Goal: Task Accomplishment & Management: Use online tool/utility

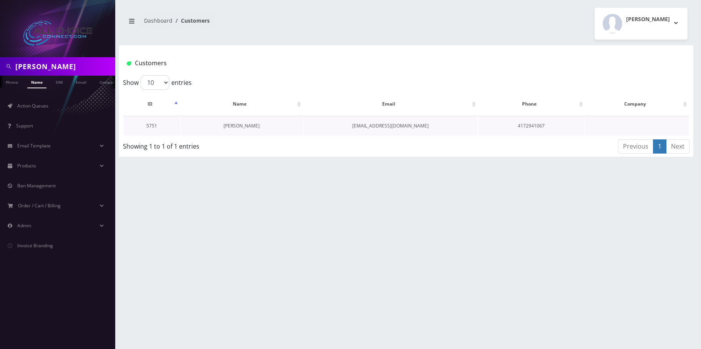
click at [235, 126] on link "Sammie Calvin" at bounding box center [242, 126] width 36 height 7
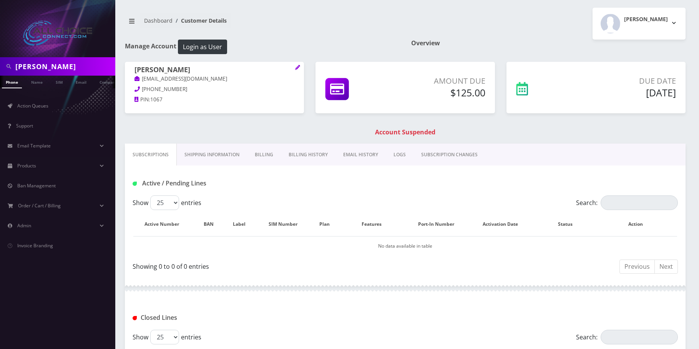
click at [20, 58] on div "Sammie Calvin" at bounding box center [57, 66] width 115 height 18
drag, startPoint x: 20, startPoint y: 58, endPoint x: 26, endPoint y: 64, distance: 8.2
click at [21, 58] on div "Sammie Calvin" at bounding box center [57, 66] width 115 height 18
click at [29, 67] on input "Sammie Calvin" at bounding box center [64, 66] width 98 height 15
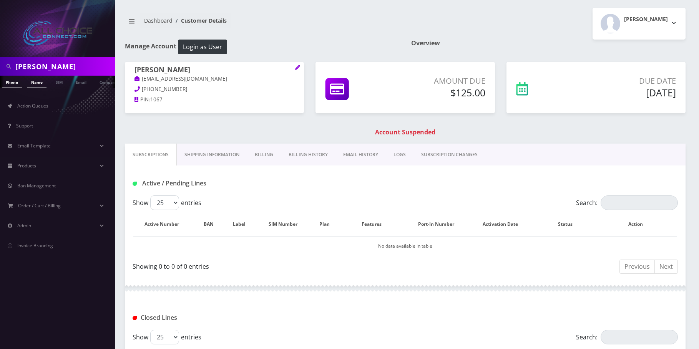
drag, startPoint x: 29, startPoint y: 67, endPoint x: 33, endPoint y: 76, distance: 10.1
click at [29, 68] on input "Sammie Calvin" at bounding box center [64, 66] width 98 height 15
paste input "[PERSON_NAME]"
type input "Victor Guitierrez"
click at [35, 83] on link "Name" at bounding box center [36, 82] width 19 height 13
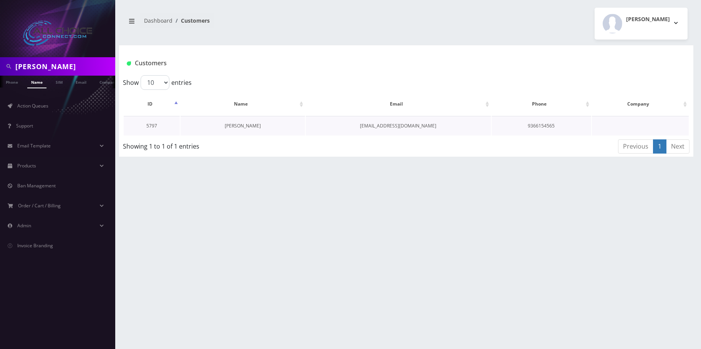
click at [234, 126] on link "Victor Guitierrez" at bounding box center [243, 126] width 36 height 7
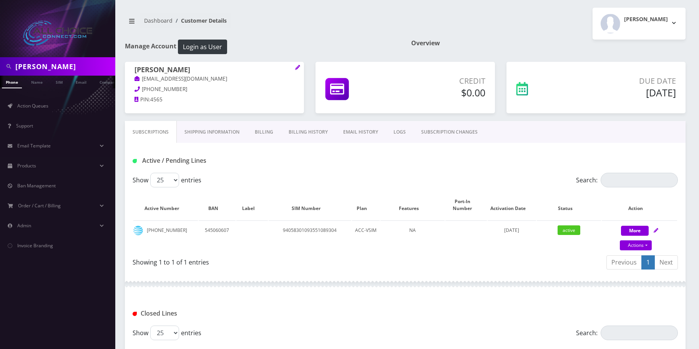
click at [51, 69] on input "[PERSON_NAME]" at bounding box center [64, 66] width 98 height 15
paste input "[PERSON_NAME]"
type input "[PERSON_NAME]"
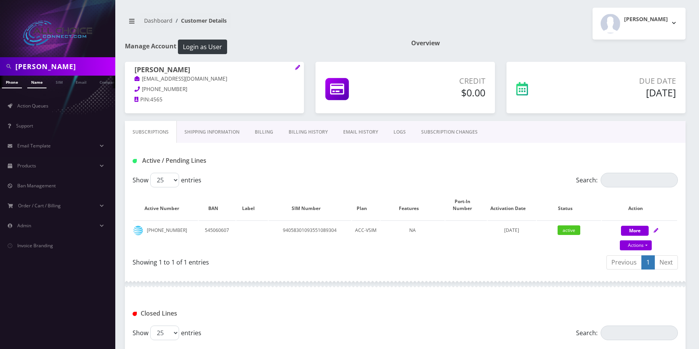
click at [36, 84] on link "Name" at bounding box center [36, 82] width 19 height 13
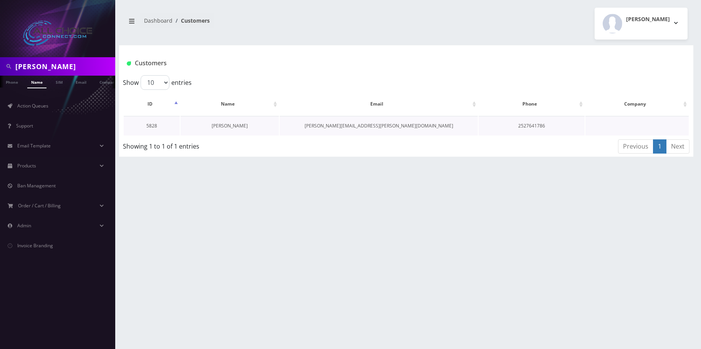
click at [227, 126] on link "[PERSON_NAME]" at bounding box center [230, 126] width 36 height 7
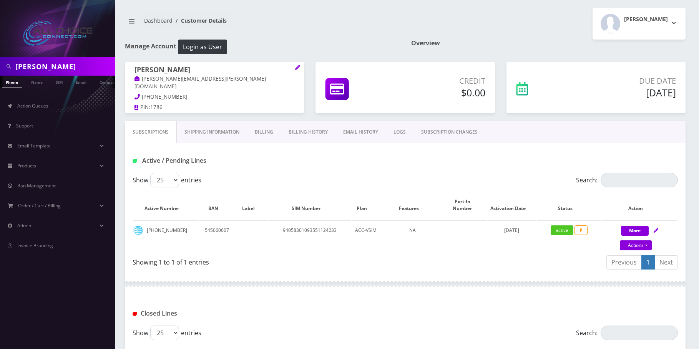
click at [30, 66] on input "[PERSON_NAME]" at bounding box center [64, 66] width 98 height 15
paste input "Daniel Primus"
type input "Daniel Primus"
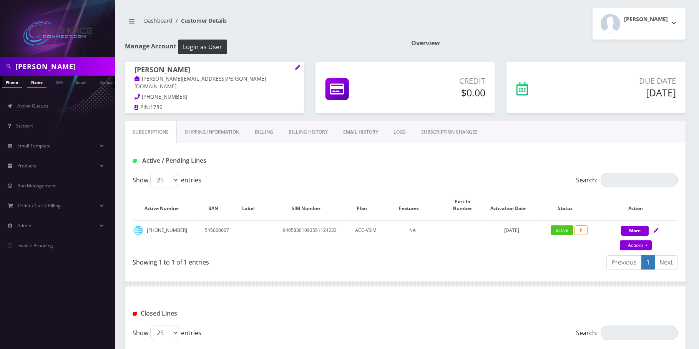
click at [34, 82] on link "Name" at bounding box center [36, 82] width 19 height 13
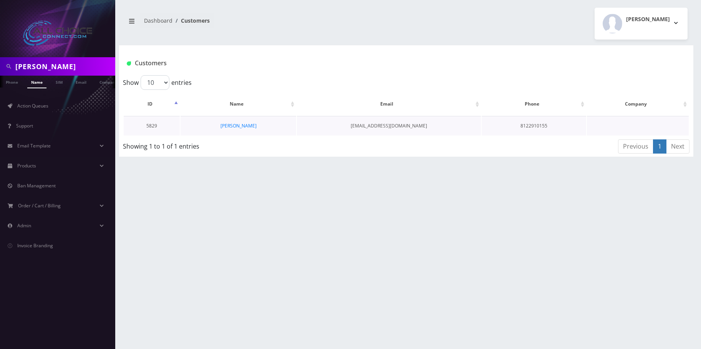
drag, startPoint x: 248, startPoint y: 131, endPoint x: 246, endPoint y: 127, distance: 5.0
click at [248, 130] on td "Daniel Primus" at bounding box center [239, 126] width 116 height 20
click at [246, 127] on link "Daniel Primus" at bounding box center [239, 126] width 36 height 7
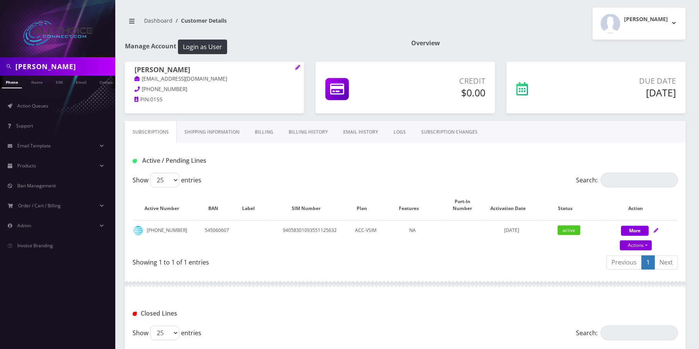
click at [43, 66] on input "Daniel Primus" at bounding box center [64, 66] width 98 height 15
paste input "Jeremiah Hildabrandt"
type input "Jeremiah Hildabrandt"
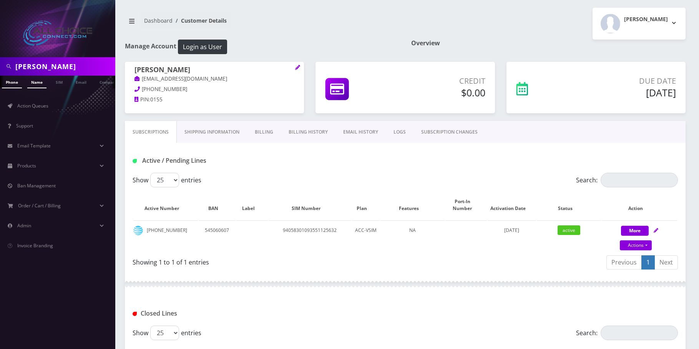
click at [34, 83] on link "Name" at bounding box center [36, 82] width 19 height 13
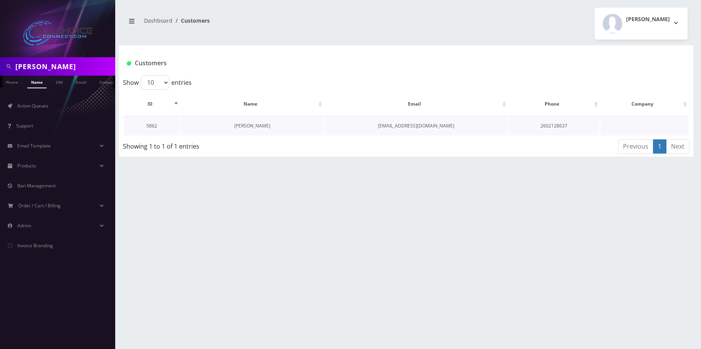
click at [239, 127] on link "[PERSON_NAME]" at bounding box center [252, 126] width 36 height 7
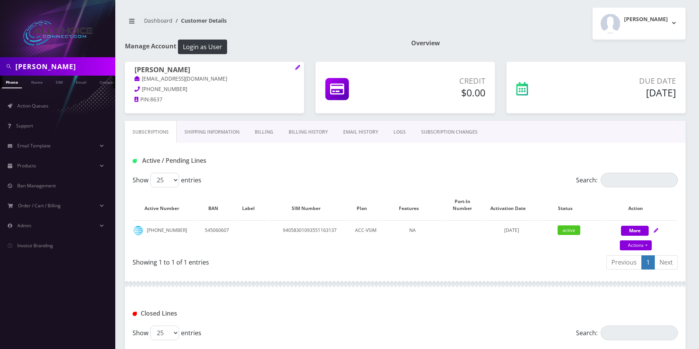
click at [35, 62] on input "Jeremiah Hildabrandt" at bounding box center [64, 66] width 98 height 15
paste input "[PERSON_NAME]"
type input "[PERSON_NAME]"
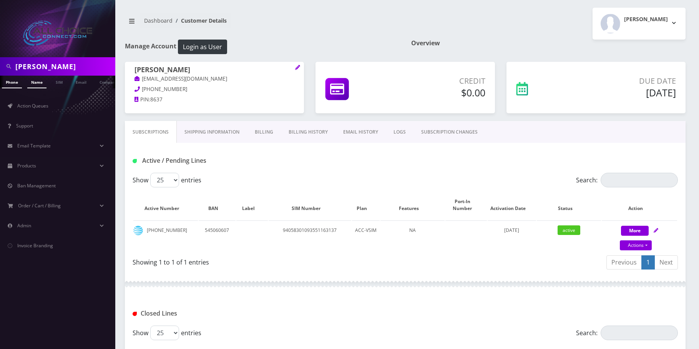
click at [37, 85] on link "Name" at bounding box center [36, 82] width 19 height 13
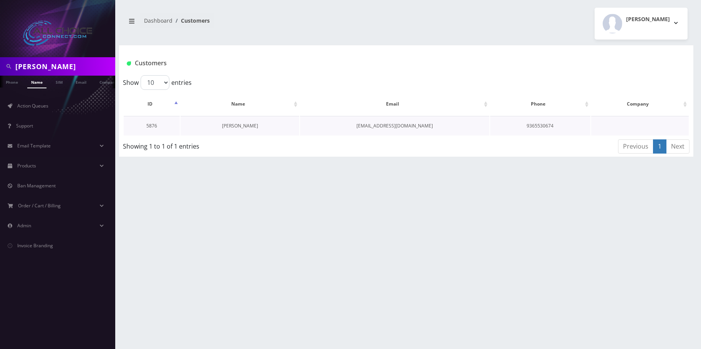
click at [235, 126] on link "[PERSON_NAME]" at bounding box center [240, 126] width 36 height 7
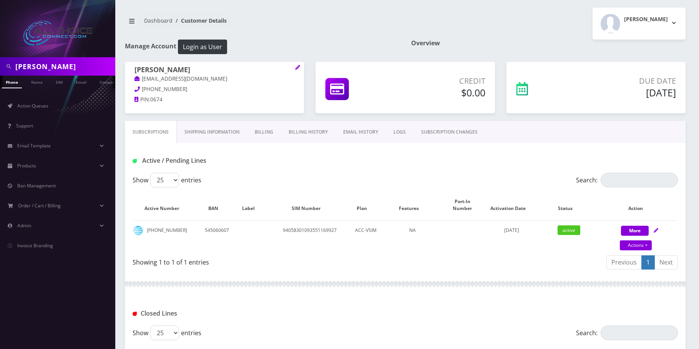
click at [55, 58] on div "LUKAS ACOSTA" at bounding box center [57, 66] width 115 height 18
click at [55, 66] on input "LUKAS ACOSTA" at bounding box center [64, 66] width 98 height 15
paste input "Mary Ramirez"
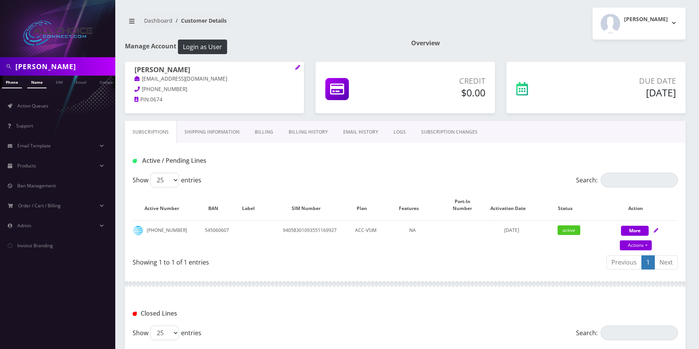
type input "Mary Ramirez"
click at [38, 79] on link "Name" at bounding box center [36, 82] width 19 height 13
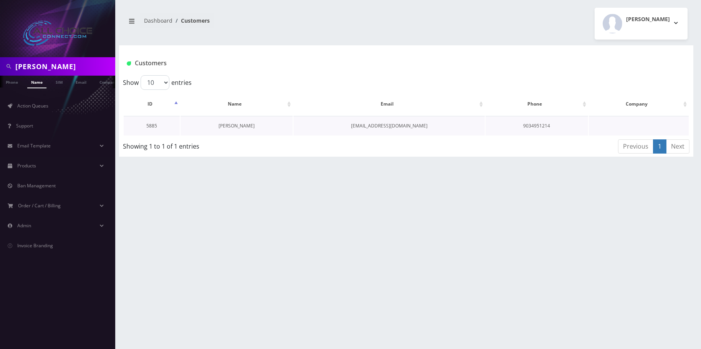
click at [228, 126] on link "[PERSON_NAME]" at bounding box center [237, 126] width 36 height 7
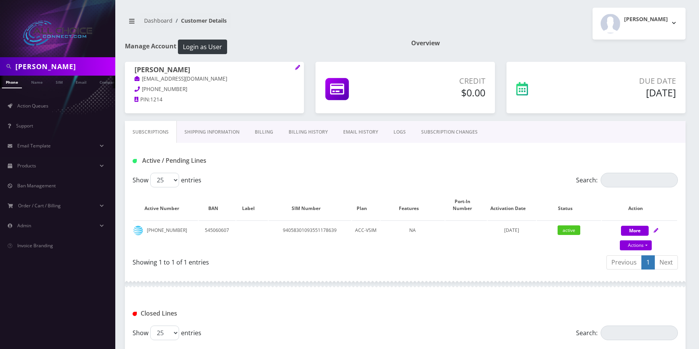
click at [65, 60] on input "Mary Ramirez" at bounding box center [64, 66] width 98 height 15
paste input "[PERSON_NAME]"
type input "[PERSON_NAME]"
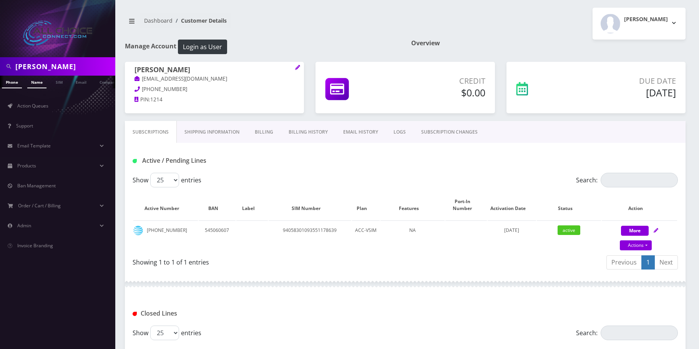
click at [42, 81] on link "Name" at bounding box center [36, 82] width 19 height 13
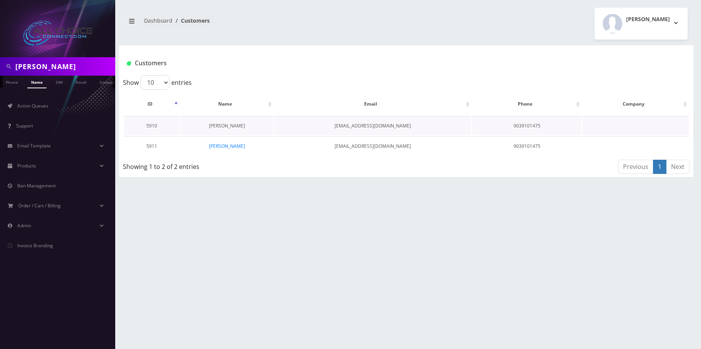
click at [229, 123] on link "[PERSON_NAME]" at bounding box center [227, 126] width 36 height 7
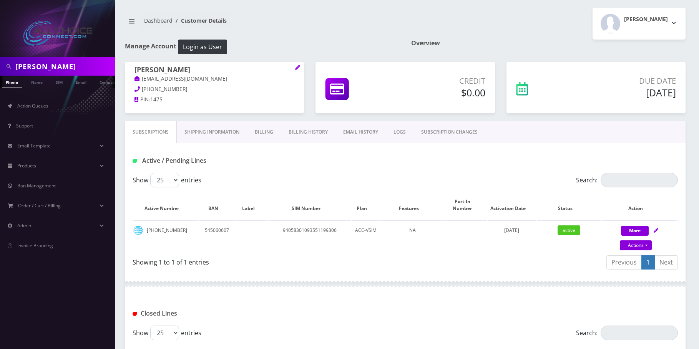
click at [38, 67] on input "[PERSON_NAME]" at bounding box center [64, 66] width 98 height 15
paste input "[PERSON_NAME]"
type input "[PERSON_NAME]"
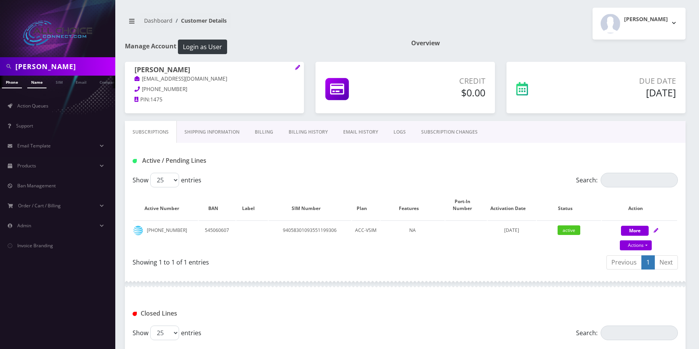
click at [36, 78] on link "Name" at bounding box center [36, 82] width 19 height 13
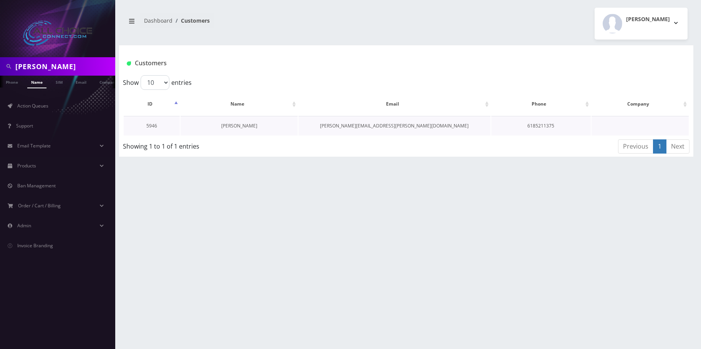
click at [232, 126] on link "[PERSON_NAME]" at bounding box center [239, 126] width 36 height 7
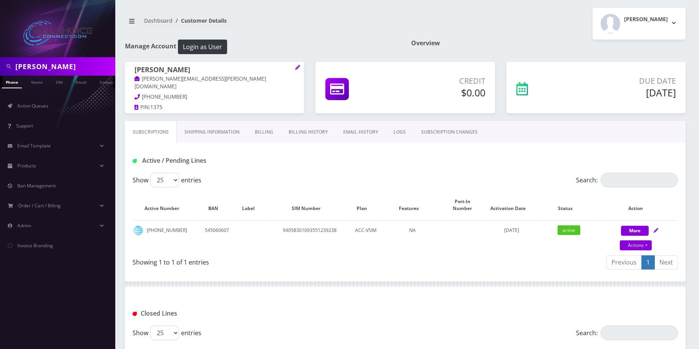
click at [63, 68] on input "[PERSON_NAME]" at bounding box center [64, 66] width 98 height 15
click at [63, 68] on input "Brandy Dagner" at bounding box center [64, 66] width 98 height 15
paste input "[PERSON_NAME]"
type input "[PERSON_NAME]"
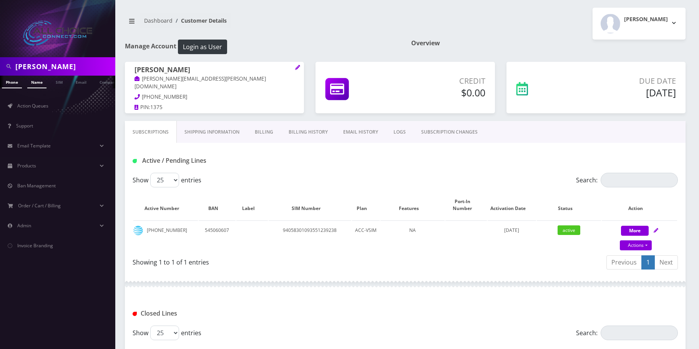
click at [38, 82] on link "Name" at bounding box center [36, 82] width 19 height 13
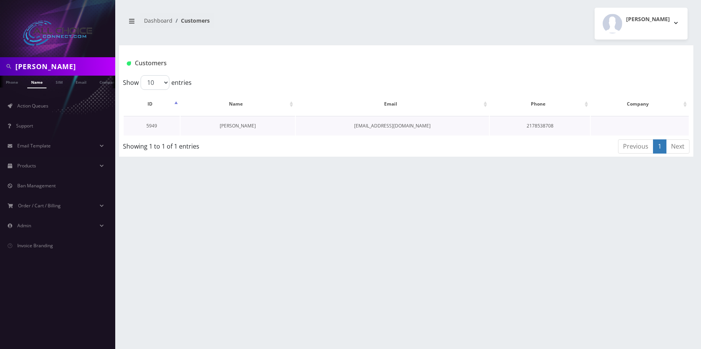
click at [236, 126] on link "[PERSON_NAME]" at bounding box center [238, 126] width 36 height 7
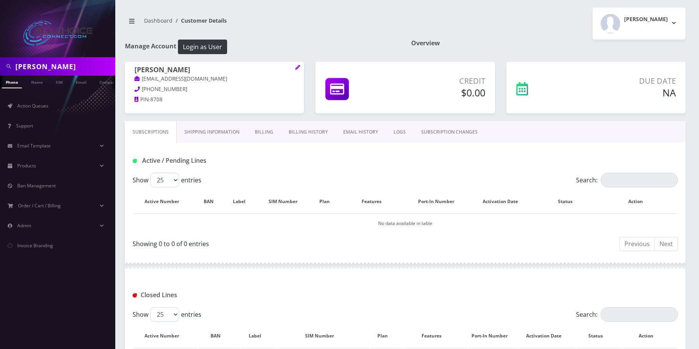
click at [50, 63] on input "[PERSON_NAME]" at bounding box center [64, 66] width 98 height 15
paste input "onya Moak"
type input "[PERSON_NAME]"
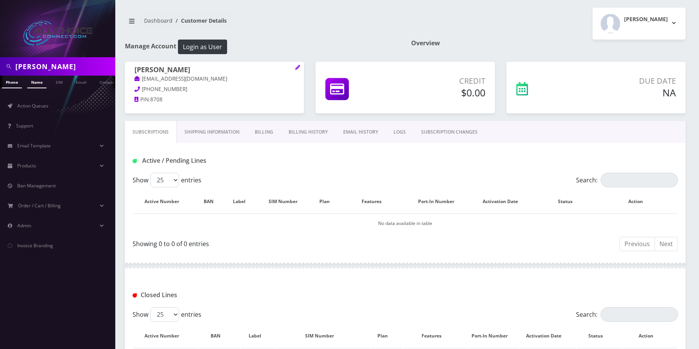
click at [41, 82] on link "Name" at bounding box center [36, 82] width 19 height 13
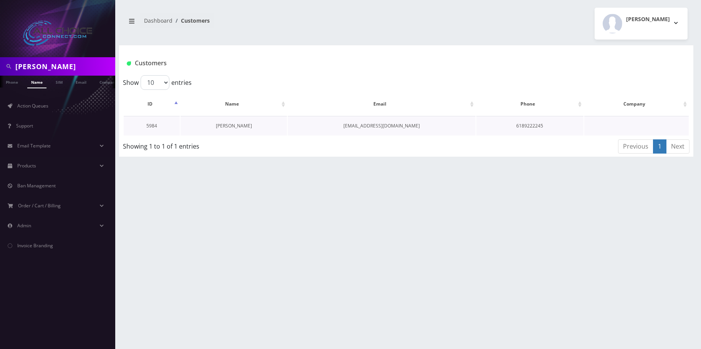
click at [236, 126] on link "[PERSON_NAME]" at bounding box center [234, 126] width 36 height 7
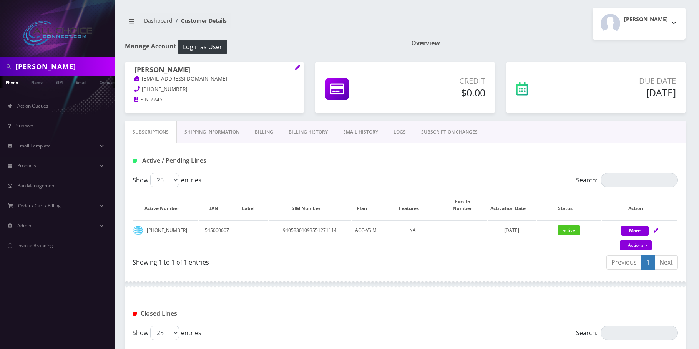
click at [31, 65] on input "[PERSON_NAME]" at bounding box center [64, 66] width 98 height 15
click at [31, 65] on input "Tonya Moak" at bounding box center [64, 66] width 98 height 15
paste input "[PERSON_NAME]"
type input "[PERSON_NAME]"
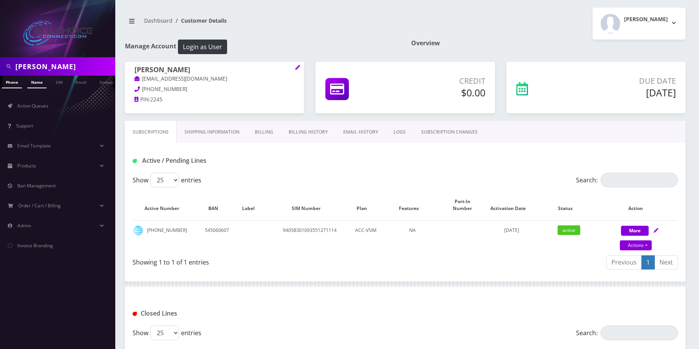
click at [38, 80] on link "Name" at bounding box center [36, 82] width 19 height 13
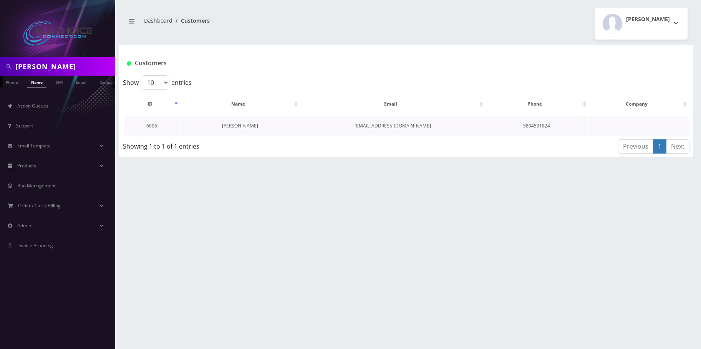
click at [230, 124] on link "[PERSON_NAME]" at bounding box center [240, 126] width 36 height 7
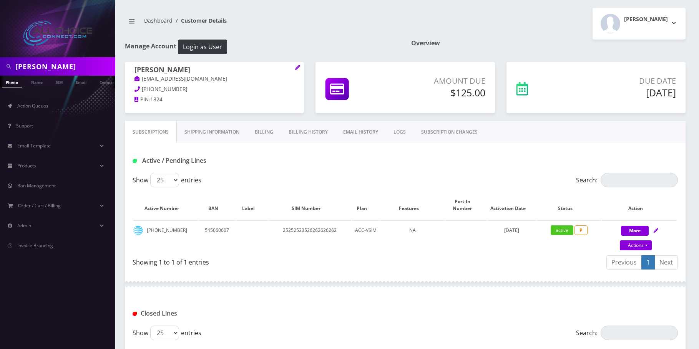
click at [56, 67] on input "William Kilgore" at bounding box center [64, 66] width 98 height 15
paste input "[PERSON_NAME]"
type input "Jacques Spires"
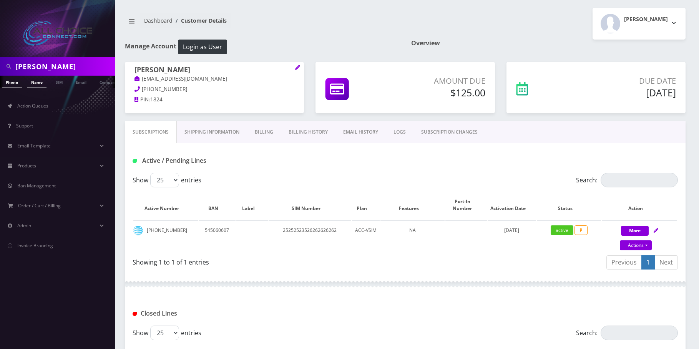
click at [34, 81] on link "Name" at bounding box center [36, 82] width 19 height 13
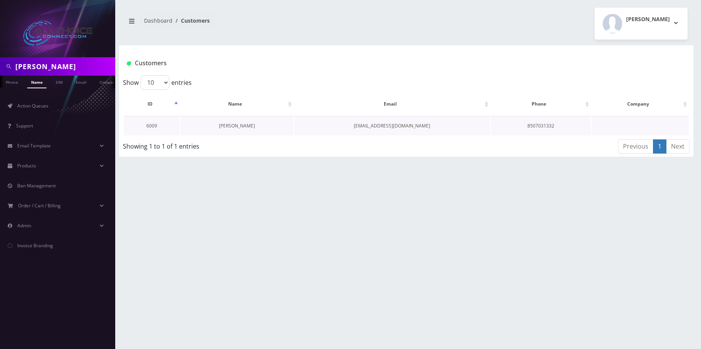
click at [240, 125] on link "[PERSON_NAME]" at bounding box center [237, 126] width 36 height 7
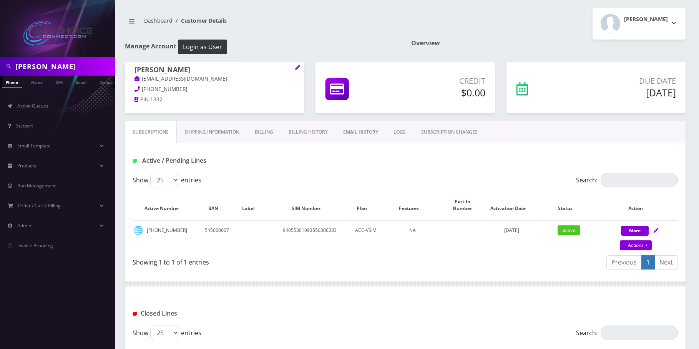
click at [20, 63] on input "[PERSON_NAME]" at bounding box center [64, 66] width 98 height 15
click at [21, 64] on input "[PERSON_NAME]" at bounding box center [64, 66] width 98 height 15
paste input "son [PERSON_NAME]"
type input "[PERSON_NAME]"
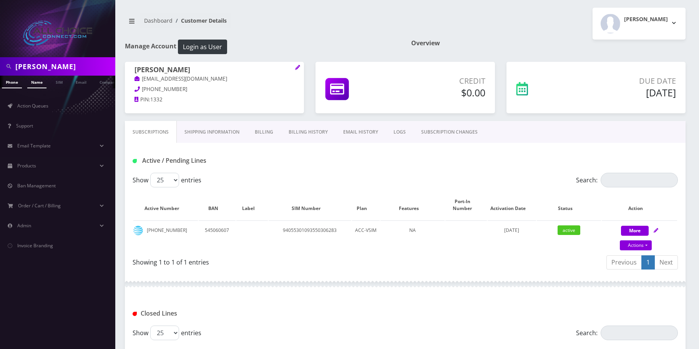
click at [33, 80] on link "Name" at bounding box center [36, 82] width 19 height 13
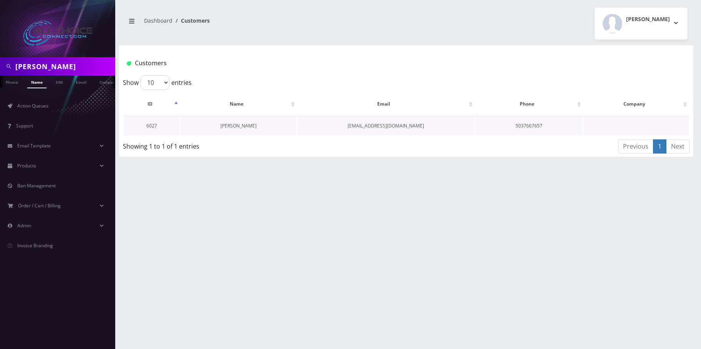
click at [235, 125] on link "[PERSON_NAME]" at bounding box center [239, 126] width 36 height 7
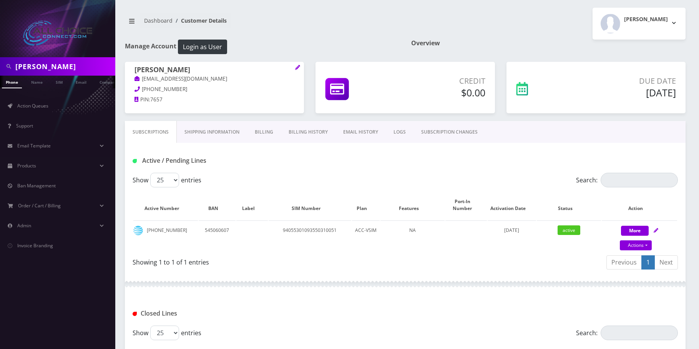
click at [71, 68] on input "[PERSON_NAME]" at bounding box center [64, 66] width 98 height 15
click at [71, 68] on input "Jason Puckett" at bounding box center [64, 66] width 98 height 15
paste input "[PERSON_NAME]"
type input "[PERSON_NAME]"
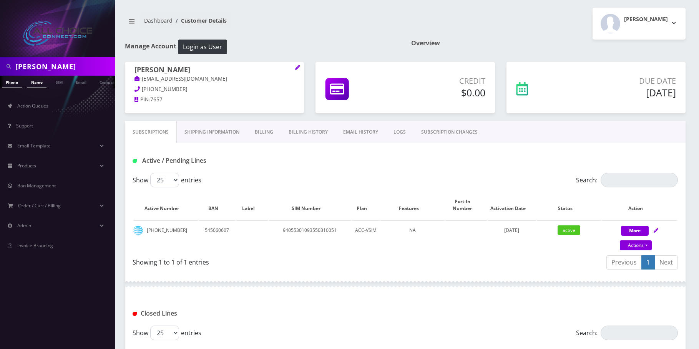
click at [36, 81] on link "Name" at bounding box center [36, 82] width 19 height 13
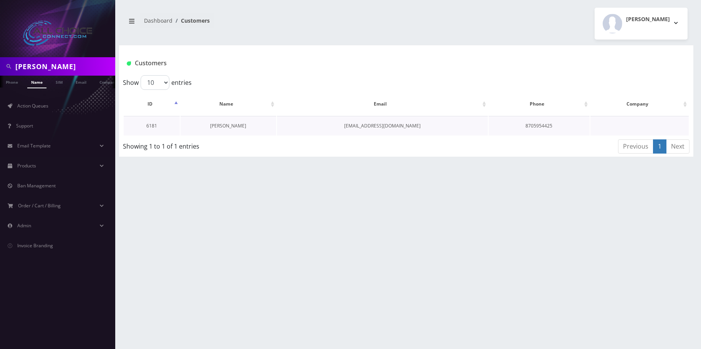
click at [217, 123] on link "[PERSON_NAME]" at bounding box center [228, 126] width 36 height 7
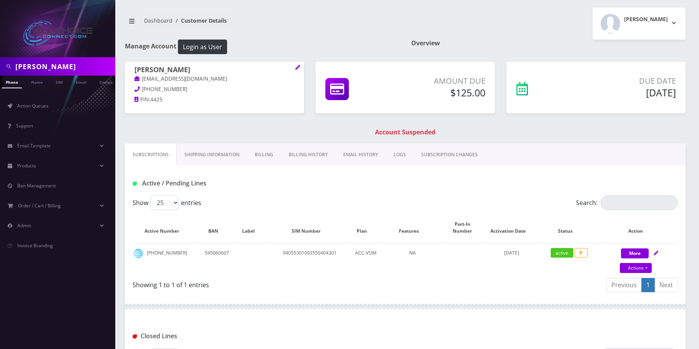
click at [18, 65] on input "Cody Webb" at bounding box center [64, 66] width 98 height 15
paste input "aspar Chestnut"
type input "[PERSON_NAME]"
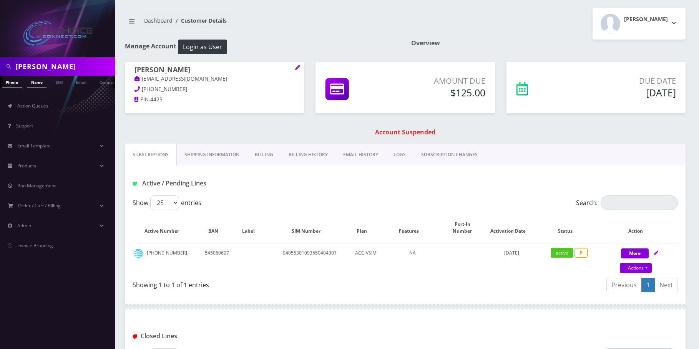
click at [32, 80] on link "Name" at bounding box center [36, 82] width 19 height 13
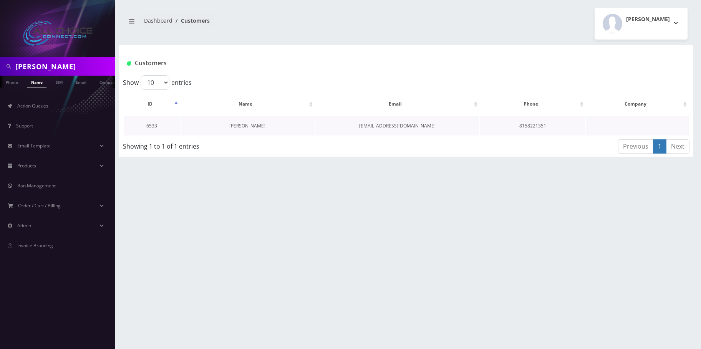
click at [237, 125] on link "[PERSON_NAME]" at bounding box center [247, 126] width 36 height 7
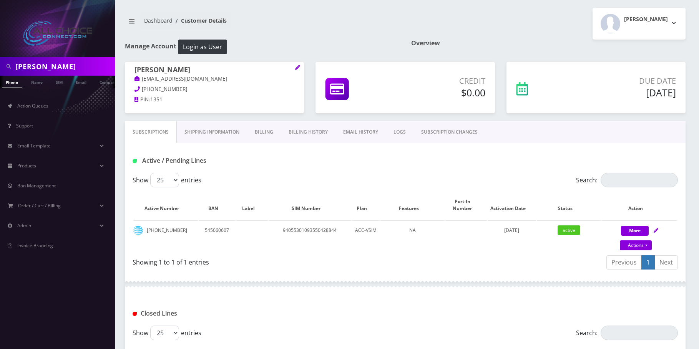
scroll to position [0, 4]
click at [65, 63] on input "Caspar Chestnut" at bounding box center [64, 66] width 98 height 15
paste input "Todd Steele"
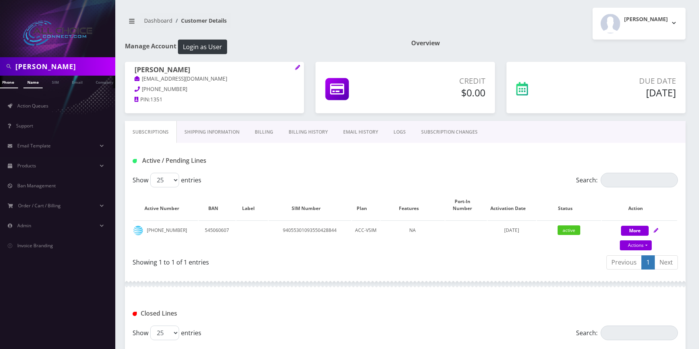
type input "Todd Steele"
click at [35, 81] on link "Name" at bounding box center [32, 82] width 19 height 13
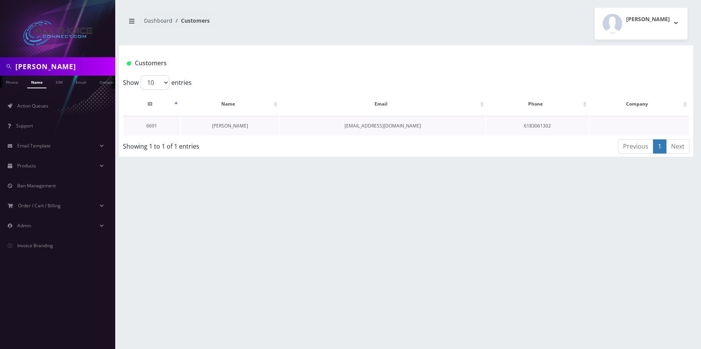
click at [229, 124] on link "[PERSON_NAME]" at bounding box center [230, 126] width 36 height 7
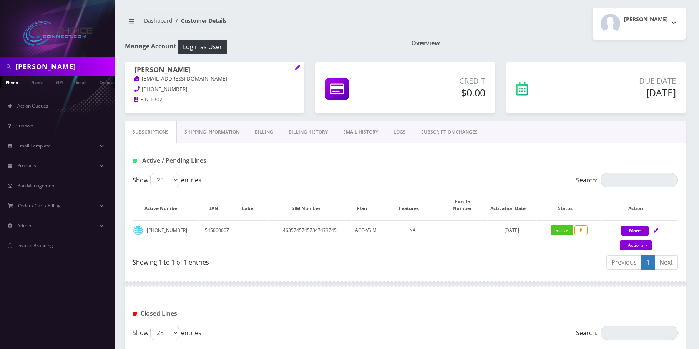
click at [26, 60] on input "Todd Steele" at bounding box center [64, 66] width 98 height 15
paste input "Desmund Mundy"
type input "Desmund Mundy"
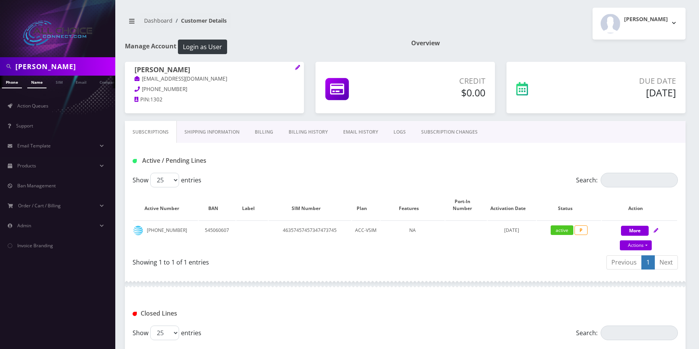
click at [39, 85] on link "Name" at bounding box center [36, 82] width 19 height 13
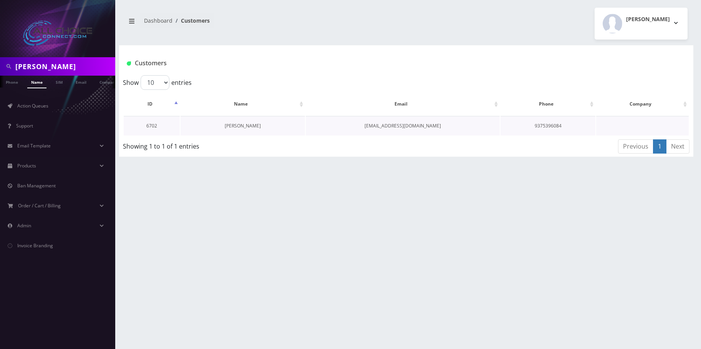
click at [231, 125] on link "[PERSON_NAME]" at bounding box center [243, 126] width 36 height 7
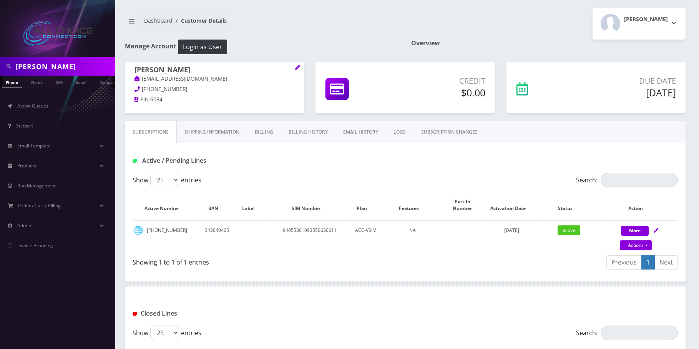
click at [44, 61] on input "Desmund Mundy" at bounding box center [64, 66] width 98 height 15
paste input "Chad Bird"
type input "Chad Bird"
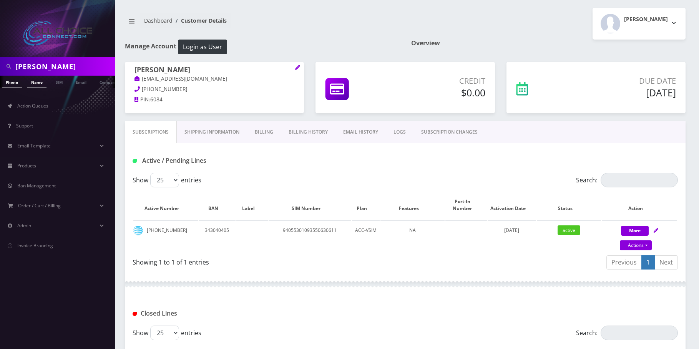
click at [41, 82] on link "Name" at bounding box center [36, 82] width 19 height 13
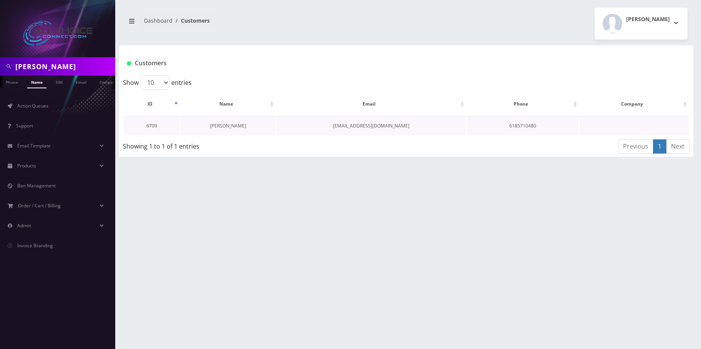
click at [234, 126] on link "[PERSON_NAME]" at bounding box center [228, 126] width 36 height 7
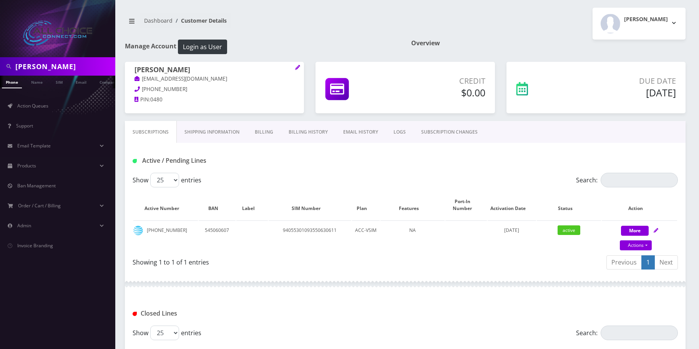
click at [18, 59] on input "Chad Bird" at bounding box center [64, 66] width 98 height 15
drag, startPoint x: 18, startPoint y: 59, endPoint x: 25, endPoint y: 66, distance: 10.1
click at [19, 60] on input "Chad Bird" at bounding box center [64, 66] width 98 height 15
paste input "[PERSON_NAME]"
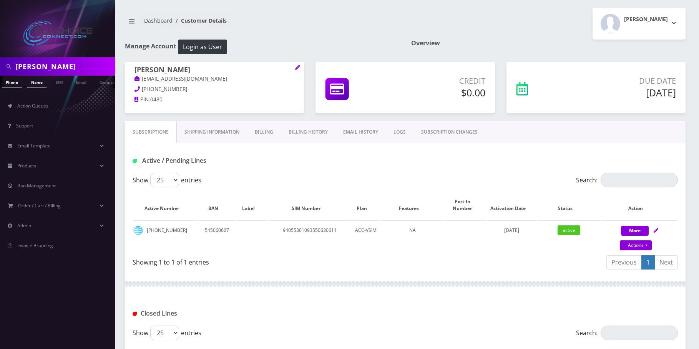
type input "[PERSON_NAME]"
click at [41, 82] on link "Name" at bounding box center [36, 82] width 19 height 13
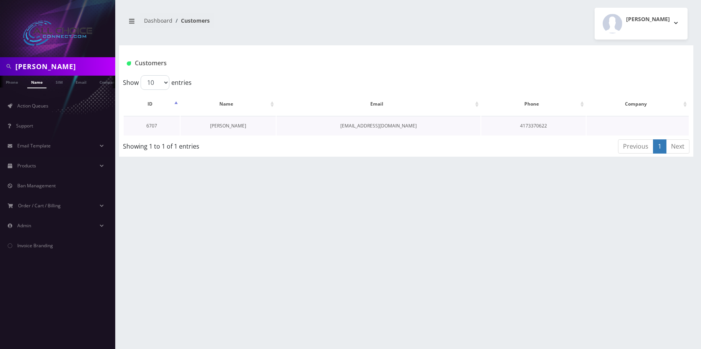
click at [232, 127] on link "[PERSON_NAME]" at bounding box center [228, 126] width 36 height 7
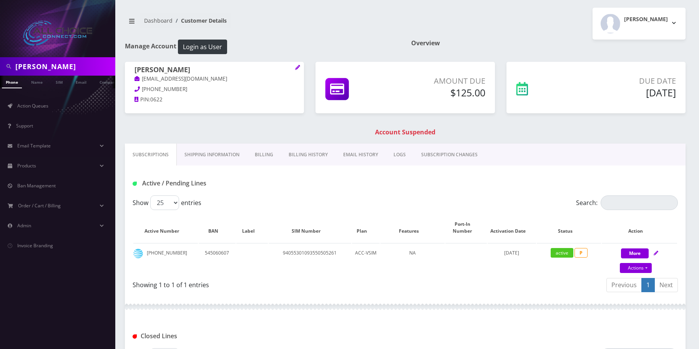
click at [264, 153] on link "Billing" at bounding box center [264, 155] width 34 height 22
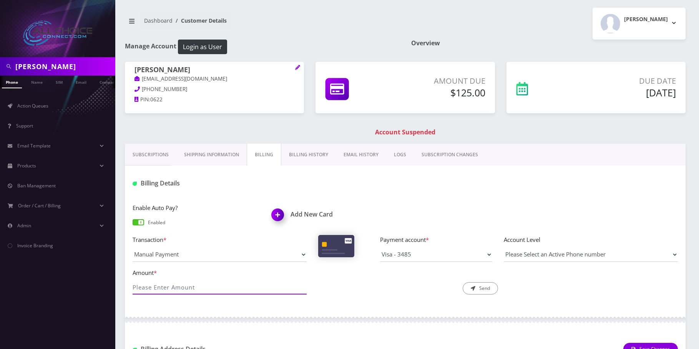
click at [173, 292] on input "Amount *" at bounding box center [220, 287] width 174 height 15
type input "125"
click at [486, 282] on div "Description * Send" at bounding box center [405, 281] width 186 height 27
click at [486, 289] on button "Send" at bounding box center [480, 288] width 35 height 12
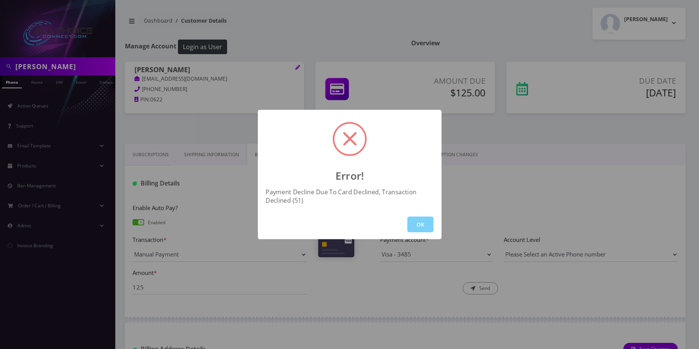
drag, startPoint x: 425, startPoint y: 224, endPoint x: 272, endPoint y: 128, distance: 180.7
click at [423, 222] on button "OK" at bounding box center [420, 225] width 26 height 16
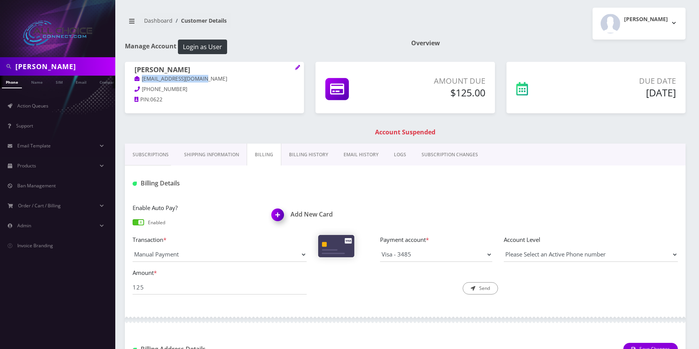
drag, startPoint x: 217, startPoint y: 79, endPoint x: 142, endPoint y: 80, distance: 75.3
click at [142, 80] on p "donnywwilson@yahoo.com" at bounding box center [214, 79] width 160 height 8
copy link "donnywwilson@yahoo.com"
drag, startPoint x: 175, startPoint y: 88, endPoint x: 142, endPoint y: 93, distance: 33.3
click at [142, 93] on p "417-337-0622" at bounding box center [214, 89] width 160 height 8
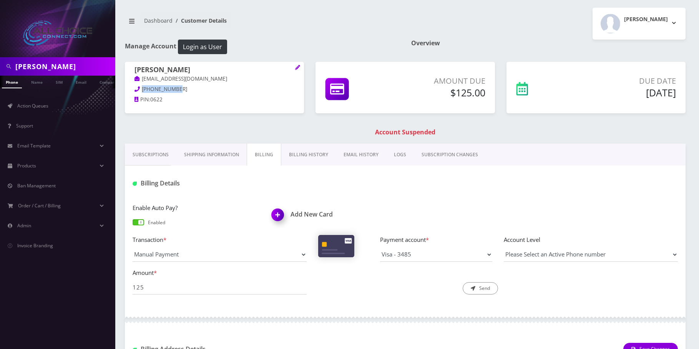
copy span "417-337-0622"
click at [153, 153] on link "Subscriptions" at bounding box center [150, 155] width 51 height 22
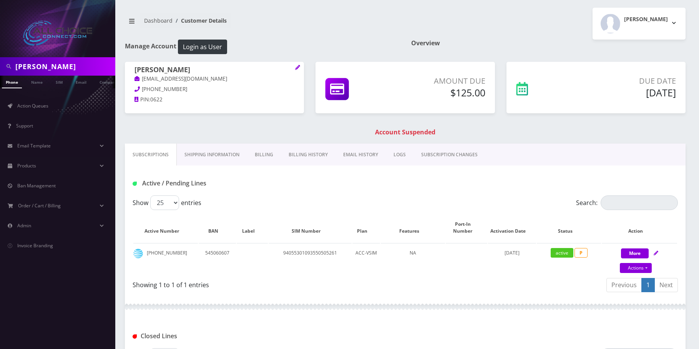
click at [15, 64] on span at bounding box center [9, 66] width 14 height 15
click at [16, 63] on input "Don Wilson" at bounding box center [64, 66] width 98 height 15
paste input "Meagan Griner"
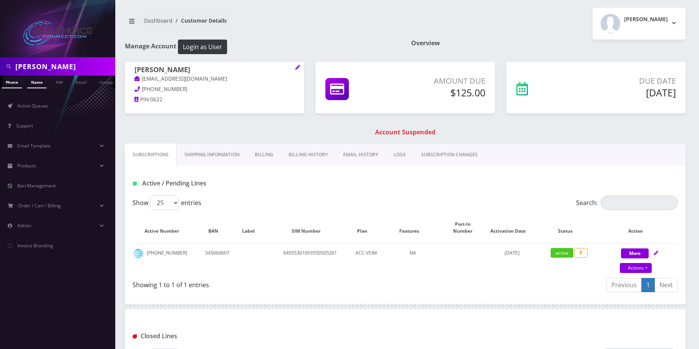
type input "Meagan Griner"
click at [38, 81] on link "Name" at bounding box center [36, 82] width 19 height 13
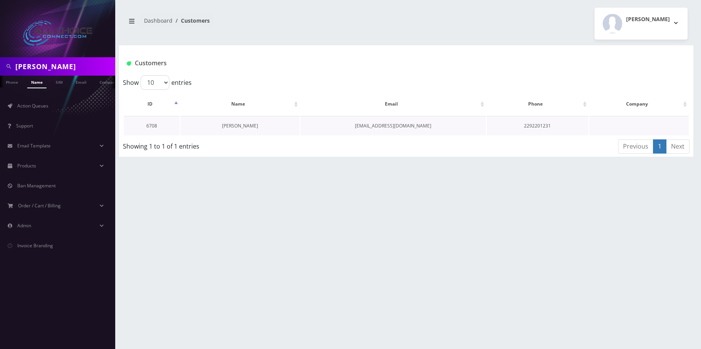
click at [232, 125] on link "[PERSON_NAME]" at bounding box center [240, 126] width 36 height 7
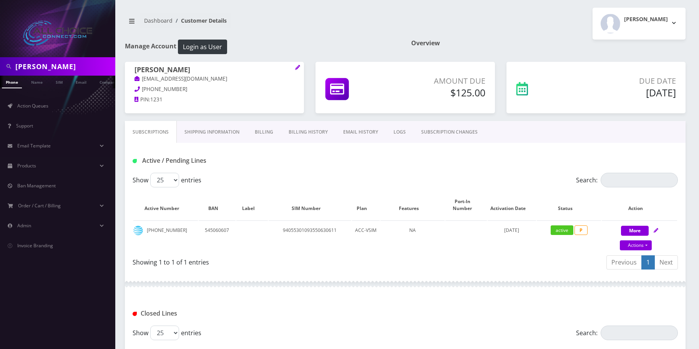
click at [41, 62] on input "[PERSON_NAME]" at bounding box center [64, 66] width 98 height 15
paste input "[PERSON_NAME]"
type input "[PERSON_NAME]"
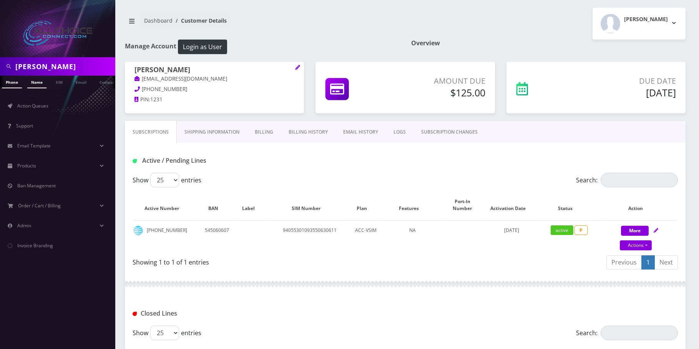
click at [36, 81] on link "Name" at bounding box center [36, 82] width 19 height 13
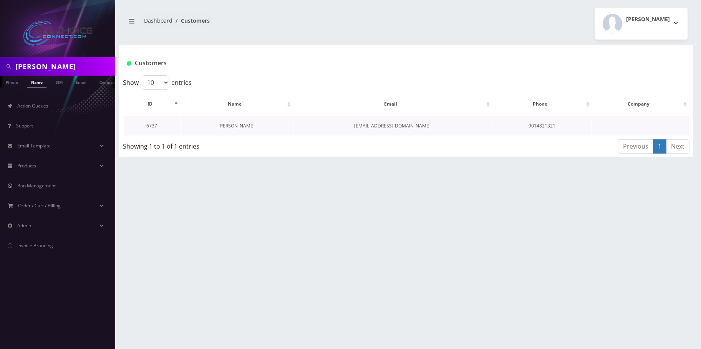
click at [223, 126] on link "[PERSON_NAME]" at bounding box center [237, 126] width 36 height 7
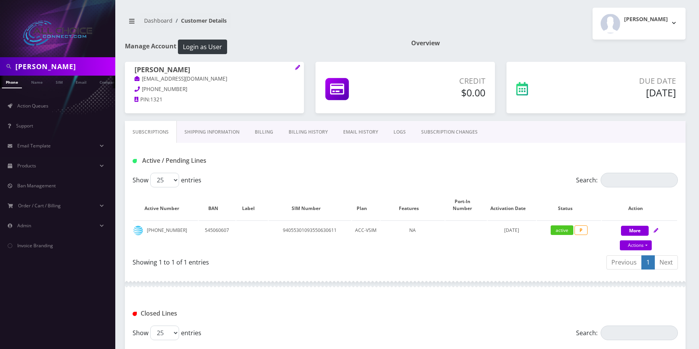
click at [45, 63] on input "[PERSON_NAME]" at bounding box center [64, 66] width 98 height 15
click at [45, 63] on input "Samson Smith" at bounding box center [64, 66] width 98 height 15
paste input "Joyce Price"
type input "Joyce Price"
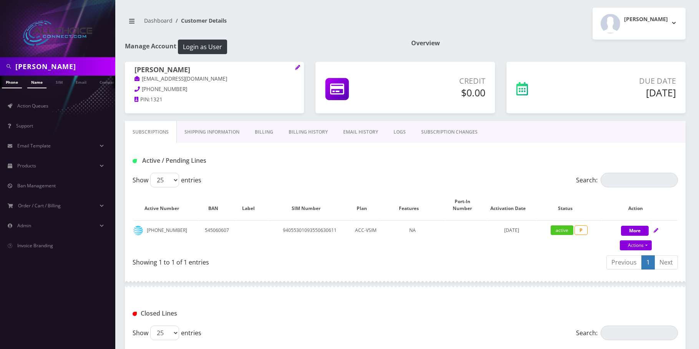
click at [40, 85] on link "Name" at bounding box center [36, 82] width 19 height 13
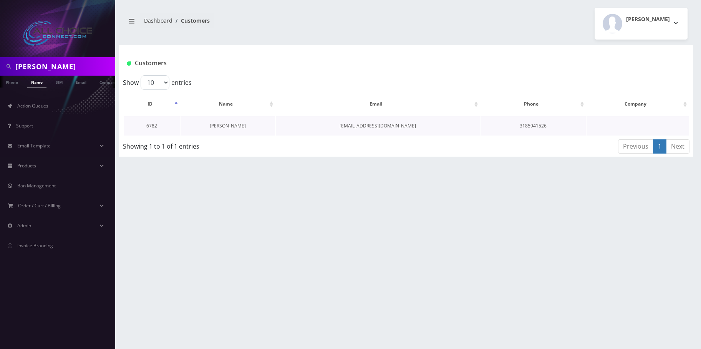
click at [228, 125] on link "[PERSON_NAME]" at bounding box center [228, 126] width 36 height 7
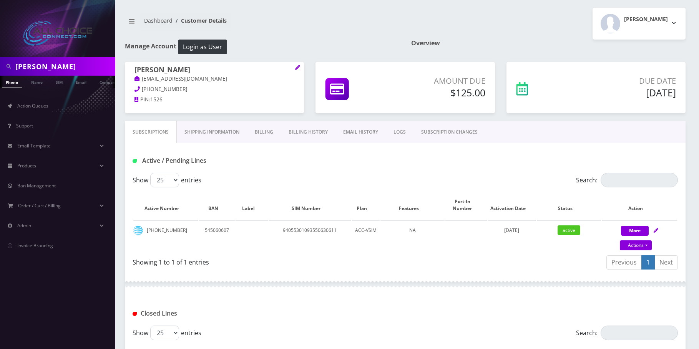
click at [21, 66] on input "[PERSON_NAME]" at bounding box center [64, 66] width 98 height 15
paste input "Deanna Rivera"
type input "Deanna Rivera"
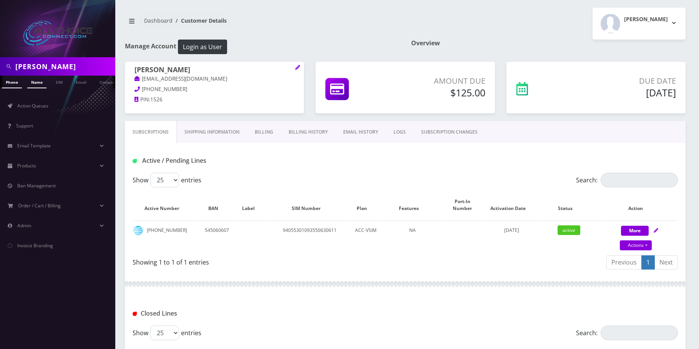
click at [36, 79] on link "Name" at bounding box center [36, 82] width 19 height 13
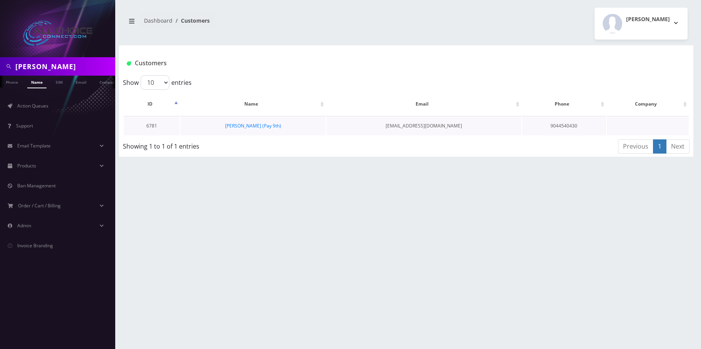
click at [235, 121] on td "[PERSON_NAME] (Pay 9th)" at bounding box center [253, 126] width 145 height 20
click at [237, 125] on link "[PERSON_NAME] (Pay 9th)" at bounding box center [253, 126] width 56 height 7
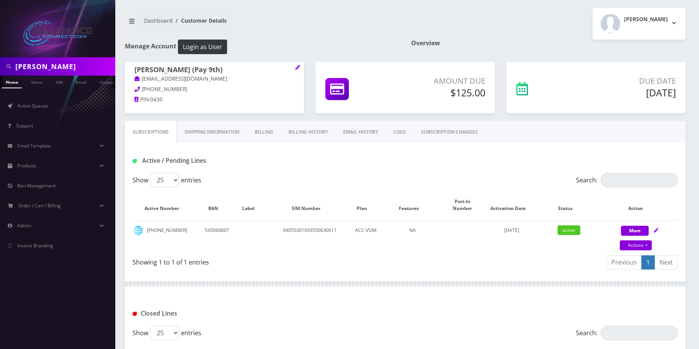
click at [22, 66] on input "[PERSON_NAME]" at bounding box center [64, 66] width 98 height 15
click at [22, 66] on input "Deanna Rivera" at bounding box center [64, 66] width 98 height 15
paste input "arlene Kontoer"
type input "[PERSON_NAME]"
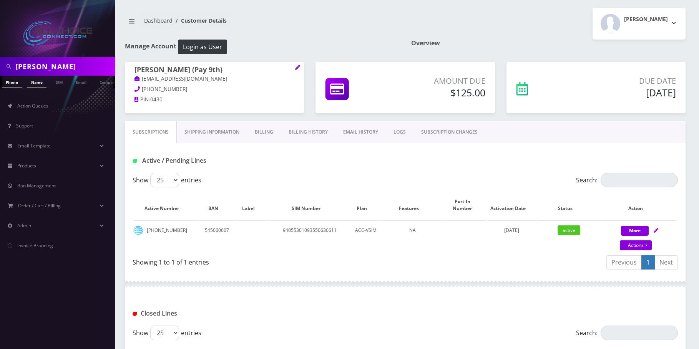
click at [35, 79] on link "Name" at bounding box center [36, 82] width 19 height 13
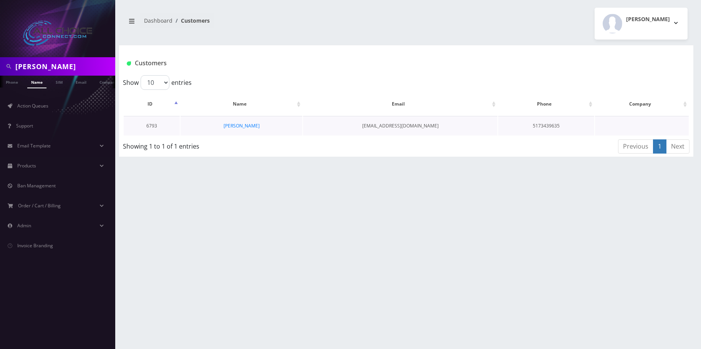
drag, startPoint x: 233, startPoint y: 120, endPoint x: 234, endPoint y: 124, distance: 3.9
click at [233, 121] on td "[PERSON_NAME]" at bounding box center [242, 126] width 122 height 20
click at [234, 124] on link "[PERSON_NAME]" at bounding box center [242, 126] width 36 height 7
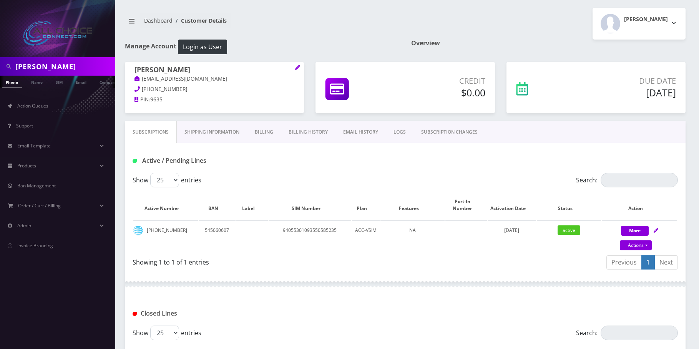
click at [19, 63] on input "Darlene Kontoer" at bounding box center [64, 66] width 98 height 15
drag, startPoint x: 19, startPoint y: 63, endPoint x: 17, endPoint y: 79, distance: 15.4
click at [20, 66] on input "Darlene Kontoer" at bounding box center [64, 66] width 98 height 15
paste input "Rachel Weav"
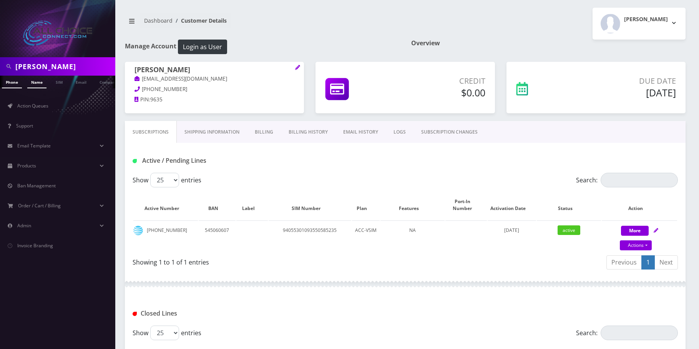
type input "[PERSON_NAME]"
click at [32, 81] on link "Name" at bounding box center [36, 82] width 19 height 13
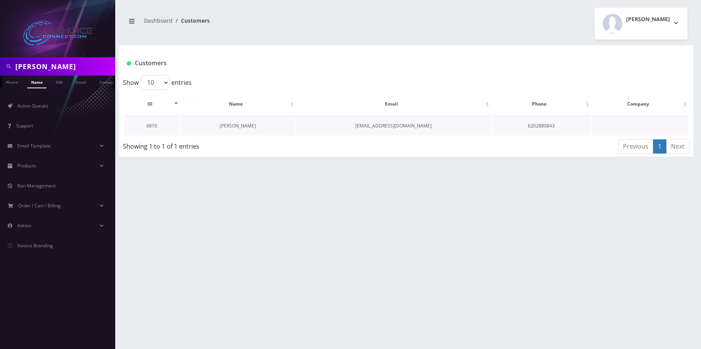
click at [239, 128] on link "[PERSON_NAME]" at bounding box center [238, 126] width 36 height 7
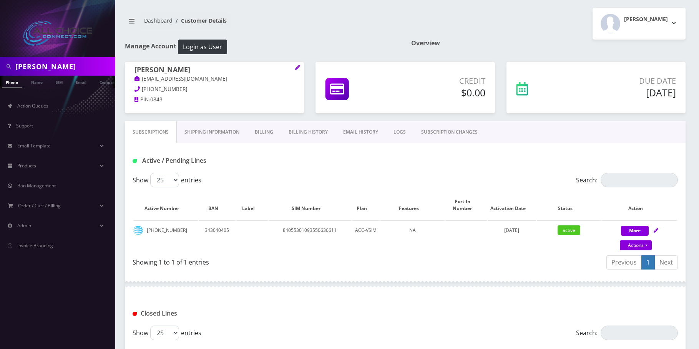
click at [52, 58] on div "[PERSON_NAME]" at bounding box center [57, 66] width 115 height 18
click at [53, 62] on input "[PERSON_NAME]" at bounding box center [64, 66] width 98 height 15
click at [53, 62] on input "Rachel Weaver" at bounding box center [64, 66] width 98 height 15
paste input "Neal Glo"
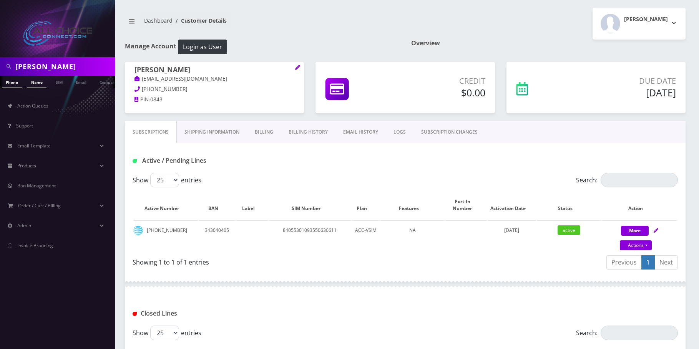
type input "[PERSON_NAME]"
click at [38, 83] on link "Name" at bounding box center [36, 82] width 19 height 13
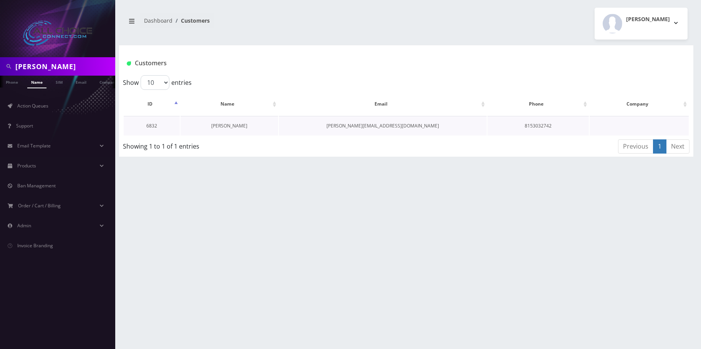
click at [239, 127] on link "[PERSON_NAME]" at bounding box center [229, 126] width 36 height 7
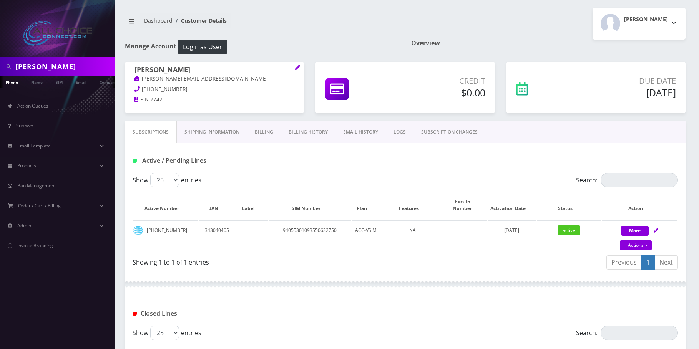
click at [26, 68] on input "[PERSON_NAME]" at bounding box center [64, 66] width 98 height 15
click at [26, 68] on input "Neal Glover" at bounding box center [64, 66] width 98 height 15
paste input "William Bau"
type input "[PERSON_NAME]"
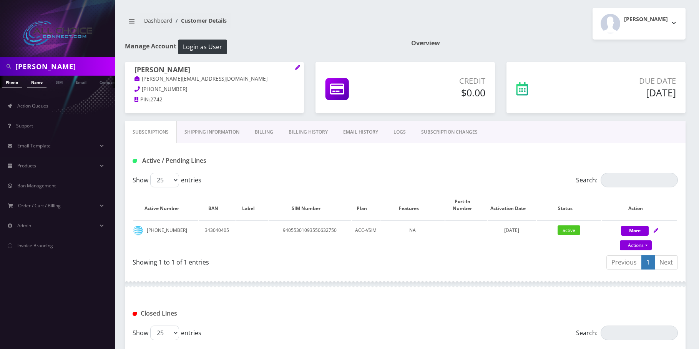
click at [37, 81] on link "Name" at bounding box center [36, 82] width 19 height 13
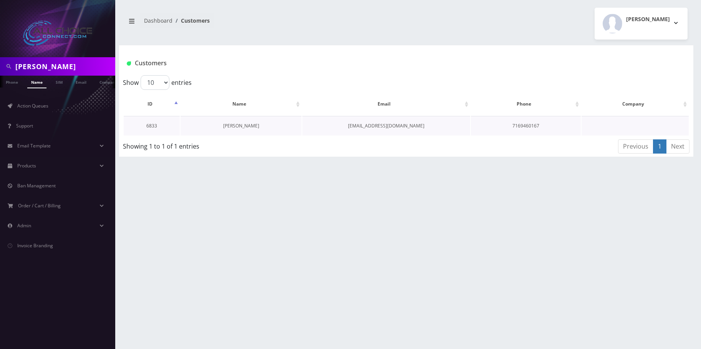
click at [230, 129] on link "[PERSON_NAME]" at bounding box center [241, 126] width 36 height 7
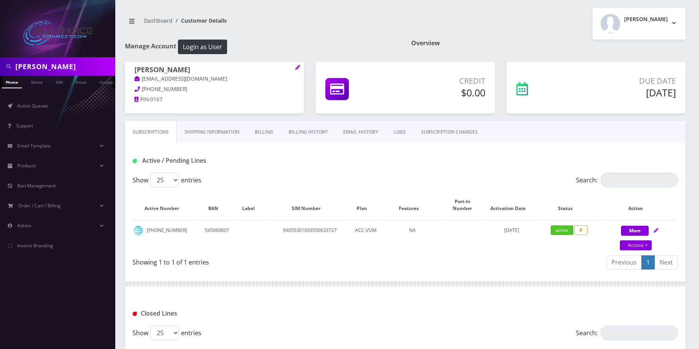
click at [22, 66] on input "William Bauer" at bounding box center [64, 66] width 98 height 15
paste input "[PERSON_NAME]"
type input "Angela Johnson"
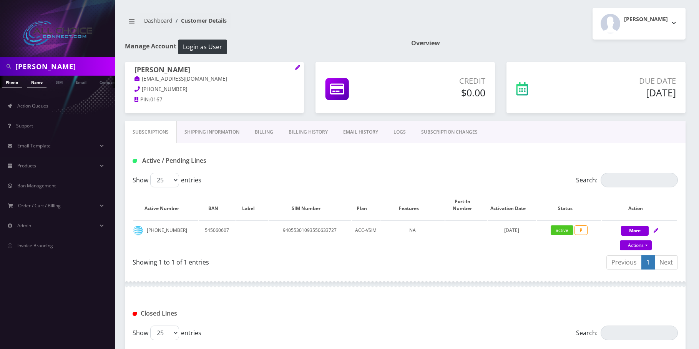
click at [39, 83] on link "Name" at bounding box center [36, 82] width 19 height 13
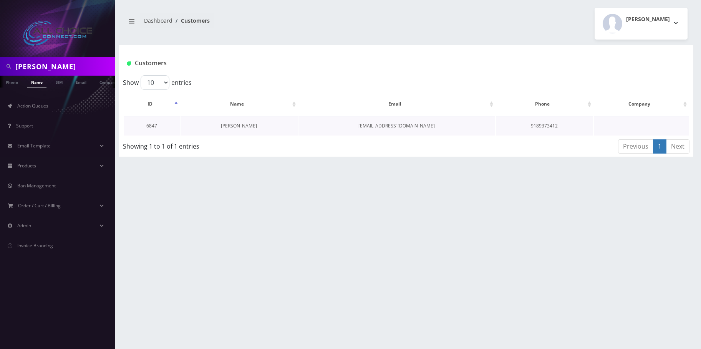
click at [245, 126] on link "[PERSON_NAME]" at bounding box center [239, 126] width 36 height 7
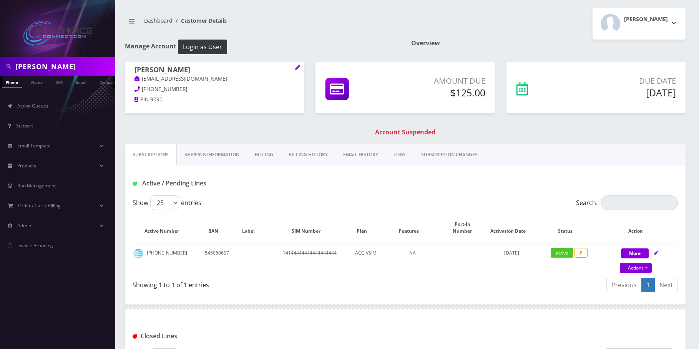
click at [260, 152] on link "Billing" at bounding box center [264, 155] width 34 height 22
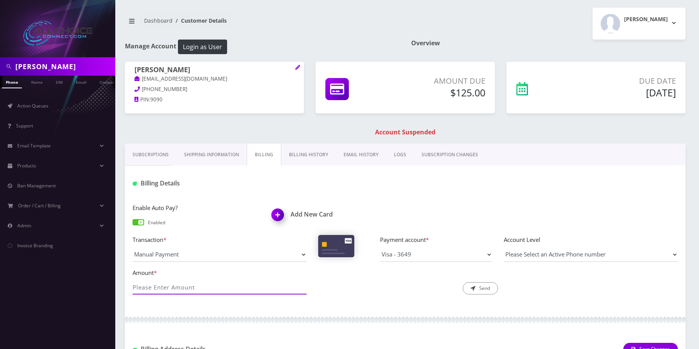
click at [202, 290] on input "Amount *" at bounding box center [220, 287] width 174 height 15
type input "125"
click at [474, 288] on icon "submit" at bounding box center [473, 288] width 5 height 5
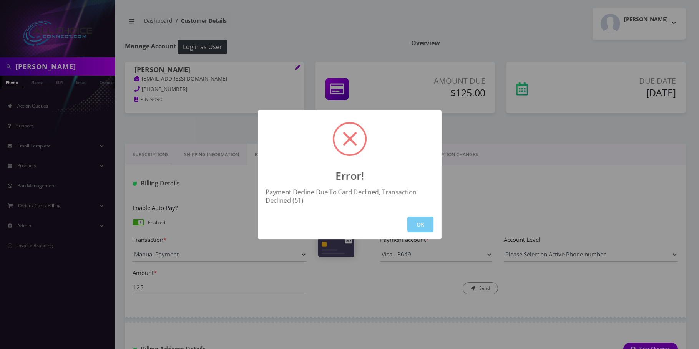
drag, startPoint x: 415, startPoint y: 227, endPoint x: 265, endPoint y: 249, distance: 152.1
click at [415, 227] on button "OK" at bounding box center [420, 225] width 26 height 16
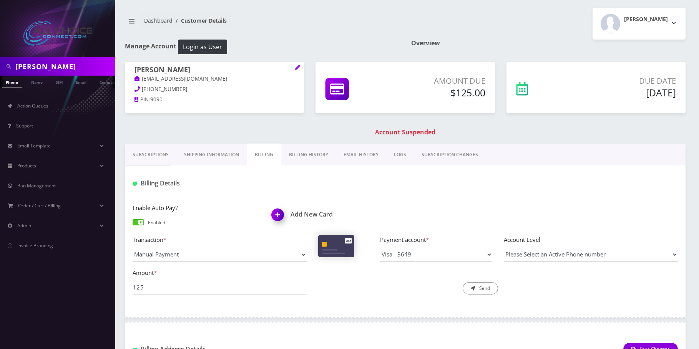
click at [63, 66] on input "[PERSON_NAME]" at bounding box center [64, 66] width 98 height 15
paste input "[PERSON_NAME]"
type input "[PERSON_NAME]"
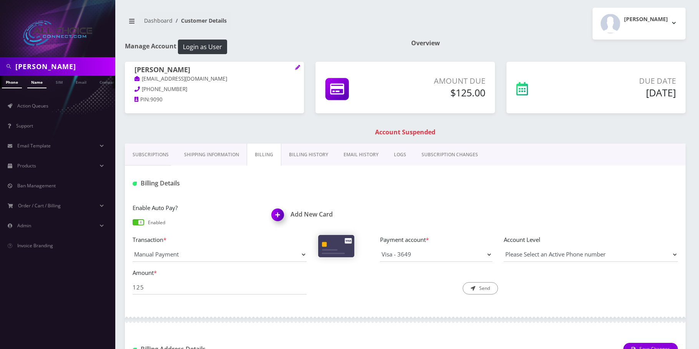
click at [38, 83] on link "Name" at bounding box center [36, 82] width 19 height 13
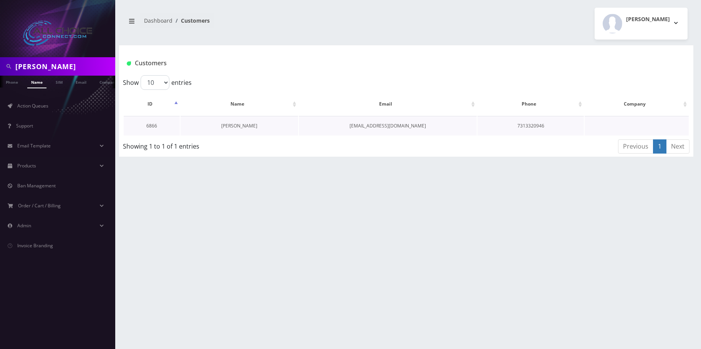
click at [237, 128] on link "[PERSON_NAME]" at bounding box center [239, 126] width 36 height 7
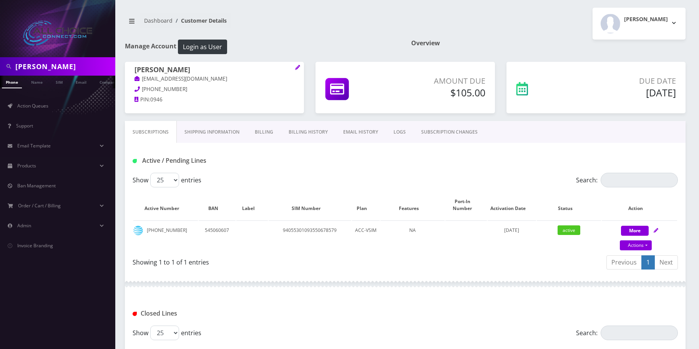
click at [75, 60] on input "[PERSON_NAME]" at bounding box center [64, 66] width 98 height 15
click at [264, 131] on link "Billing" at bounding box center [264, 132] width 34 height 22
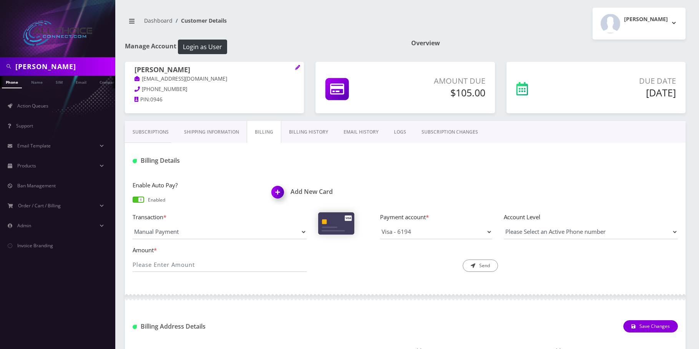
click at [315, 129] on link "Billing History" at bounding box center [308, 132] width 55 height 22
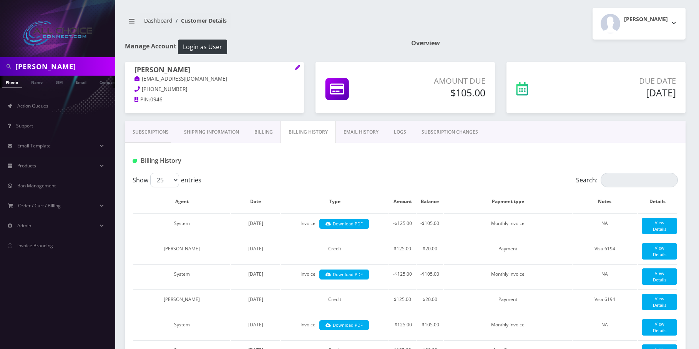
click at [270, 129] on link "Billing" at bounding box center [264, 132] width 34 height 22
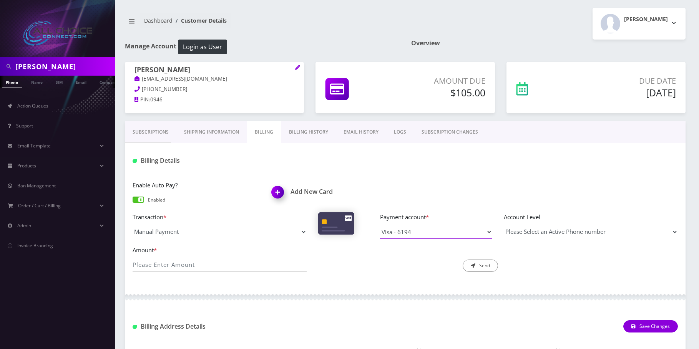
click at [400, 228] on select "Visa - 6194" at bounding box center [436, 232] width 112 height 15
click at [211, 264] on input "Amount *" at bounding box center [220, 264] width 174 height 15
type input "105"
click at [487, 263] on button "Send" at bounding box center [480, 266] width 35 height 12
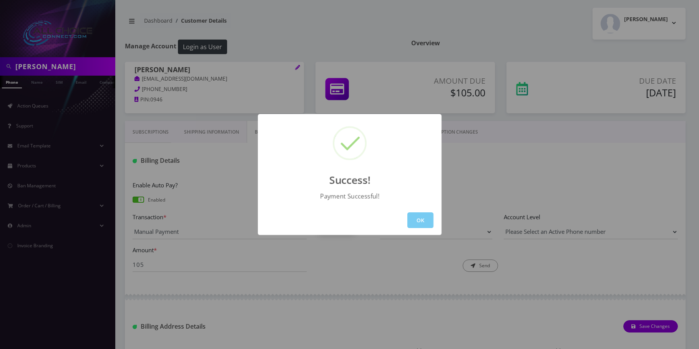
click at [426, 218] on button "OK" at bounding box center [420, 220] width 26 height 16
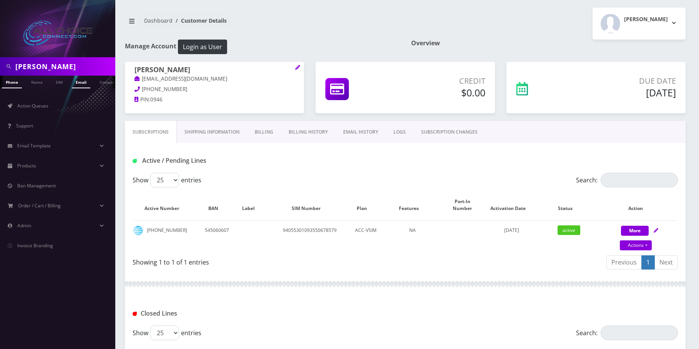
scroll to position [0, 4]
click at [51, 56] on div at bounding box center [57, 28] width 115 height 57
drag, startPoint x: 51, startPoint y: 56, endPoint x: 53, endPoint y: 61, distance: 5.9
click at [51, 58] on nav "Sandra Holley Phone Name SIM Email Company Customer Action Queues Support Email…" at bounding box center [57, 174] width 115 height 349
click at [53, 61] on input "Sandra Holley" at bounding box center [64, 66] width 98 height 15
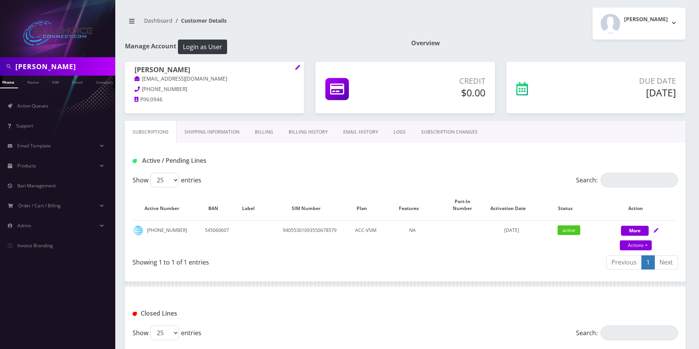
click at [53, 61] on input "Sandra Holley" at bounding box center [64, 66] width 98 height 15
paste input "Dalton Hayden"
type input "Dalton Hayden"
click at [34, 83] on link "Name" at bounding box center [32, 82] width 19 height 13
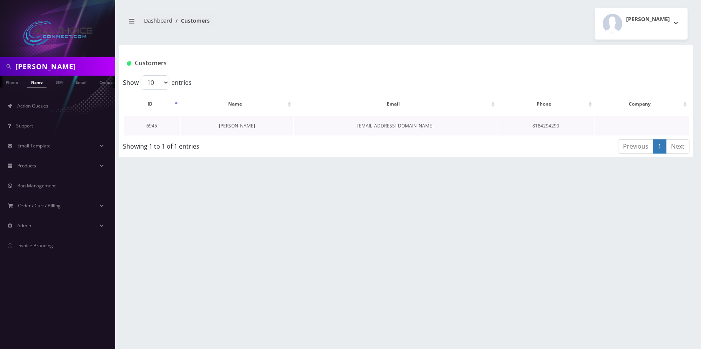
click at [233, 124] on link "[PERSON_NAME]" at bounding box center [237, 126] width 36 height 7
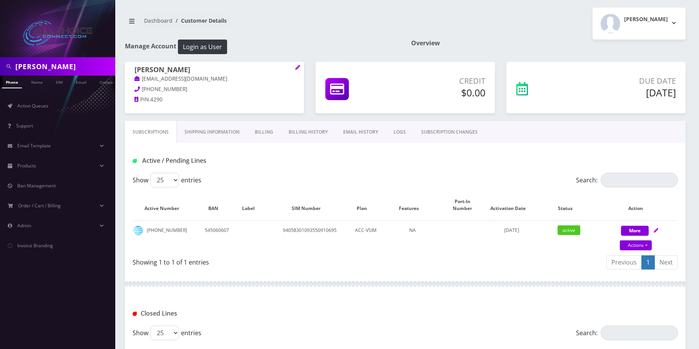
click at [17, 66] on input "[PERSON_NAME]" at bounding box center [64, 66] width 98 height 15
click at [17, 66] on input "Dalton Hayden" at bounding box center [64, 66] width 98 height 15
paste input "Kristin Hemp"
type input "[PERSON_NAME]"
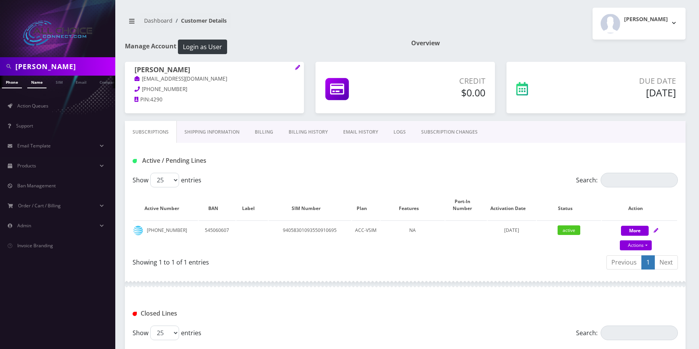
click at [34, 80] on link "Name" at bounding box center [36, 82] width 19 height 13
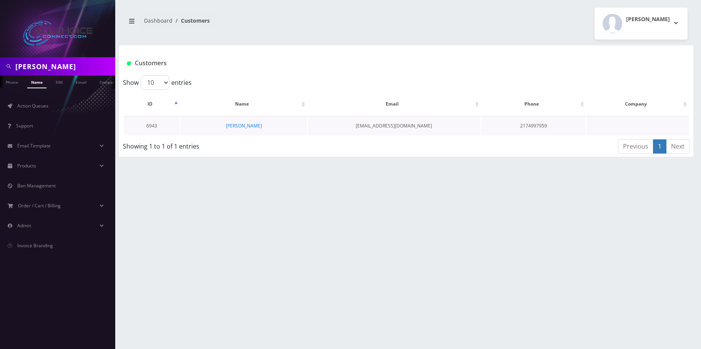
click at [236, 130] on td "[PERSON_NAME]" at bounding box center [244, 126] width 126 height 20
click at [238, 127] on link "[PERSON_NAME]" at bounding box center [244, 126] width 36 height 7
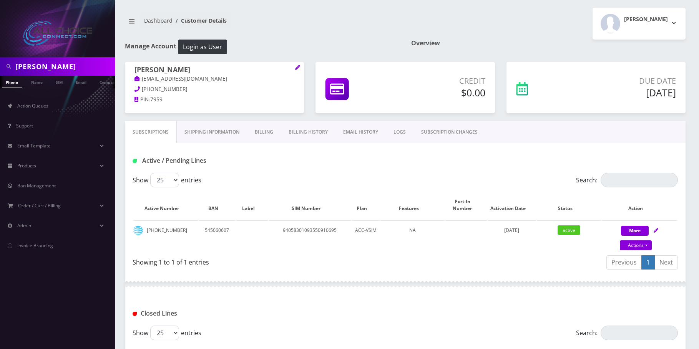
click at [55, 60] on input "Kristin Hempen" at bounding box center [64, 66] width 98 height 15
drag, startPoint x: 55, startPoint y: 60, endPoint x: 46, endPoint y: 73, distance: 15.7
click at [54, 63] on input "Kristin Hempen" at bounding box center [64, 66] width 98 height 15
paste input "Chas Messer"
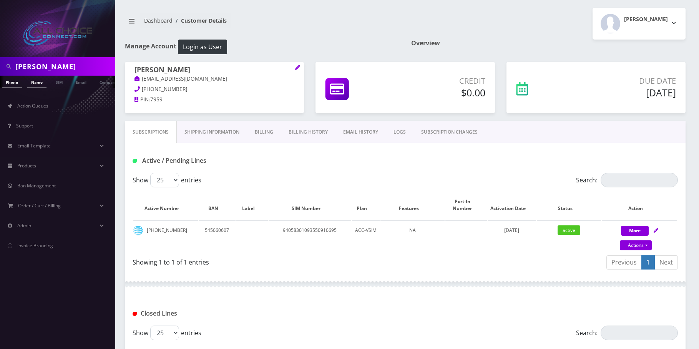
type input "Chas Messer"
drag, startPoint x: 40, startPoint y: 81, endPoint x: 47, endPoint y: 85, distance: 8.1
click at [41, 81] on link "Name" at bounding box center [36, 82] width 19 height 13
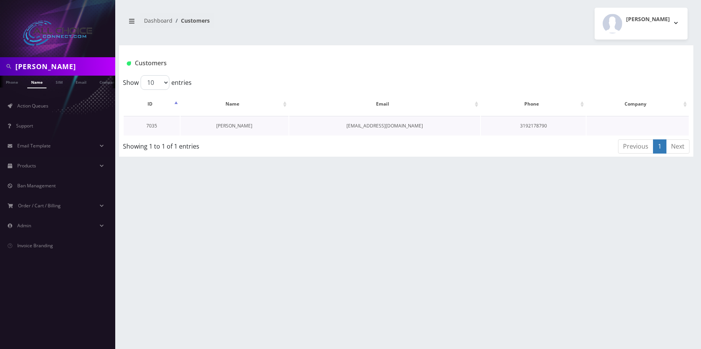
click at [231, 125] on link "[PERSON_NAME]" at bounding box center [234, 126] width 36 height 7
click at [236, 125] on link "[PERSON_NAME]" at bounding box center [239, 126] width 36 height 7
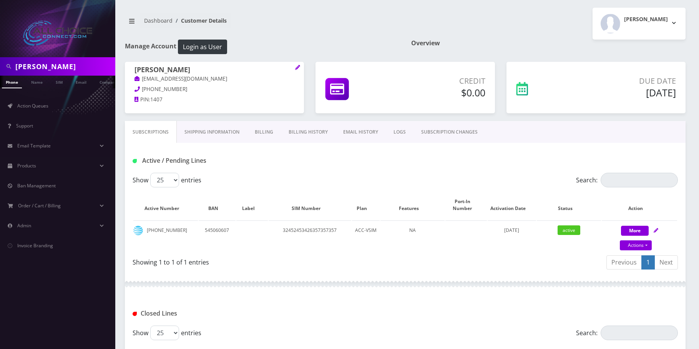
click at [37, 61] on input "[PERSON_NAME]" at bounding box center [64, 66] width 98 height 15
click at [37, 61] on input "AUSTIN O'BRIEN" at bounding box center [64, 66] width 98 height 15
drag, startPoint x: 37, startPoint y: 61, endPoint x: 37, endPoint y: 85, distance: 23.4
click at [37, 65] on input "AUSTIN O'BRIEN" at bounding box center [64, 66] width 98 height 15
paste input "[PERSON_NAME]"
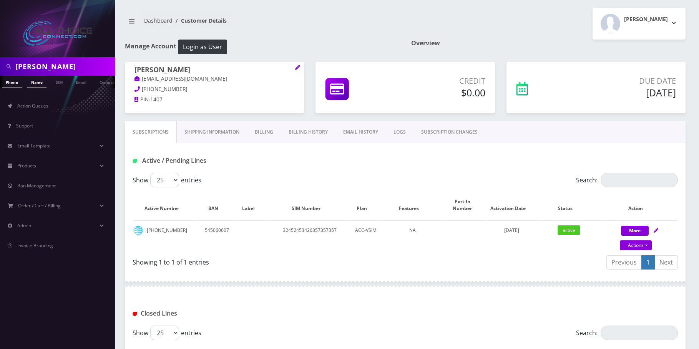
type input "[PERSON_NAME]"
click at [37, 85] on link "Name" at bounding box center [36, 82] width 19 height 13
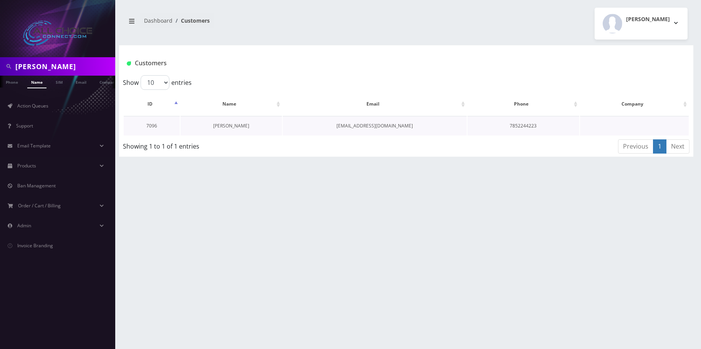
click at [235, 128] on link "[PERSON_NAME]" at bounding box center [231, 126] width 36 height 7
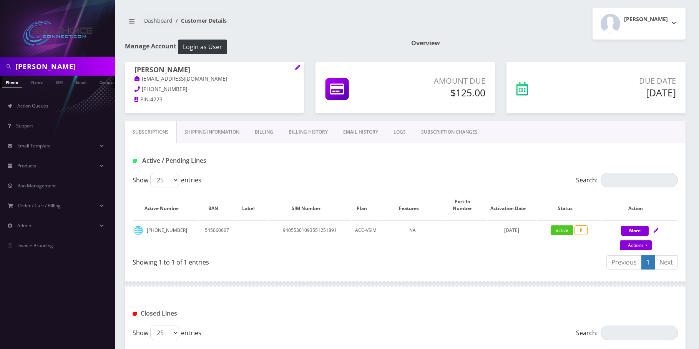
click at [30, 64] on input "[PERSON_NAME]" at bounding box center [64, 66] width 98 height 15
drag, startPoint x: 30, startPoint y: 64, endPoint x: 39, endPoint y: 90, distance: 27.5
click at [31, 68] on input "Kathy Ogle" at bounding box center [64, 66] width 98 height 15
paste input "[PERSON_NAME]"
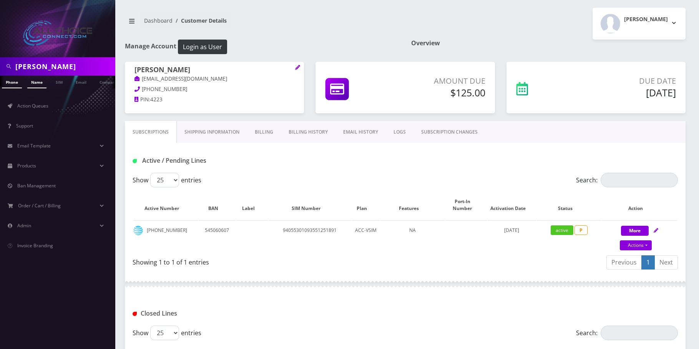
type input "[PERSON_NAME]"
click at [38, 86] on link "Name" at bounding box center [36, 82] width 19 height 13
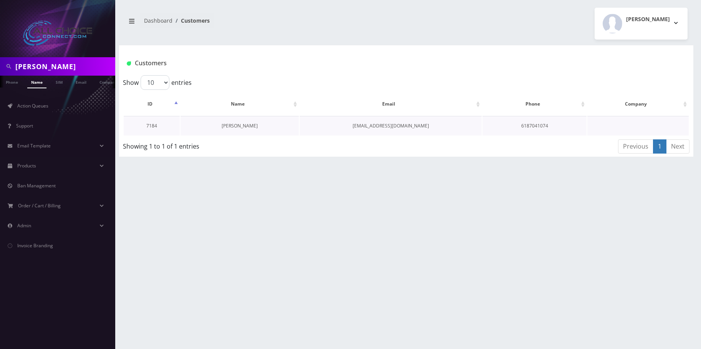
click at [244, 127] on link "[PERSON_NAME]" at bounding box center [240, 126] width 36 height 7
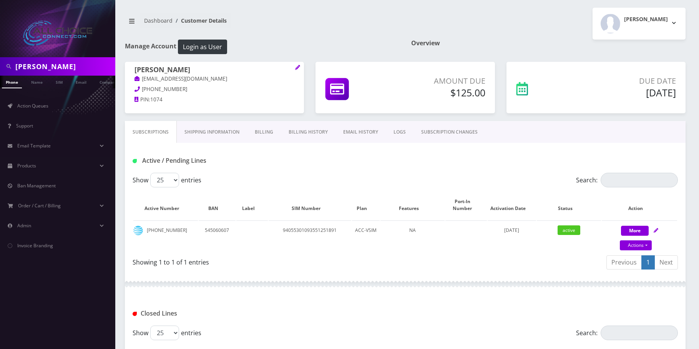
click at [28, 64] on input "[PERSON_NAME]" at bounding box center [64, 66] width 98 height 15
click at [28, 64] on input "Edward Collier" at bounding box center [64, 66] width 98 height 15
paste input "[PERSON_NAME]"
type input "[PERSON_NAME]"
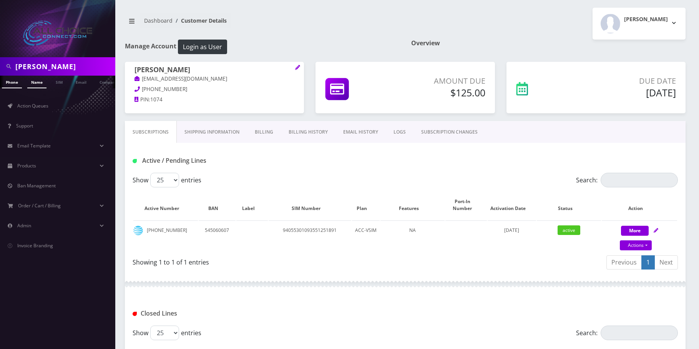
click at [37, 83] on link "Name" at bounding box center [36, 82] width 19 height 13
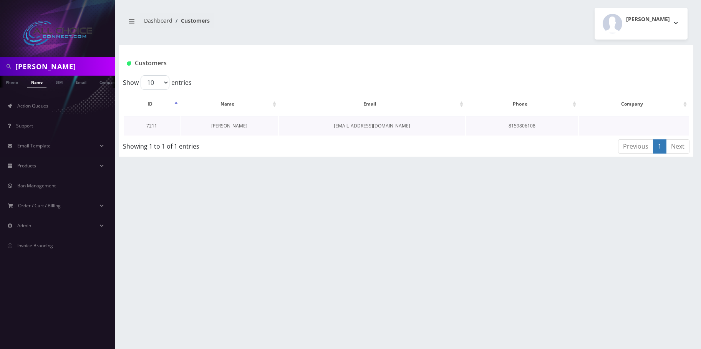
click at [226, 128] on link "[PERSON_NAME]" at bounding box center [229, 126] width 36 height 7
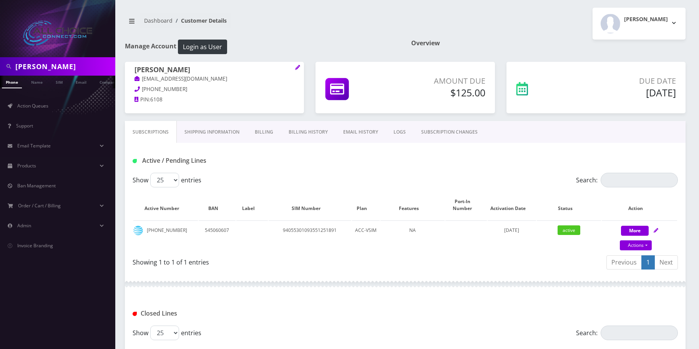
click at [28, 66] on input "[PERSON_NAME]" at bounding box center [64, 66] width 98 height 15
paste input "[PERSON_NAME]"
type input "[PERSON_NAME] [PERSON_NAME]"
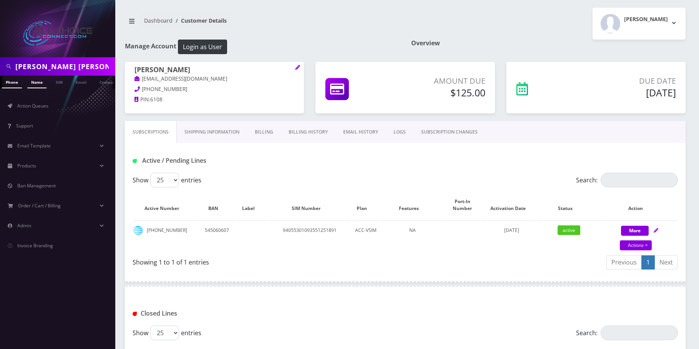
click at [35, 85] on link "Name" at bounding box center [36, 82] width 19 height 13
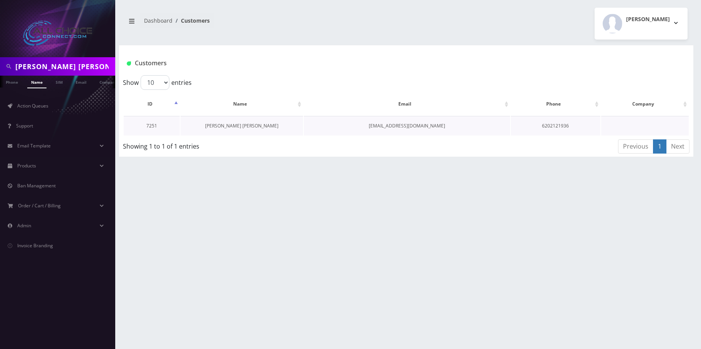
click at [236, 127] on link "[PERSON_NAME] [PERSON_NAME]" at bounding box center [241, 126] width 73 height 7
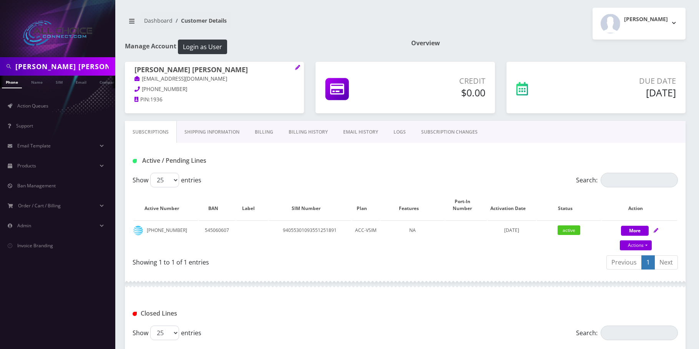
click at [22, 60] on input "Jackson Mcmahan" at bounding box center [64, 66] width 98 height 15
click at [23, 60] on input "Jackson Mcmahan" at bounding box center [64, 66] width 98 height 15
drag, startPoint x: 23, startPoint y: 60, endPoint x: 26, endPoint y: 64, distance: 5.8
click at [23, 60] on input "Jackson Mcmahan" at bounding box center [64, 66] width 98 height 15
paste input "[PERSON_NAME]"
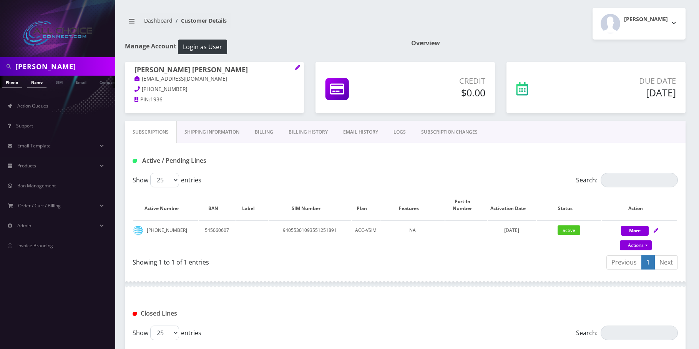
type input "[PERSON_NAME]"
click at [36, 85] on link "Name" at bounding box center [36, 82] width 19 height 13
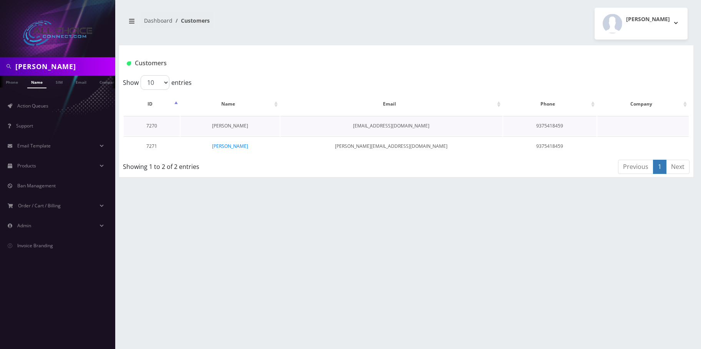
click at [229, 126] on link "[PERSON_NAME]" at bounding box center [230, 126] width 36 height 7
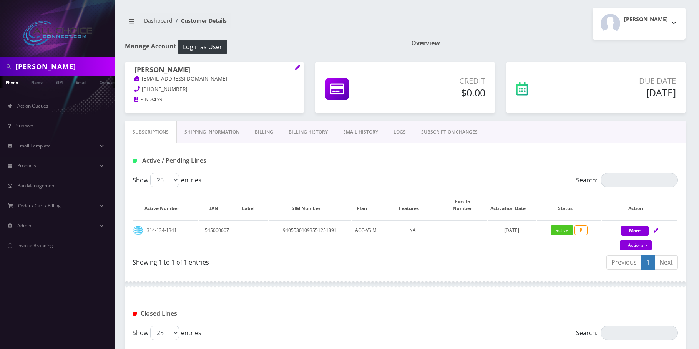
drag, startPoint x: 26, startPoint y: 56, endPoint x: 26, endPoint y: 65, distance: 8.5
click at [26, 56] on div at bounding box center [57, 28] width 115 height 57
click at [26, 65] on input "[PERSON_NAME]" at bounding box center [64, 66] width 98 height 15
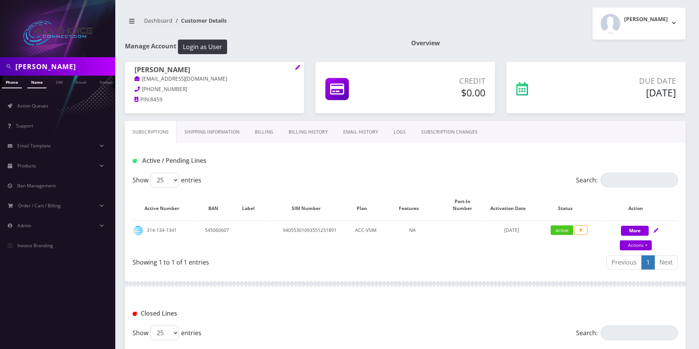
paste input "[PERSON_NAME]"
type input "[PERSON_NAME]"
click at [41, 89] on ul "Action Queues Support Email Template Email Template Canned Response Port Error …" at bounding box center [57, 175] width 115 height 175
click at [40, 83] on link "Name" at bounding box center [36, 82] width 19 height 13
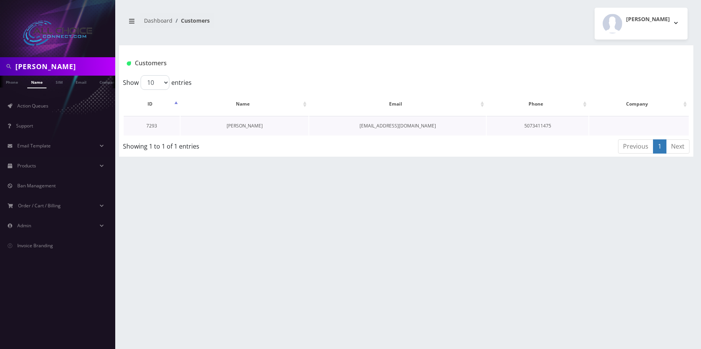
click at [247, 124] on link "[PERSON_NAME]" at bounding box center [245, 126] width 36 height 7
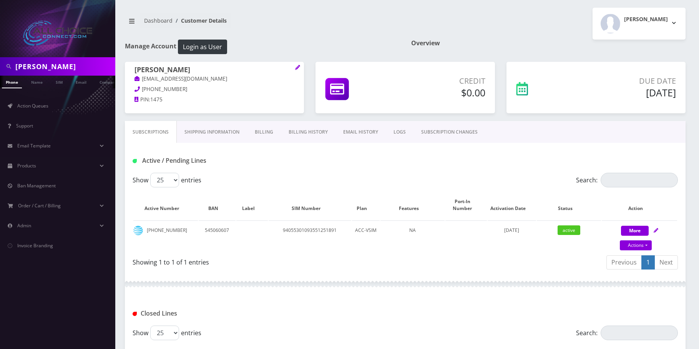
click at [35, 66] on input "Richard Bohnert" at bounding box center [64, 66] width 98 height 15
paste input "Alicia Lichetenwald"
type input "Alicia Lichetenwald"
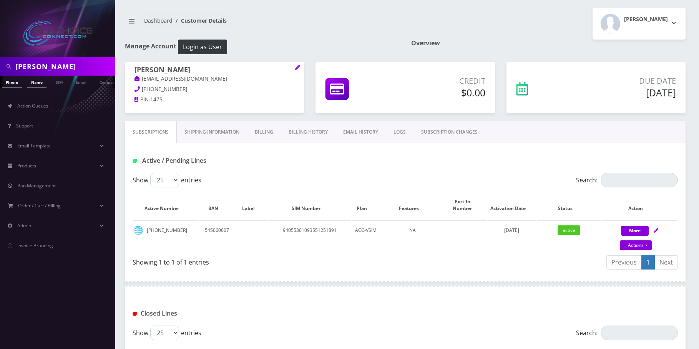
click at [41, 82] on link "Name" at bounding box center [36, 82] width 19 height 13
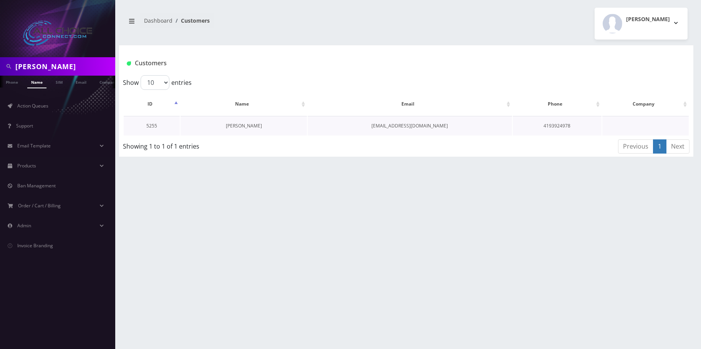
click at [251, 127] on link "[PERSON_NAME]" at bounding box center [244, 126] width 36 height 7
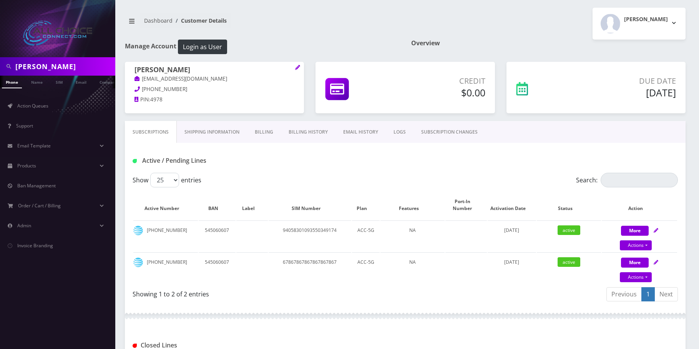
click at [26, 67] on input "Alicia Lichetenwald" at bounding box center [64, 66] width 98 height 15
drag, startPoint x: 26, startPoint y: 67, endPoint x: 30, endPoint y: 76, distance: 9.6
click at [27, 68] on input "Alicia Lichetenwald" at bounding box center [64, 66] width 98 height 15
paste input "[PERSON_NAME]"
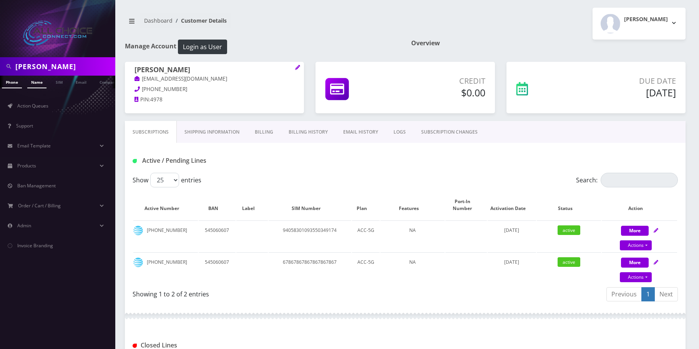
type input "[PERSON_NAME]"
click at [36, 83] on link "Name" at bounding box center [36, 82] width 19 height 13
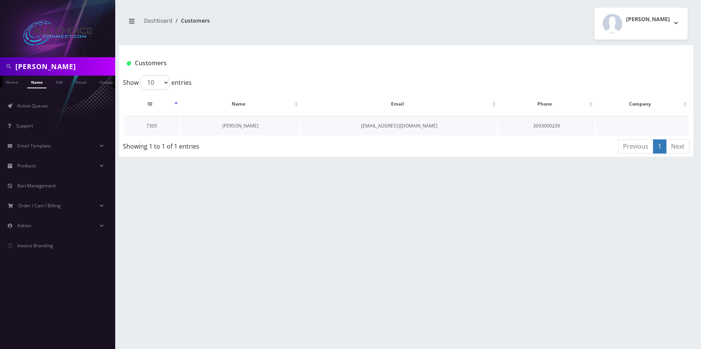
click at [245, 128] on link "[PERSON_NAME]" at bounding box center [240, 126] width 36 height 7
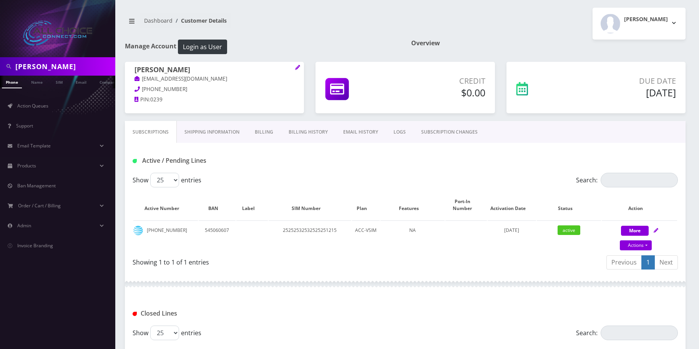
click at [35, 61] on input "Pearl Cottinham" at bounding box center [64, 66] width 98 height 15
paste input "Janice Gibbard"
type input "Janice Gibbard"
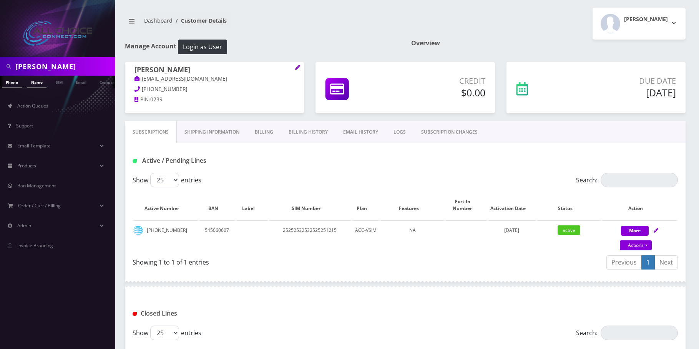
click at [38, 87] on link "Name" at bounding box center [36, 82] width 19 height 13
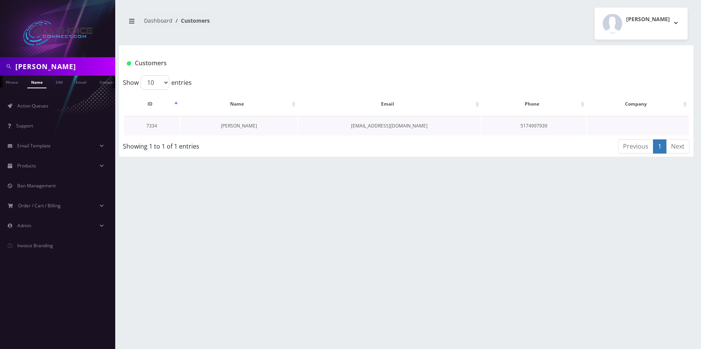
click at [232, 125] on link "[PERSON_NAME]" at bounding box center [239, 126] width 36 height 7
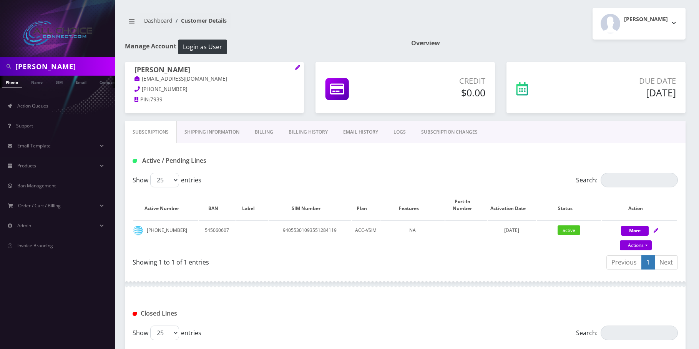
click at [45, 62] on input "Janice Gibbard" at bounding box center [64, 66] width 98 height 15
paste input "Holly Frainer"
type input "Holly Frainer"
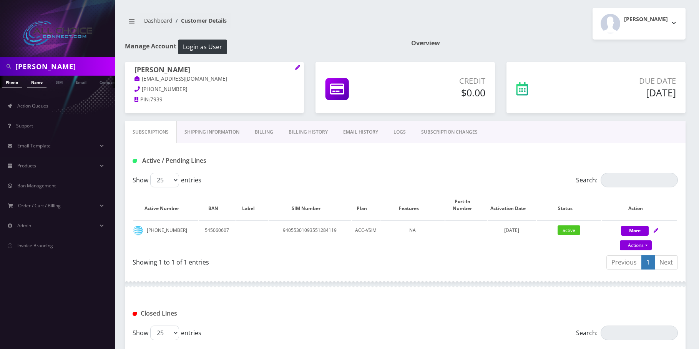
click at [40, 80] on link "Name" at bounding box center [36, 82] width 19 height 13
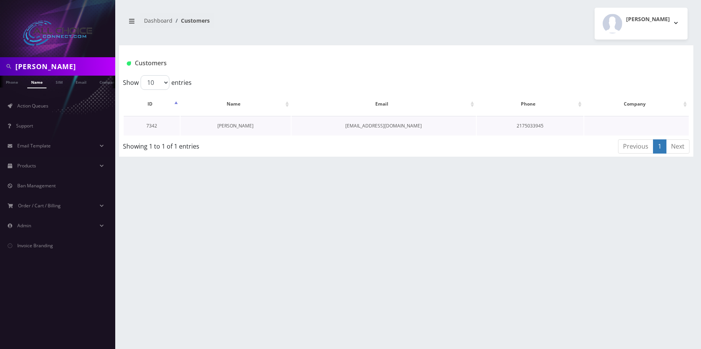
click at [239, 128] on link "[PERSON_NAME]" at bounding box center [235, 126] width 36 height 7
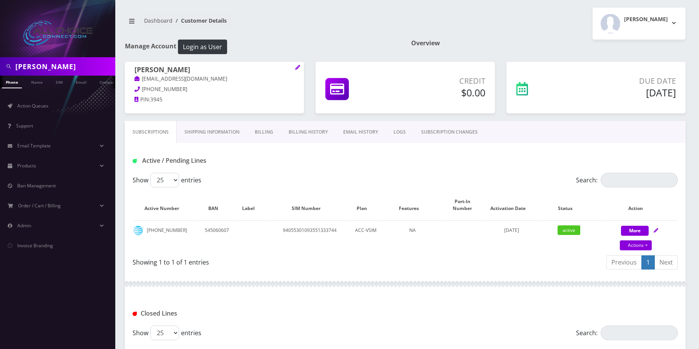
click at [20, 63] on input "Holly Frainer" at bounding box center [64, 66] width 98 height 15
paste input "ans Berreau"
type input "Hans Berreau"
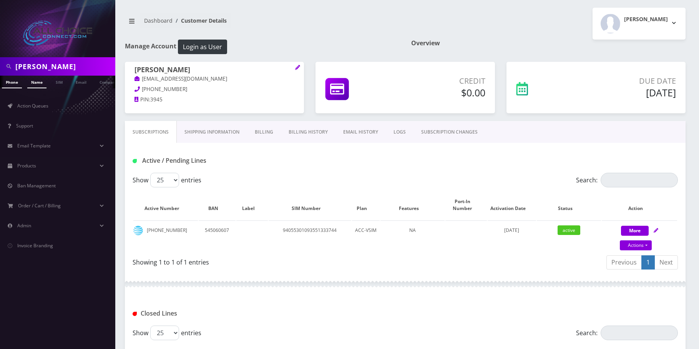
click at [31, 76] on link "Name" at bounding box center [36, 82] width 19 height 13
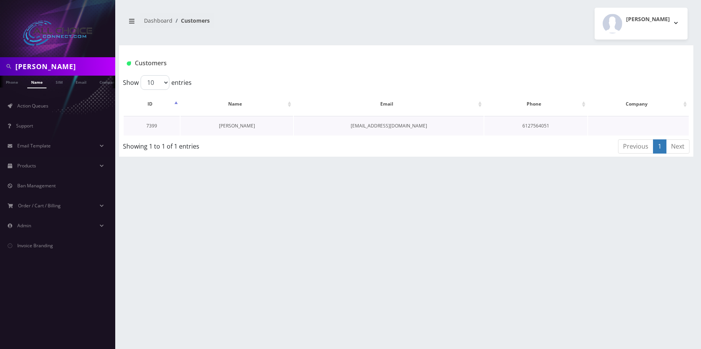
click at [246, 127] on link "[PERSON_NAME]" at bounding box center [237, 126] width 36 height 7
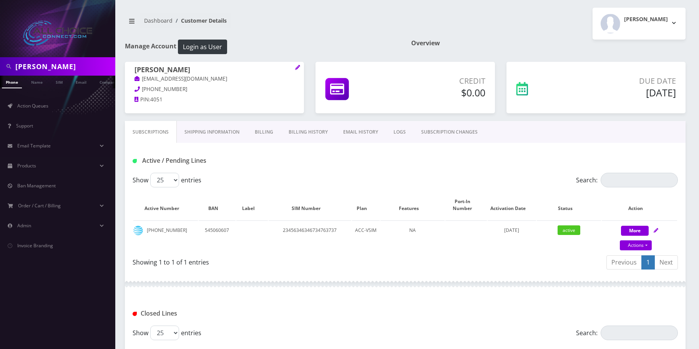
click at [36, 57] on div "[PERSON_NAME]" at bounding box center [57, 66] width 115 height 18
click at [41, 61] on input "[PERSON_NAME]" at bounding box center [64, 66] width 98 height 15
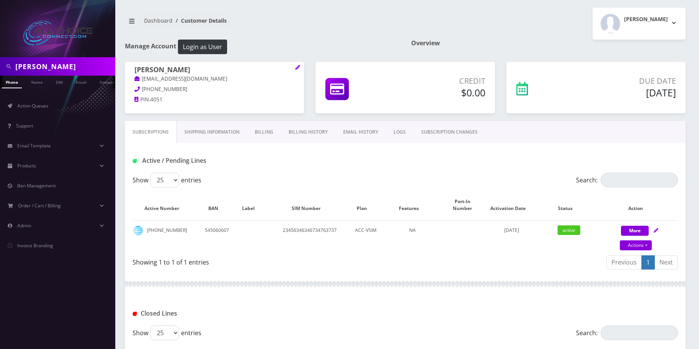
paste input "[PERSON_NAME]"
type input "[PERSON_NAME]"
click at [39, 83] on link "Name" at bounding box center [36, 82] width 19 height 13
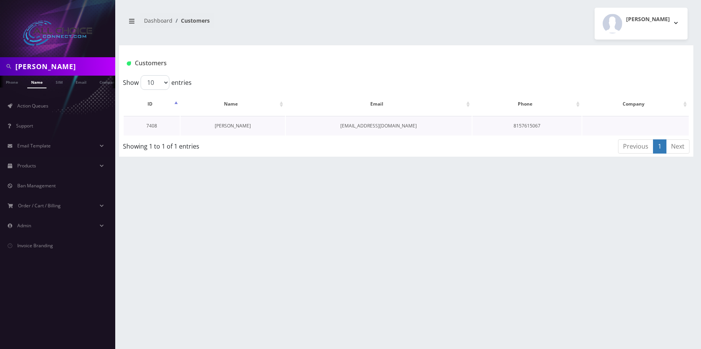
click at [235, 126] on link "[PERSON_NAME]" at bounding box center [233, 126] width 36 height 7
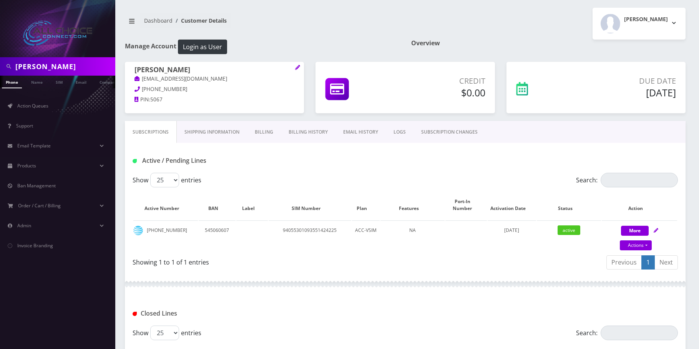
click at [26, 67] on input "Lucas Goad" at bounding box center [64, 66] width 98 height 15
drag, startPoint x: 26, startPoint y: 67, endPoint x: 35, endPoint y: 81, distance: 16.9
click at [28, 69] on input "Lucas Goad" at bounding box center [64, 66] width 98 height 15
paste input "Rudi Seyffert -"
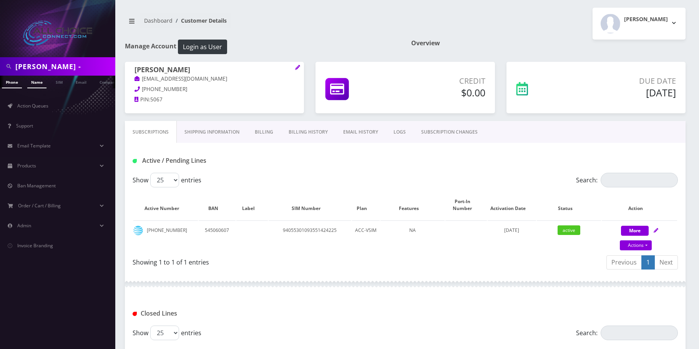
type input "Rudi Seyffert -"
click at [39, 82] on link "Name" at bounding box center [36, 82] width 19 height 13
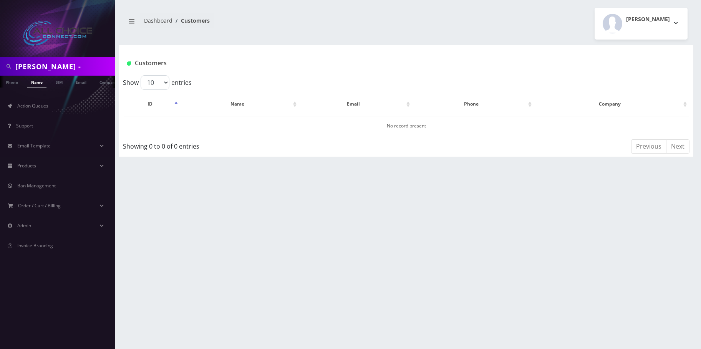
scroll to position [0, 4]
click at [82, 61] on input "Rudi Seyffert -" at bounding box center [64, 66] width 98 height 15
type input "[PERSON_NAME]"
click at [38, 84] on link "Name" at bounding box center [32, 82] width 19 height 13
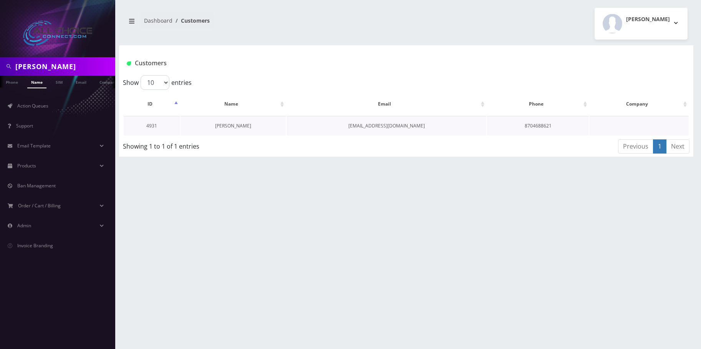
click at [239, 123] on link "[PERSON_NAME]" at bounding box center [233, 126] width 36 height 7
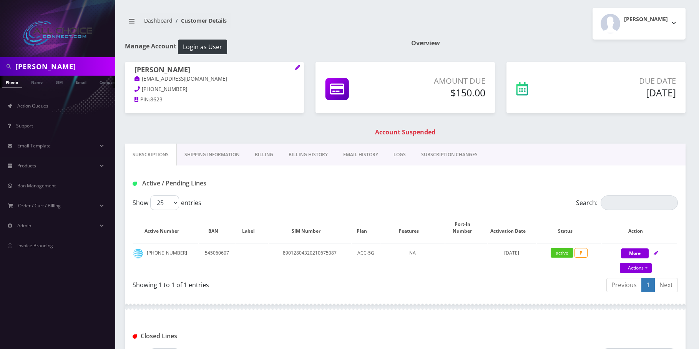
click at [29, 61] on input "Rudi Seyffert" at bounding box center [64, 66] width 98 height 15
paste input "[PERSON_NAME]"
type input "[PERSON_NAME]"
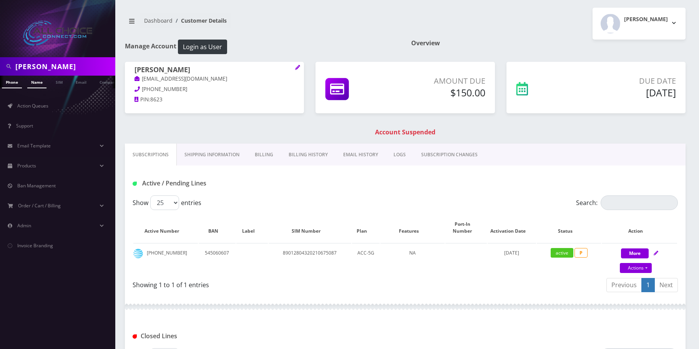
click at [40, 82] on link "Name" at bounding box center [36, 82] width 19 height 13
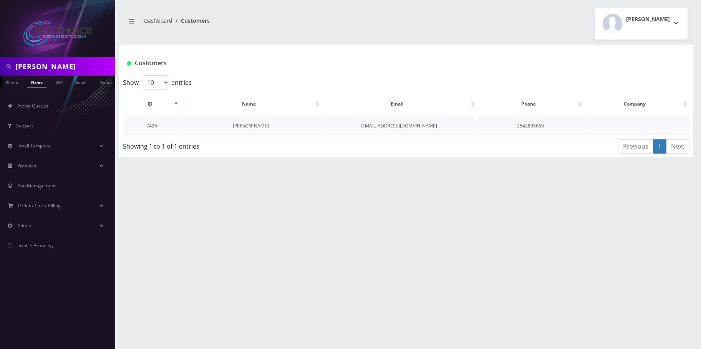
click at [254, 128] on link "[PERSON_NAME]" at bounding box center [251, 126] width 36 height 7
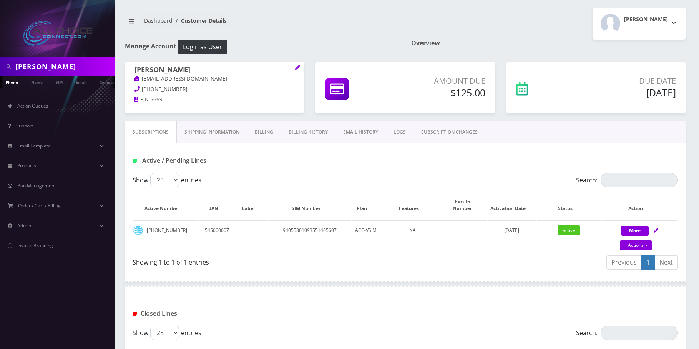
drag, startPoint x: 50, startPoint y: 50, endPoint x: 55, endPoint y: 67, distance: 17.3
click at [50, 53] on div at bounding box center [57, 28] width 115 height 57
click at [55, 68] on input "[PERSON_NAME]" at bounding box center [64, 66] width 98 height 15
click at [55, 68] on input "Tammy Leininger" at bounding box center [64, 66] width 98 height 15
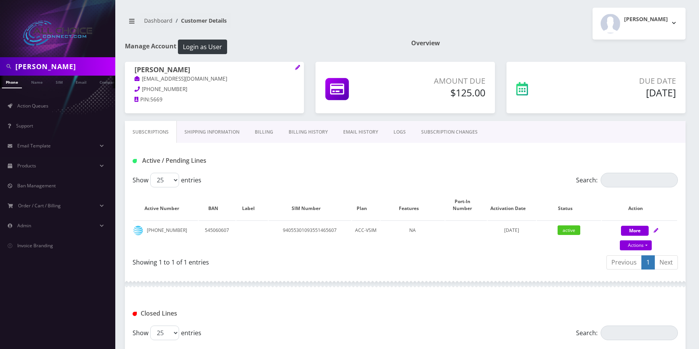
paste input "Derrick Kraushaa"
type input "Derrick Kraushaar"
click at [41, 85] on link "Name" at bounding box center [36, 82] width 19 height 13
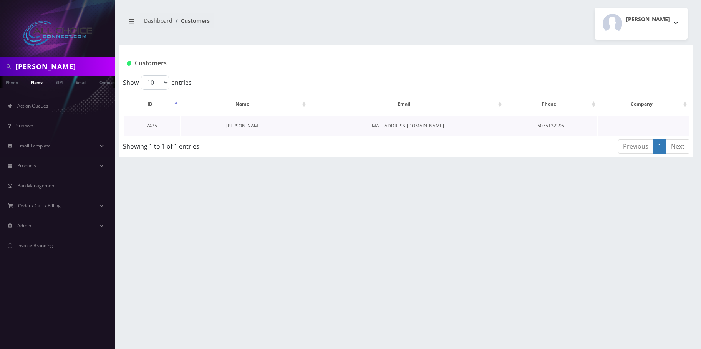
click at [242, 126] on link "[PERSON_NAME]" at bounding box center [244, 126] width 36 height 7
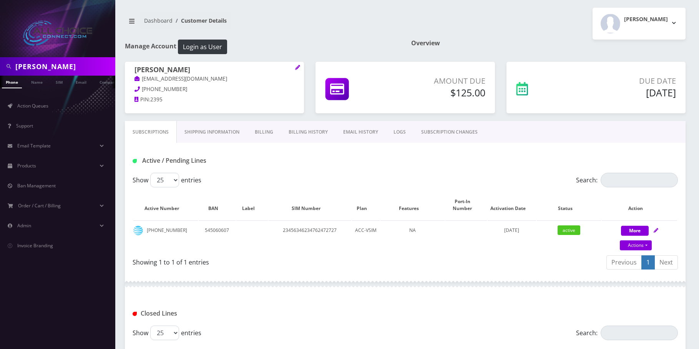
click at [39, 60] on input "Derrick Kraushaar" at bounding box center [64, 66] width 98 height 15
paste input "Walter Crane"
type input "Walter Crane"
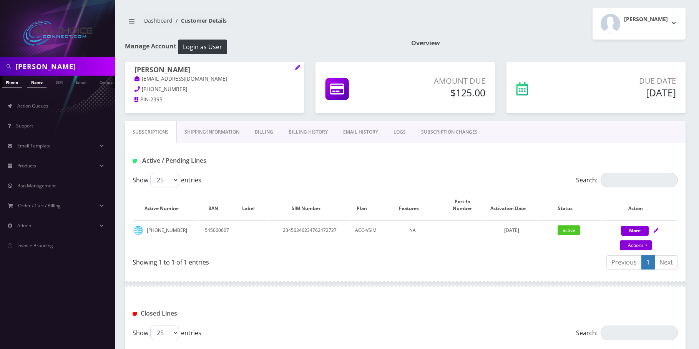
click at [38, 79] on link "Name" at bounding box center [36, 82] width 19 height 13
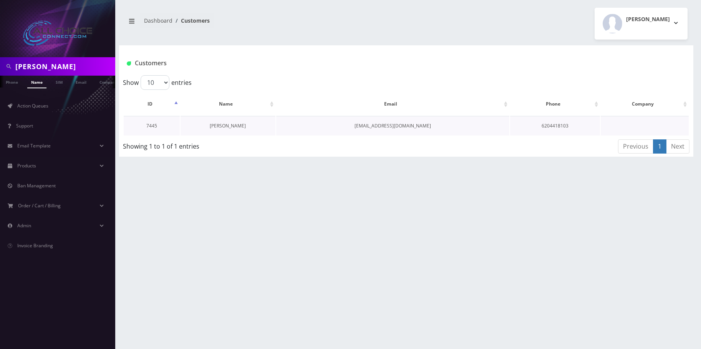
click at [232, 127] on link "[PERSON_NAME]" at bounding box center [228, 126] width 36 height 7
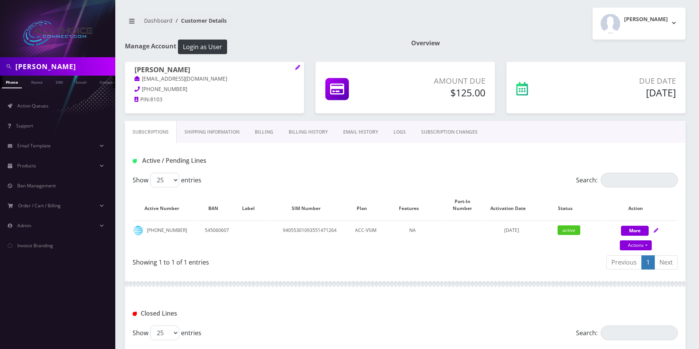
click at [45, 53] on div at bounding box center [57, 28] width 115 height 57
click at [45, 57] on div at bounding box center [57, 28] width 115 height 57
click at [50, 62] on input "Walter Crane" at bounding box center [64, 66] width 98 height 15
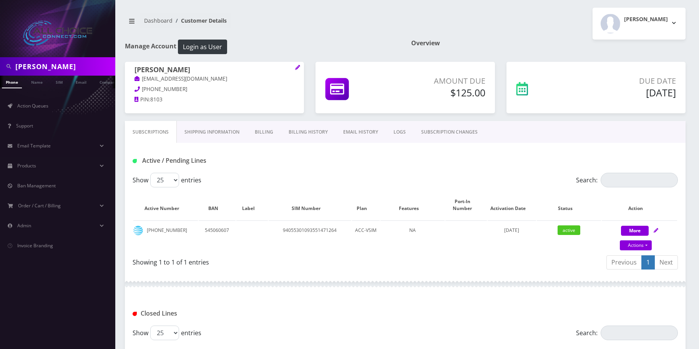
click at [50, 62] on input "Walter Crane" at bounding box center [64, 66] width 98 height 15
paste input "[PERSON_NAME]"
type input "Dawn Sweeney"
click at [33, 85] on link "Name" at bounding box center [36, 82] width 19 height 13
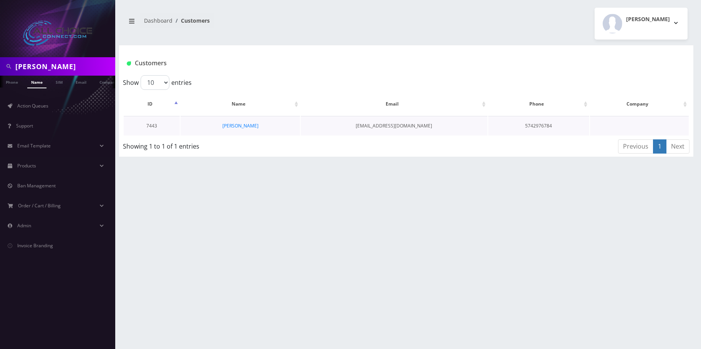
click at [253, 129] on td "[PERSON_NAME]" at bounding box center [240, 126] width 119 height 20
click at [252, 128] on link "[PERSON_NAME]" at bounding box center [240, 126] width 36 height 7
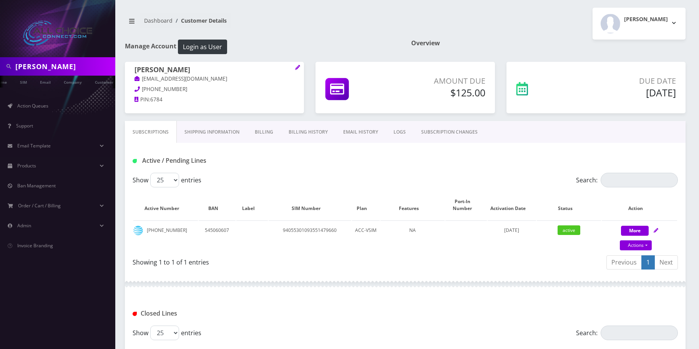
scroll to position [0, 38]
click at [32, 51] on div at bounding box center [57, 28] width 115 height 57
click at [55, 68] on input "Dawn Sweeney" at bounding box center [64, 66] width 98 height 15
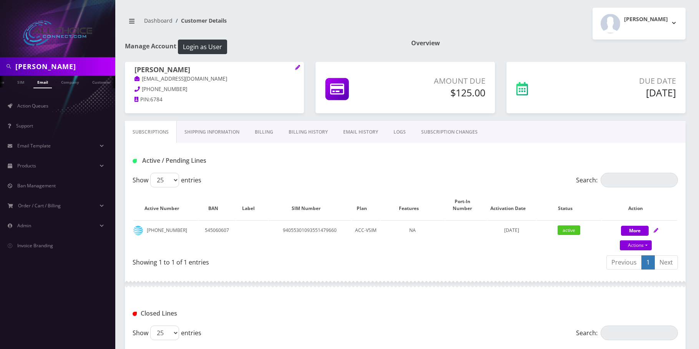
paste input "[PERSON_NAME]"
type input "Johan Vanrooyen"
click at [45, 81] on link "Email" at bounding box center [42, 82] width 18 height 13
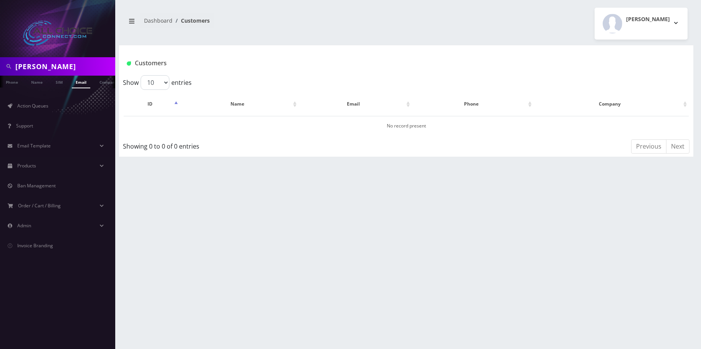
drag, startPoint x: 43, startPoint y: 65, endPoint x: 47, endPoint y: 65, distance: 4.2
click at [45, 65] on input "[PERSON_NAME]" at bounding box center [64, 66] width 98 height 15
click at [47, 65] on input "[PERSON_NAME]" at bounding box center [64, 66] width 98 height 15
type input "[PERSON_NAME]"
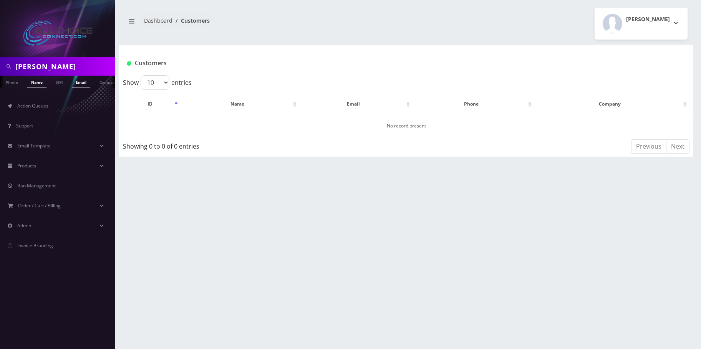
click at [38, 83] on link "Name" at bounding box center [36, 82] width 19 height 13
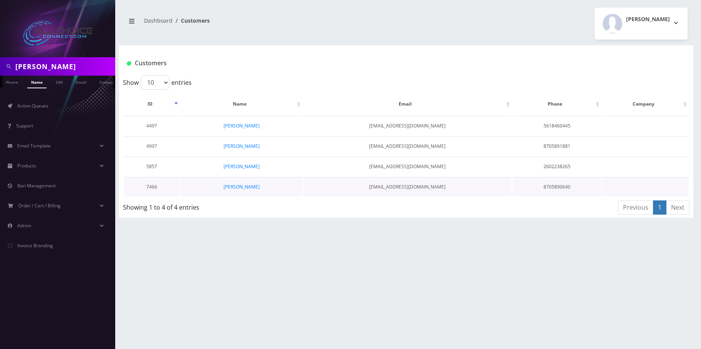
click at [240, 191] on td "Johan Vanrooyen" at bounding box center [242, 187] width 122 height 20
drag, startPoint x: 262, startPoint y: 186, endPoint x: 223, endPoint y: 186, distance: 38.8
click at [223, 186] on td "Johan Vanrooyen" at bounding box center [242, 187] width 122 height 20
copy link "Johan Vanrooyen"
click at [242, 189] on link "Johan Vanrooyen" at bounding box center [242, 187] width 36 height 7
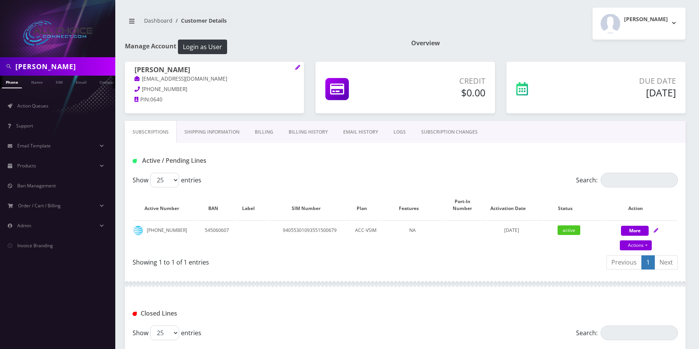
click at [24, 60] on input "[PERSON_NAME]" at bounding box center [64, 66] width 98 height 15
paste input "[PERSON_NAME]"
type input "[PERSON_NAME]"
click at [34, 81] on link "Name" at bounding box center [36, 82] width 19 height 13
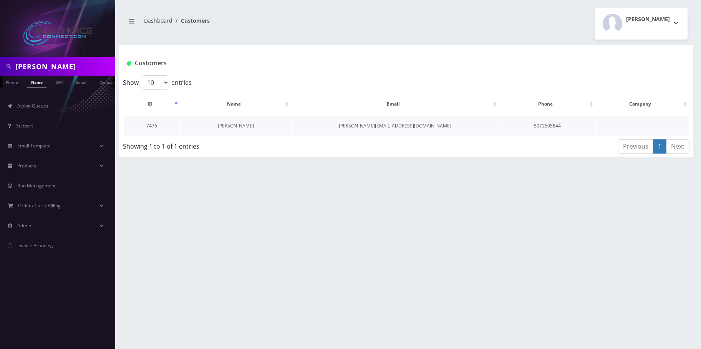
click at [243, 124] on link "[PERSON_NAME]" at bounding box center [236, 126] width 36 height 7
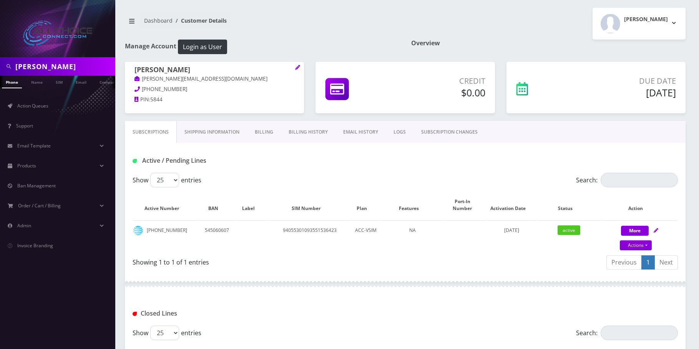
click at [72, 63] on input "Danielle Fisher" at bounding box center [64, 66] width 98 height 15
paste input "Travis Day"
type input "Travis Day"
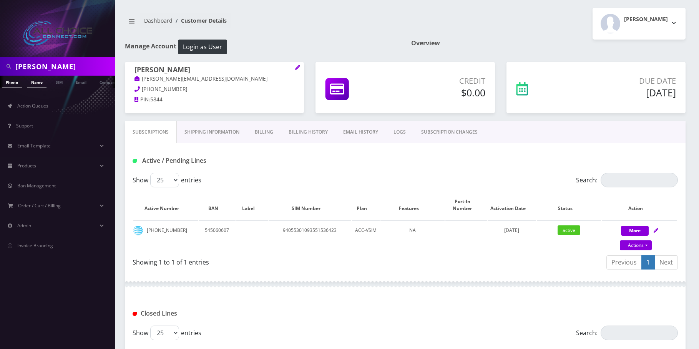
click at [40, 84] on link "Name" at bounding box center [36, 82] width 19 height 13
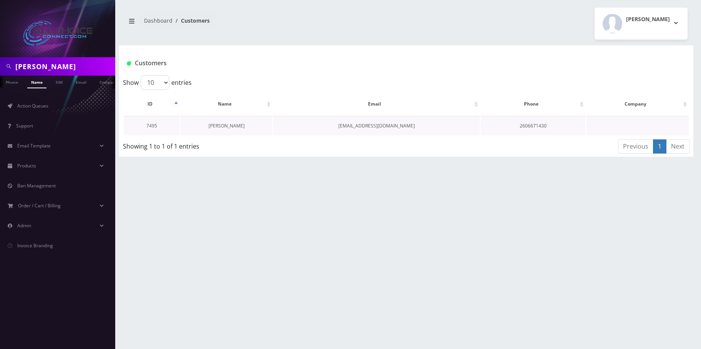
click at [225, 124] on link "[PERSON_NAME]" at bounding box center [227, 126] width 36 height 7
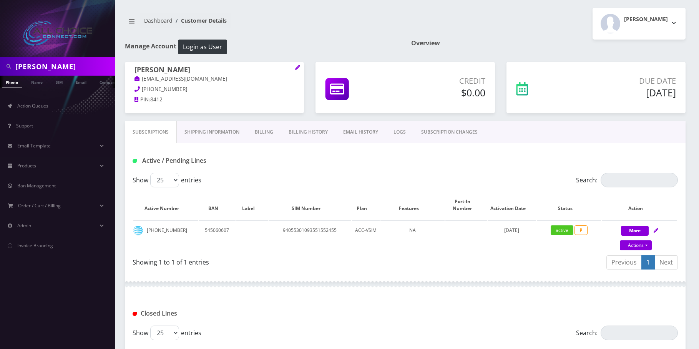
click at [49, 61] on input "Travis Day" at bounding box center [64, 66] width 98 height 15
click at [49, 61] on input "[PERSON_NAME]" at bounding box center [64, 66] width 98 height 15
paste input "William Wiseman"
type input "William Wiseman"
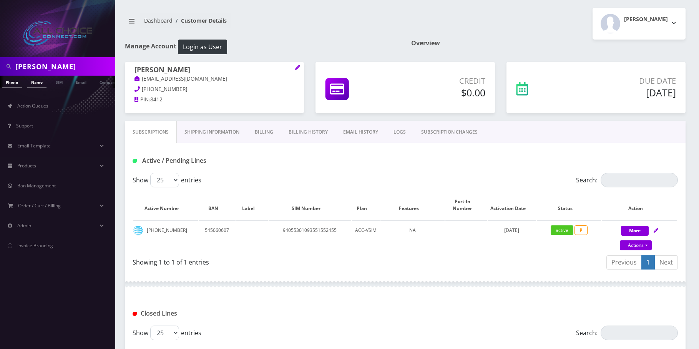
click at [35, 85] on link "Name" at bounding box center [36, 82] width 19 height 13
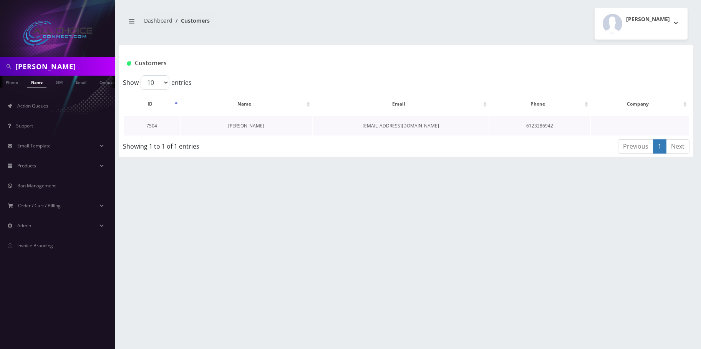
click at [246, 127] on link "[PERSON_NAME]" at bounding box center [246, 126] width 36 height 7
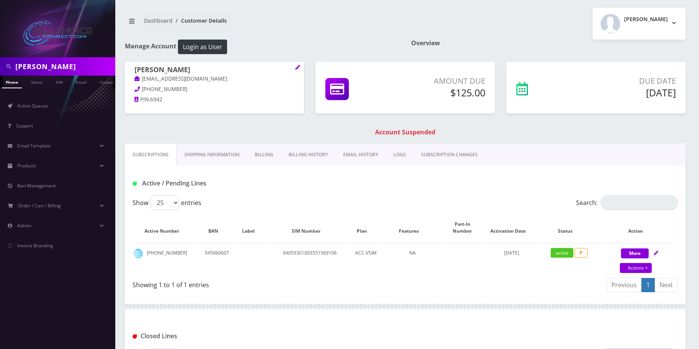
click at [252, 147] on link "Billing" at bounding box center [264, 155] width 34 height 22
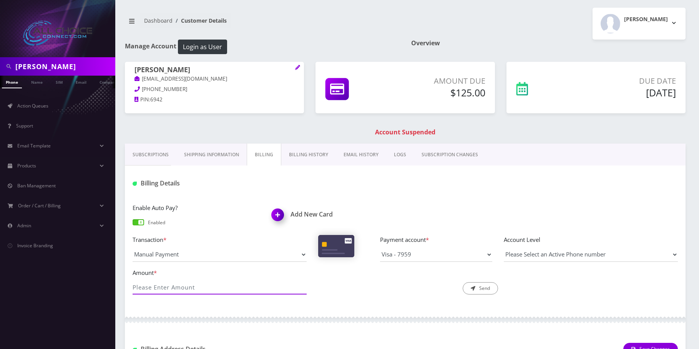
click at [199, 287] on input "Amount *" at bounding box center [220, 287] width 174 height 15
type input "125"
click at [483, 294] on button "Send" at bounding box center [480, 288] width 35 height 12
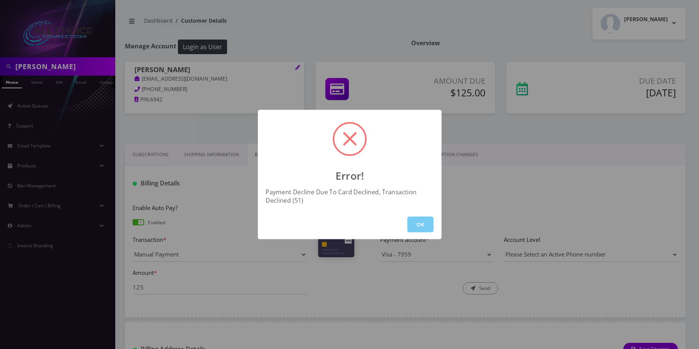
click at [422, 220] on button "OK" at bounding box center [420, 225] width 26 height 16
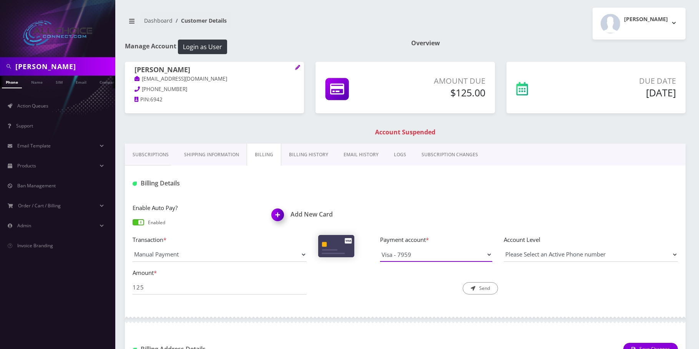
click at [431, 252] on select "Visa - 7959" at bounding box center [436, 254] width 112 height 15
drag, startPoint x: 177, startPoint y: 88, endPoint x: 141, endPoint y: 91, distance: 36.3
click at [141, 91] on p "612-328-6942" at bounding box center [214, 89] width 160 height 8
copy span "612-328-6942"
click at [39, 65] on input "William Wiseman" at bounding box center [64, 66] width 98 height 15
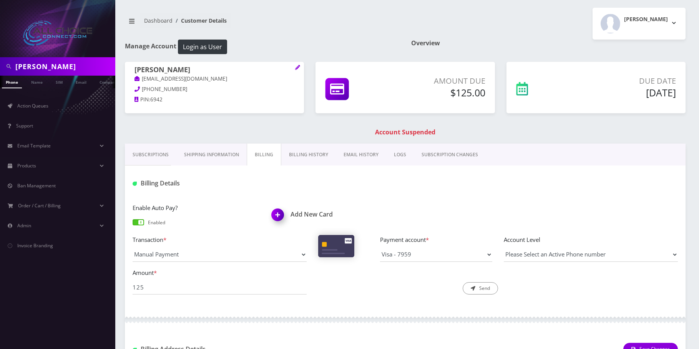
click at [39, 65] on input "William Wiseman" at bounding box center [64, 66] width 98 height 15
paste input "[PERSON_NAME]"
type input "[PERSON_NAME]"
click at [41, 82] on link "Name" at bounding box center [36, 82] width 19 height 13
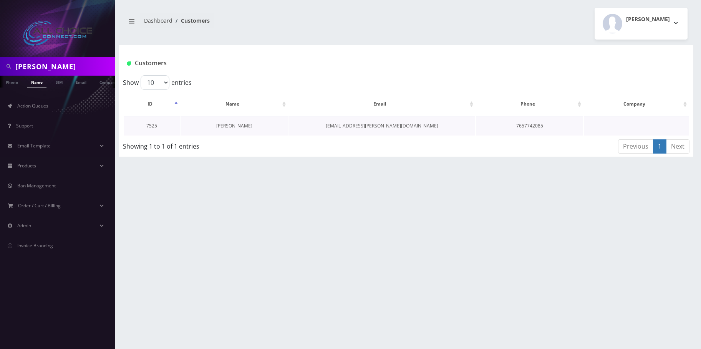
click at [234, 123] on link "[PERSON_NAME]" at bounding box center [234, 126] width 36 height 7
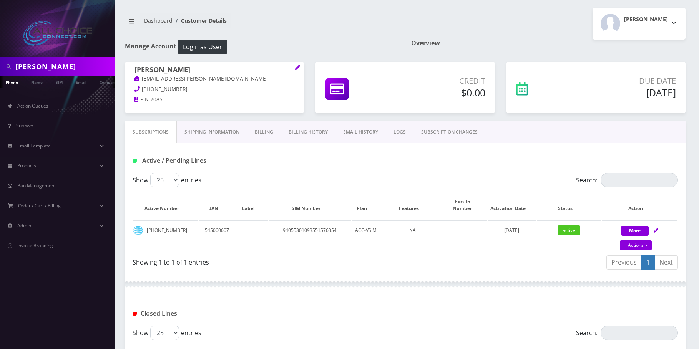
click at [57, 59] on div "[PERSON_NAME]" at bounding box center [57, 66] width 115 height 18
click at [56, 59] on div "[PERSON_NAME]" at bounding box center [57, 66] width 115 height 18
click at [55, 64] on input "[PERSON_NAME]" at bounding box center [64, 66] width 98 height 15
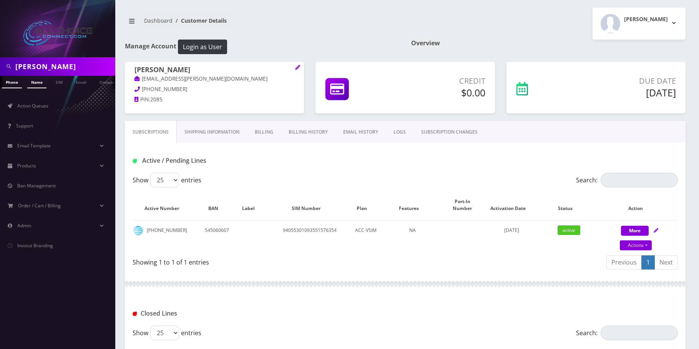
paste input "[PERSON_NAME]"
type input "[PERSON_NAME]"
click at [40, 82] on link "Name" at bounding box center [36, 82] width 19 height 13
click at [35, 81] on link "Name" at bounding box center [36, 82] width 19 height 13
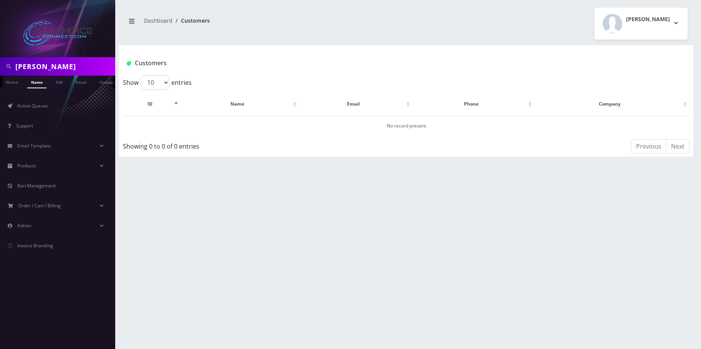
drag, startPoint x: 36, startPoint y: 63, endPoint x: 122, endPoint y: 72, distance: 86.2
click at [125, 72] on div "Doris Annie Hayes Phone Name SIM Email Company Customer Action Queues Support E…" at bounding box center [350, 174] width 701 height 349
type input "Doris"
click at [34, 84] on link "Name" at bounding box center [36, 82] width 19 height 13
click at [34, 63] on input "[PERSON_NAME]" at bounding box center [64, 66] width 98 height 15
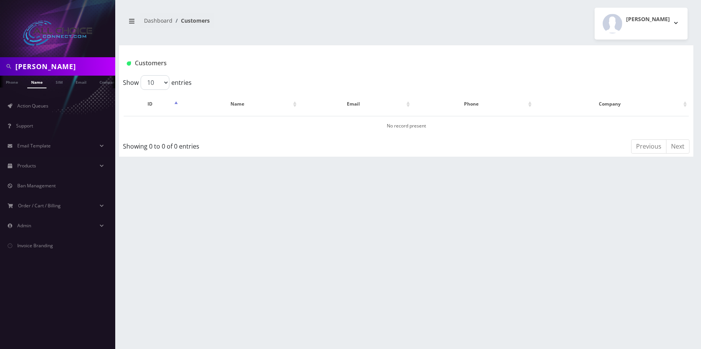
click at [34, 63] on input "[PERSON_NAME]" at bounding box center [64, 66] width 98 height 15
type input "Hayes"
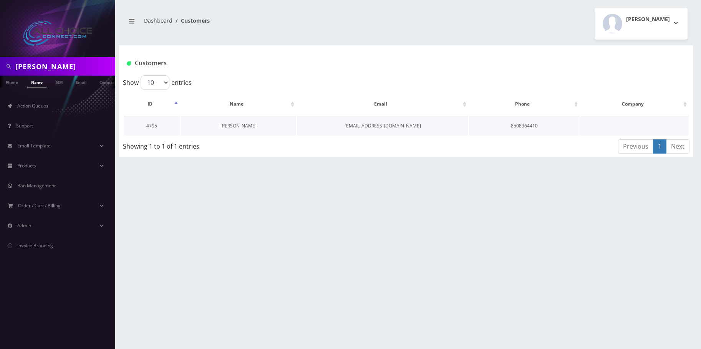
click at [234, 128] on link "[PERSON_NAME]" at bounding box center [239, 126] width 36 height 7
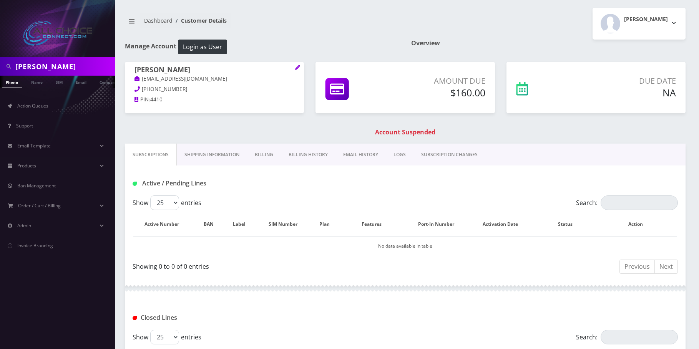
click at [18, 68] on input "Hayes" at bounding box center [64, 66] width 98 height 15
paste input "Steven Kemple"
drag, startPoint x: 77, startPoint y: 63, endPoint x: -66, endPoint y: 44, distance: 144.9
click at [0, 44] on html "Steven Kemple Phone Name SIM Email Company Customer Action Queues Support Email…" at bounding box center [349, 234] width 699 height 468
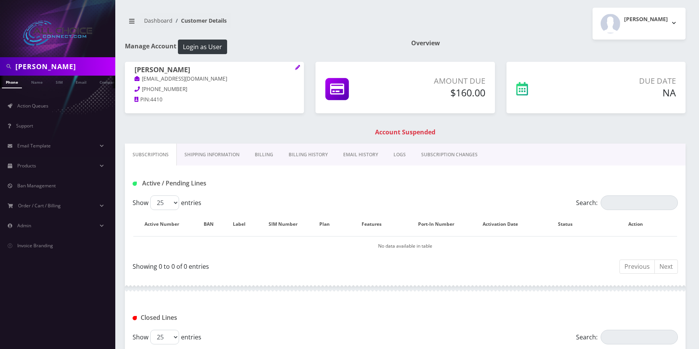
type input "[PERSON_NAME]"
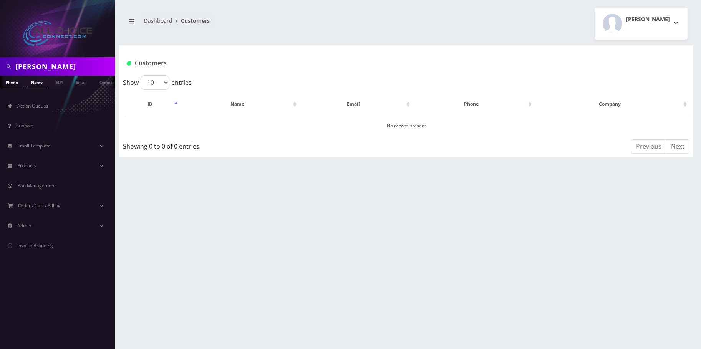
click at [40, 83] on link "Name" at bounding box center [36, 82] width 19 height 13
click at [41, 70] on input "Annie" at bounding box center [64, 66] width 98 height 15
drag, startPoint x: 35, startPoint y: 63, endPoint x: -84, endPoint y: 63, distance: 118.7
click at [0, 63] on html "Ann Phone Name SIM Email Company Customer Action Queues Support Email Template …" at bounding box center [350, 174] width 701 height 349
paste input "Steven Kemple"
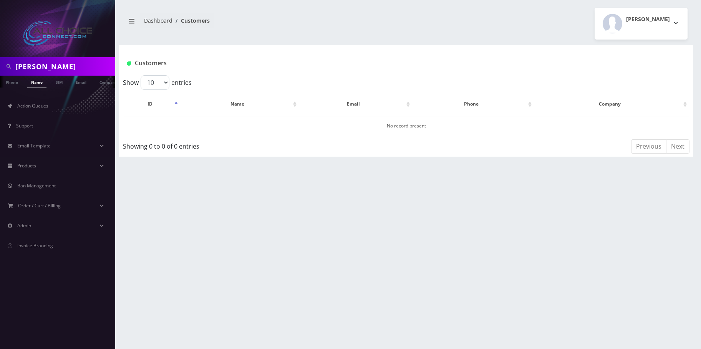
type input "Steven Kemple"
click at [29, 86] on link "Name" at bounding box center [36, 82] width 19 height 13
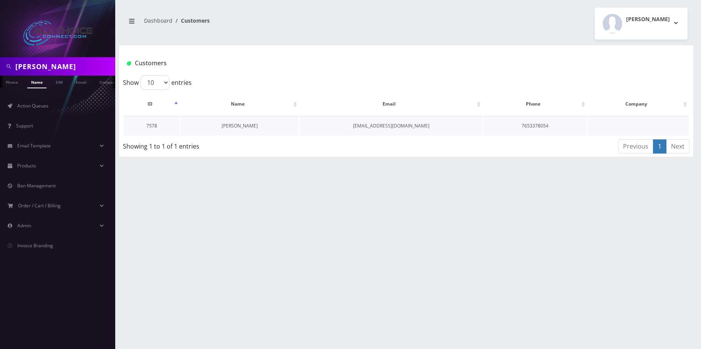
click at [232, 123] on link "[PERSON_NAME]" at bounding box center [240, 126] width 36 height 7
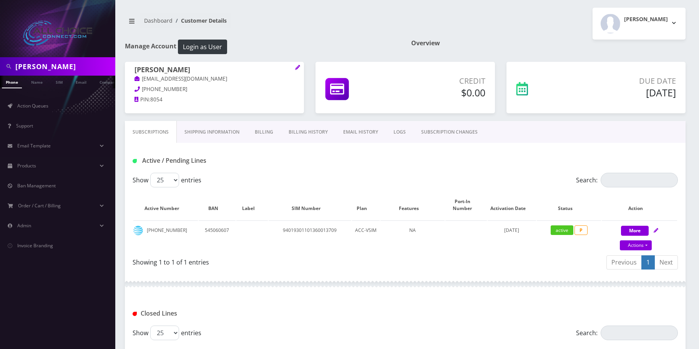
scroll to position [0, 4]
click at [39, 66] on input "[PERSON_NAME]" at bounding box center [64, 66] width 98 height 15
drag, startPoint x: 39, startPoint y: 66, endPoint x: 44, endPoint y: 95, distance: 28.4
click at [39, 68] on input "[PERSON_NAME]" at bounding box center [64, 66] width 98 height 15
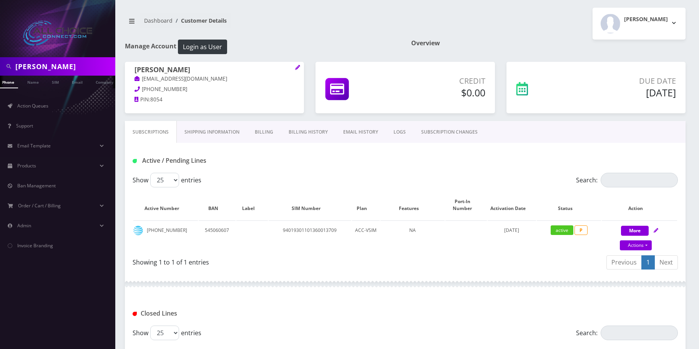
paste input "Amy Piersol"
type input "Amy Piersol"
click at [27, 82] on link "Name" at bounding box center [32, 82] width 19 height 13
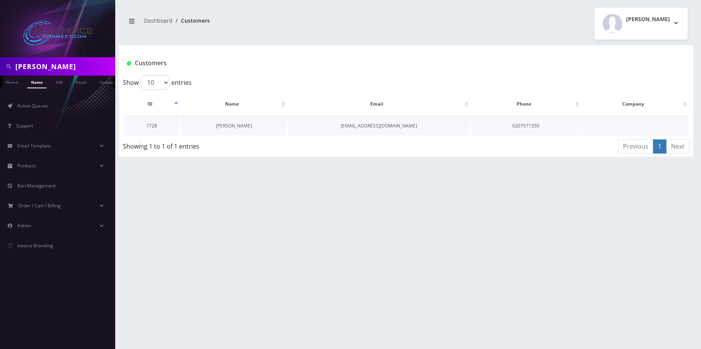
click at [228, 127] on link "[PERSON_NAME]" at bounding box center [234, 126] width 36 height 7
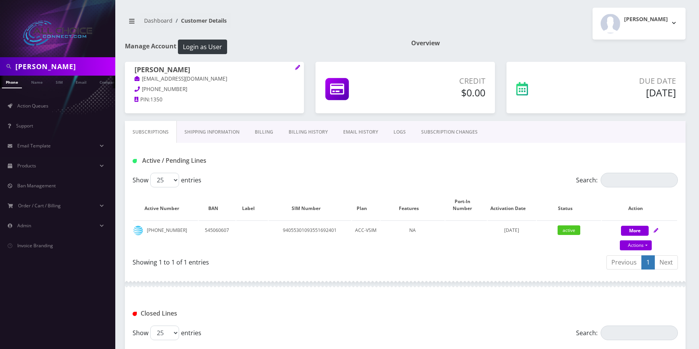
click at [42, 70] on input "Amy Piersol" at bounding box center [64, 66] width 98 height 15
drag, startPoint x: 42, startPoint y: 70, endPoint x: 38, endPoint y: 79, distance: 10.5
click at [42, 70] on input "Amy Piersol" at bounding box center [64, 66] width 98 height 15
paste input "bbigale Kosek"
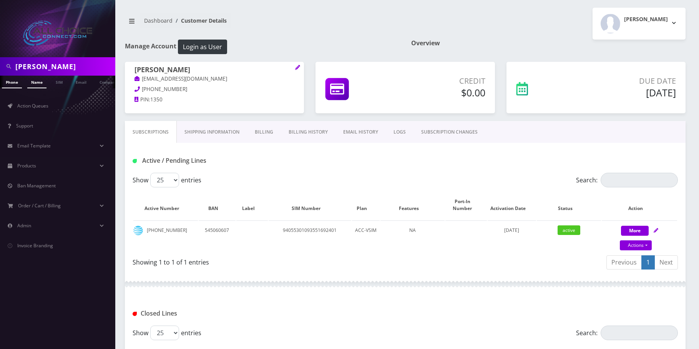
type input "Abbigale Kosek"
click at [39, 80] on link "Name" at bounding box center [36, 82] width 19 height 13
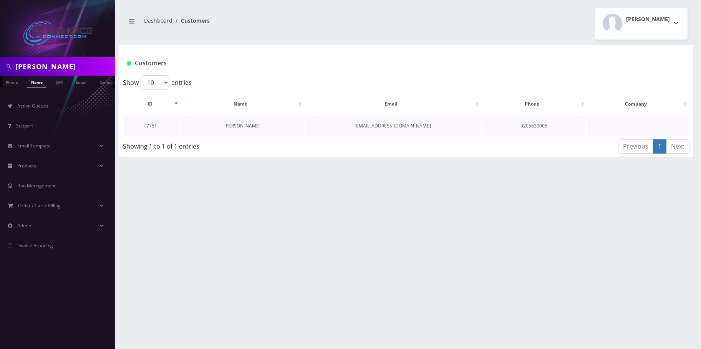
click at [240, 123] on link "Abbigale Kosek" at bounding box center [242, 126] width 36 height 7
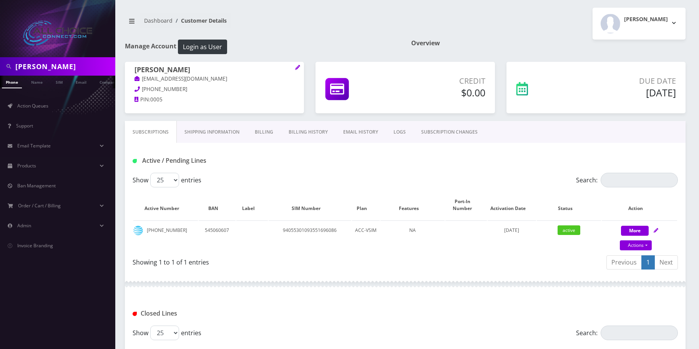
click at [30, 70] on input "[PERSON_NAME]" at bounding box center [64, 66] width 98 height 15
paste input "[PERSON_NAME]"
type input "[PERSON_NAME]"
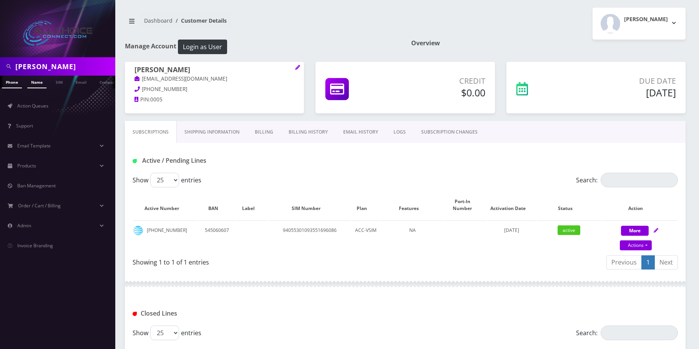
click at [42, 83] on link "Name" at bounding box center [36, 82] width 19 height 13
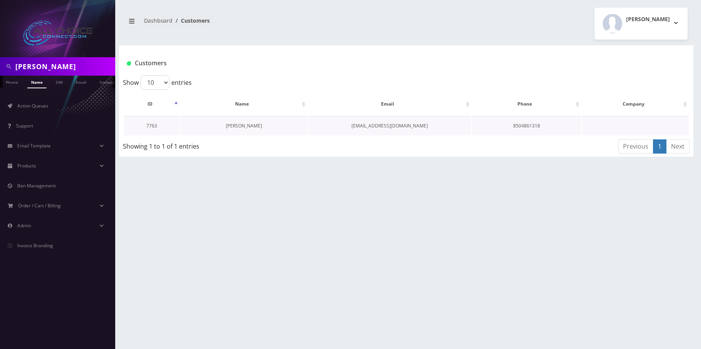
click at [232, 126] on link "[PERSON_NAME]" at bounding box center [244, 126] width 36 height 7
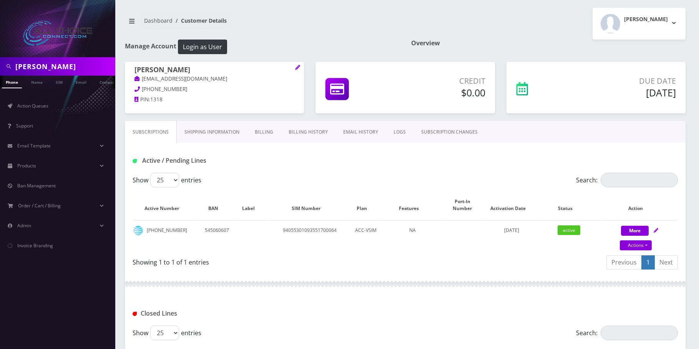
click at [52, 63] on input "[PERSON_NAME]" at bounding box center [64, 66] width 98 height 15
click at [52, 63] on input "Kaleek Vickson" at bounding box center [64, 66] width 98 height 15
paste input "[PERSON_NAME]"
type input "[PERSON_NAME]"
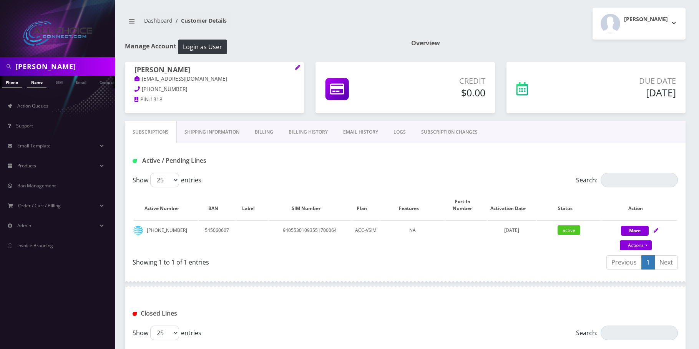
click at [35, 85] on link "Name" at bounding box center [36, 82] width 19 height 13
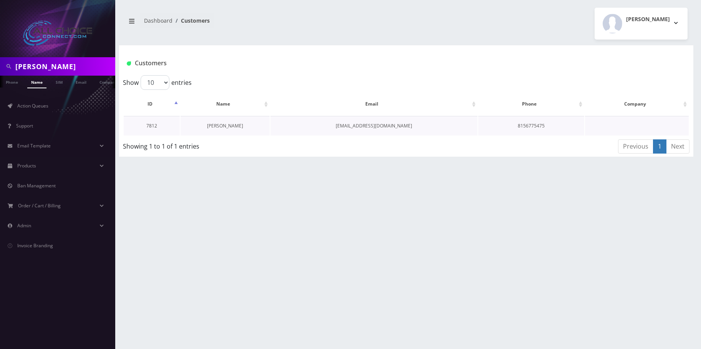
click at [227, 125] on link "[PERSON_NAME]" at bounding box center [225, 126] width 36 height 7
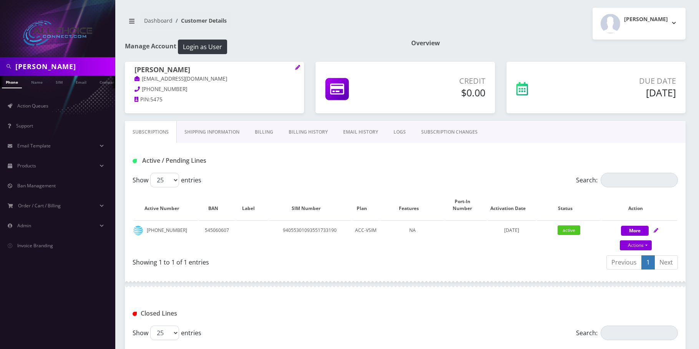
click at [35, 66] on input "[PERSON_NAME]" at bounding box center [64, 66] width 98 height 15
paste input "[PERSON_NAME]"
type input "[PERSON_NAME]"
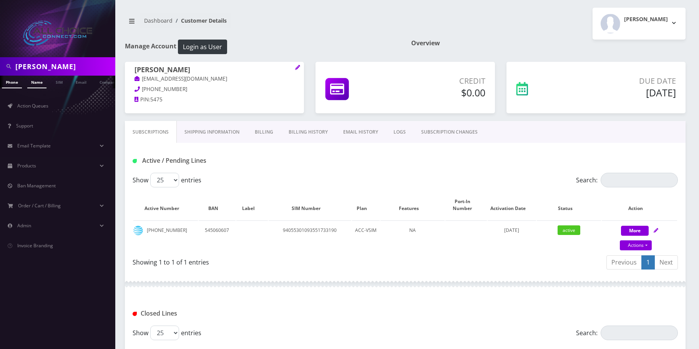
click at [35, 85] on link "Name" at bounding box center [36, 82] width 19 height 13
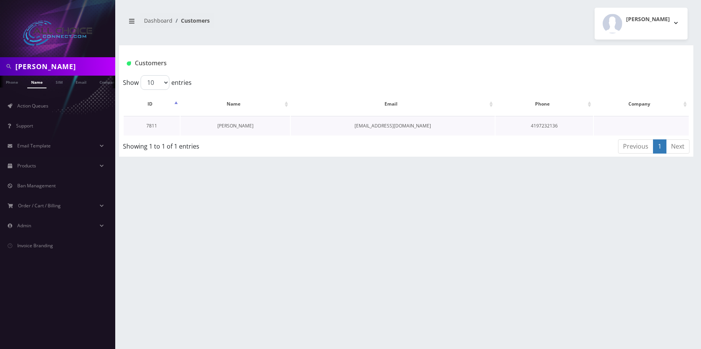
click at [235, 129] on link "brian jennings" at bounding box center [235, 126] width 36 height 7
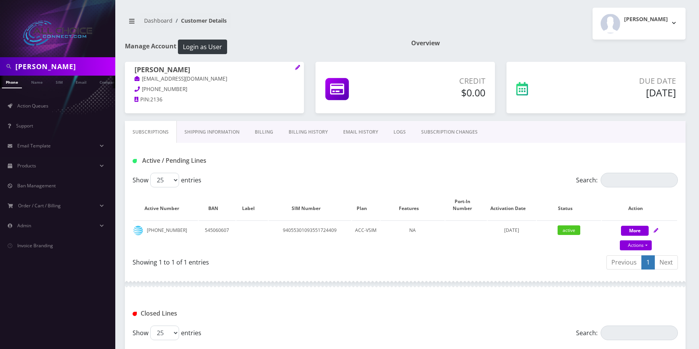
click at [43, 67] on input "Brian Jennings" at bounding box center [64, 66] width 98 height 15
paste input "Mike Kustra"
drag, startPoint x: 35, startPoint y: 73, endPoint x: 35, endPoint y: 83, distance: 10.4
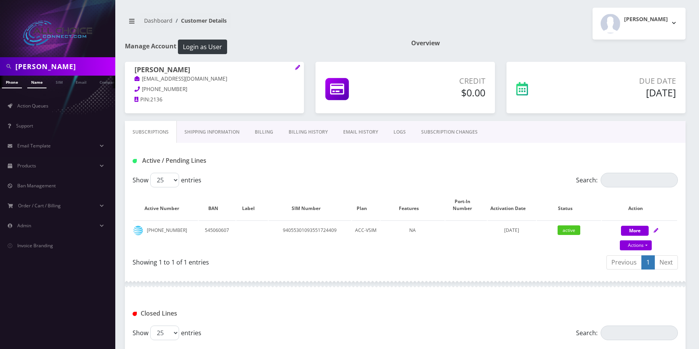
click at [35, 73] on input "Mike Kustra" at bounding box center [64, 66] width 98 height 15
type input "Mike Kustra"
click at [35, 84] on link "Name" at bounding box center [36, 82] width 19 height 13
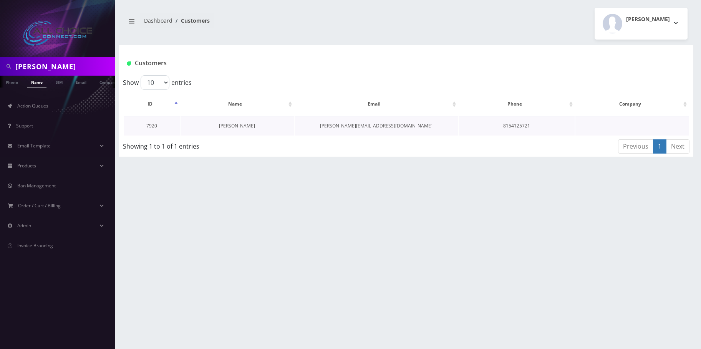
click at [233, 128] on link "[PERSON_NAME]" at bounding box center [237, 126] width 36 height 7
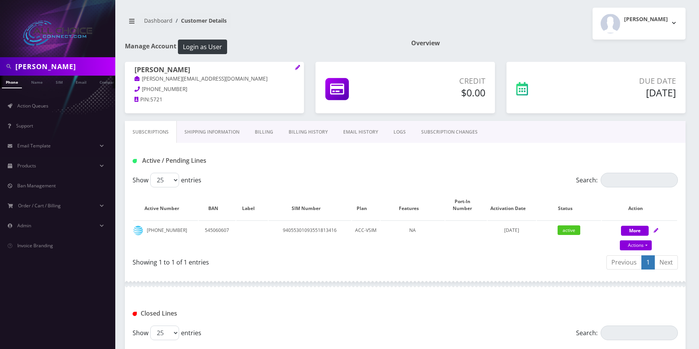
click at [23, 66] on input "[PERSON_NAME]" at bounding box center [64, 66] width 98 height 15
drag, startPoint x: 23, startPoint y: 66, endPoint x: 30, endPoint y: 76, distance: 11.1
click at [24, 67] on input "[PERSON_NAME]" at bounding box center [64, 66] width 98 height 15
paste input "[PERSON_NAME]"
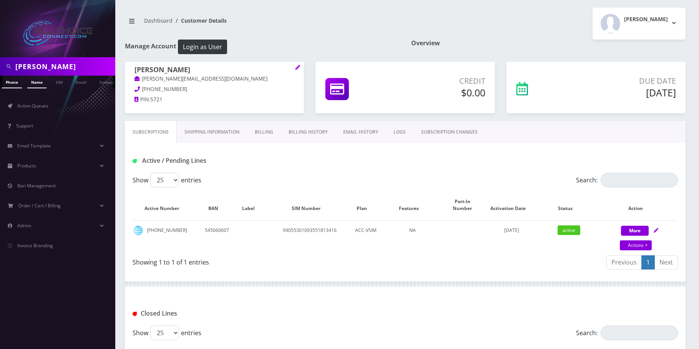
type input "[PERSON_NAME]"
click at [34, 84] on link "Name" at bounding box center [36, 82] width 19 height 13
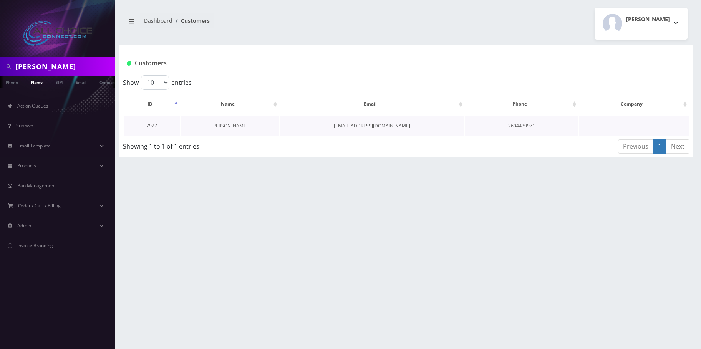
click at [226, 123] on link "[PERSON_NAME]" at bounding box center [230, 126] width 36 height 7
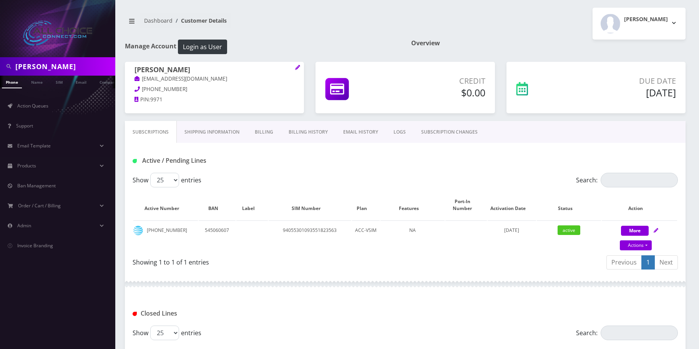
click at [25, 63] on input "[PERSON_NAME]" at bounding box center [64, 66] width 98 height 15
click at [25, 63] on input "Sam Perry" at bounding box center [64, 66] width 98 height 15
paste input "[PERSON_NAME]"
type input "[PERSON_NAME]"
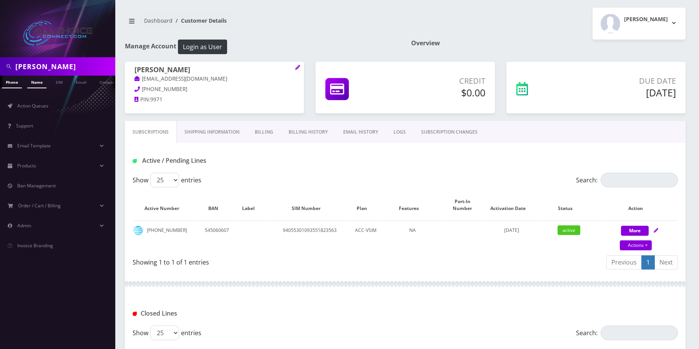
click at [35, 86] on link "Name" at bounding box center [36, 82] width 19 height 13
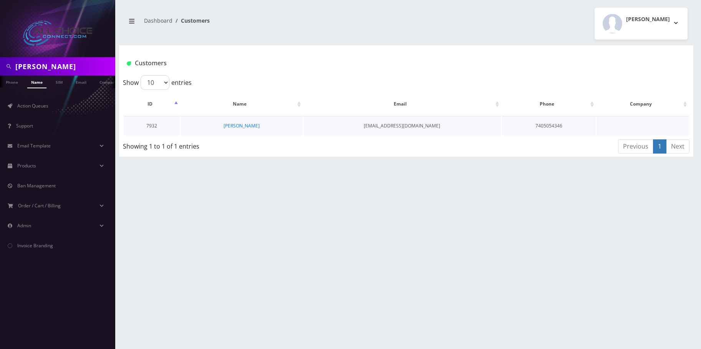
click at [244, 120] on td "[PERSON_NAME]" at bounding box center [242, 126] width 122 height 20
click at [244, 123] on link "[PERSON_NAME]" at bounding box center [242, 126] width 36 height 7
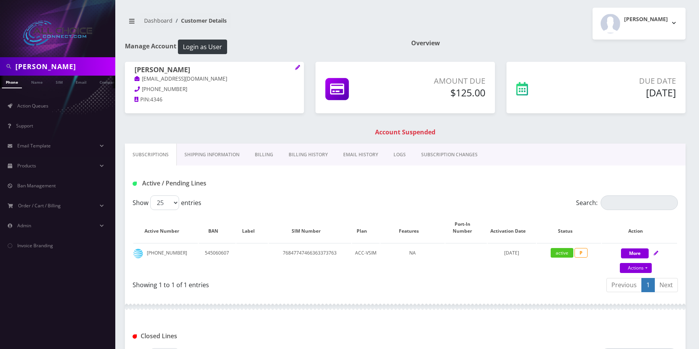
click at [260, 155] on link "Billing" at bounding box center [264, 155] width 34 height 22
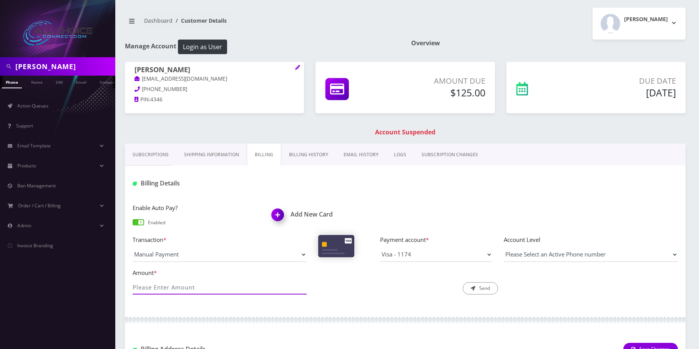
click at [173, 291] on input "Amount *" at bounding box center [220, 287] width 174 height 15
type input "125"
click at [472, 286] on icon "submit" at bounding box center [473, 288] width 5 height 5
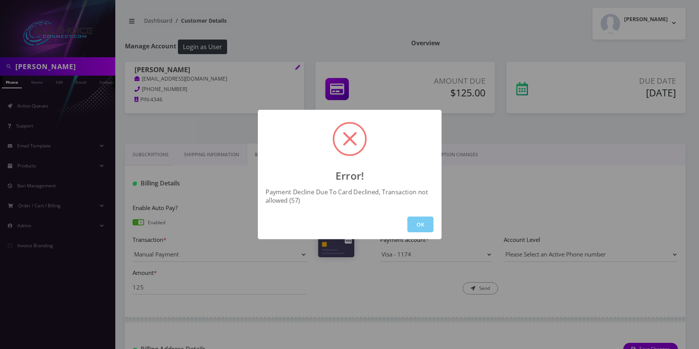
click at [427, 218] on button "OK" at bounding box center [420, 225] width 26 height 16
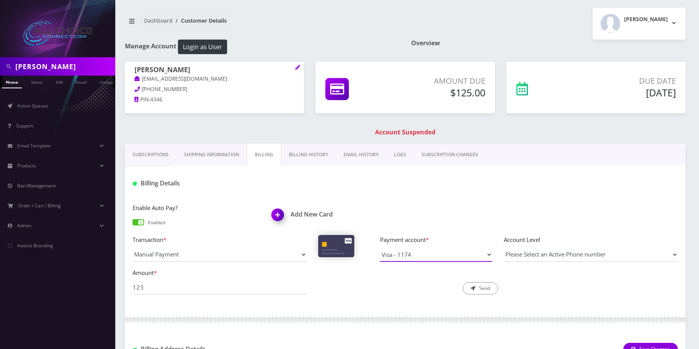
click at [427, 252] on select "Visa - 1174 Visa - 1166" at bounding box center [436, 254] width 112 height 15
select select "10296"
click at [380, 247] on select "Visa - 1174 Visa - 1166" at bounding box center [436, 254] width 112 height 15
click at [195, 284] on input "125" at bounding box center [220, 287] width 174 height 15
type input "125"
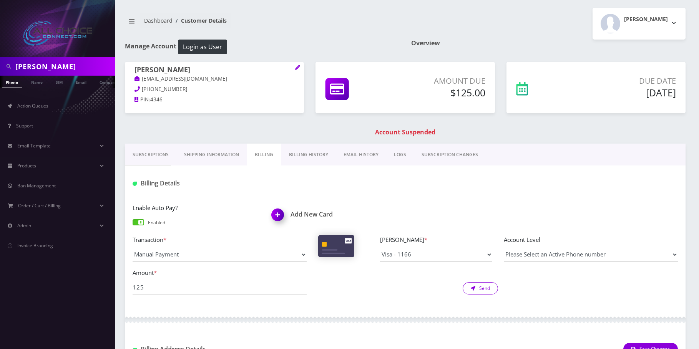
click at [474, 284] on button "Send" at bounding box center [480, 288] width 35 height 12
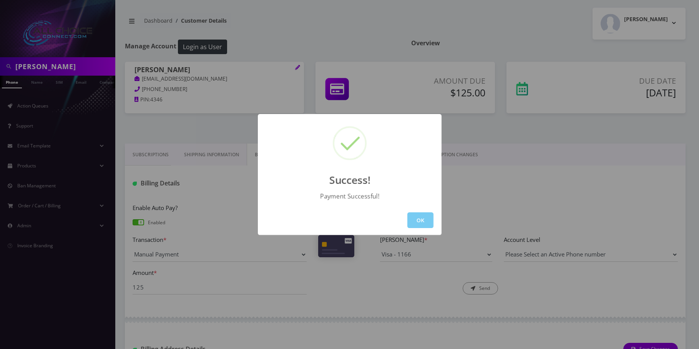
click at [414, 217] on button "OK" at bounding box center [420, 220] width 26 height 16
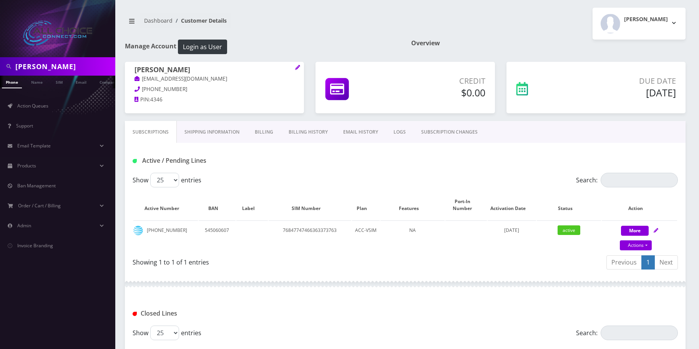
click at [55, 66] on input "[PERSON_NAME]" at bounding box center [64, 66] width 98 height 15
paste input "[PERSON_NAME]"
type input "[PERSON_NAME]"
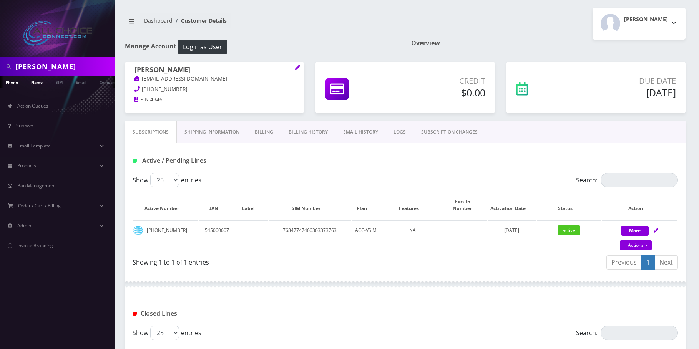
click at [39, 82] on link "Name" at bounding box center [36, 82] width 19 height 13
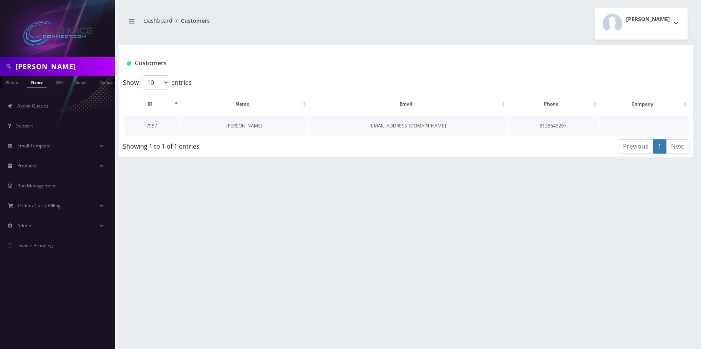
drag, startPoint x: 246, startPoint y: 118, endPoint x: 247, endPoint y: 124, distance: 5.8
click at [246, 119] on td "Tobias Southwood" at bounding box center [244, 126] width 127 height 20
click at [247, 124] on link "Tobias Southwood" at bounding box center [244, 126] width 36 height 7
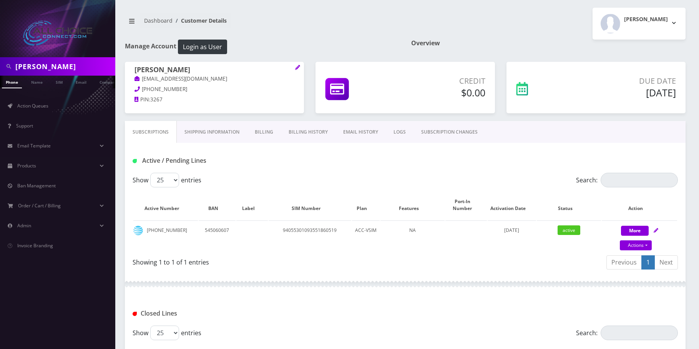
click at [53, 66] on input "Tobias Southwood" at bounding box center [64, 66] width 98 height 15
paste input "Derek Mager"
type input "Derek Mager"
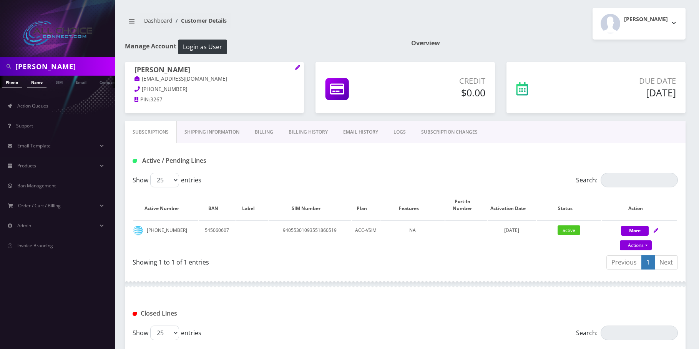
click at [43, 83] on link "Name" at bounding box center [36, 82] width 19 height 13
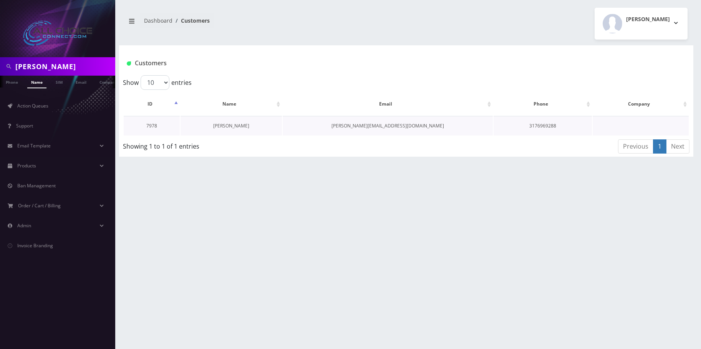
click at [227, 124] on link "[PERSON_NAME]" at bounding box center [231, 126] width 36 height 7
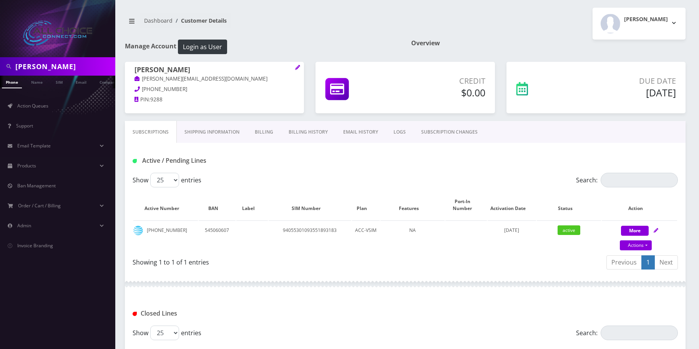
click at [45, 64] on input "[PERSON_NAME]" at bounding box center [64, 66] width 98 height 15
click at [46, 64] on input "[PERSON_NAME]" at bounding box center [64, 66] width 98 height 15
paste input "[PERSON_NAME]"
type input "[PERSON_NAME]"
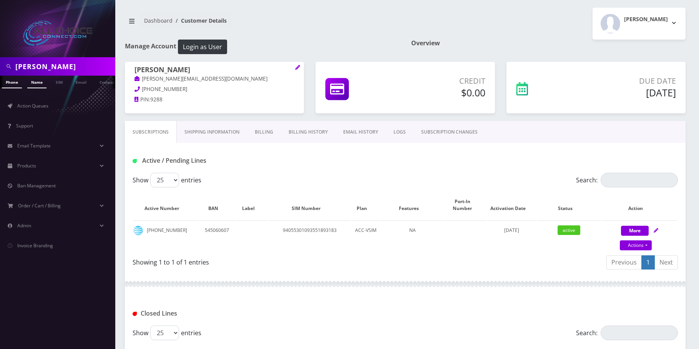
click at [36, 80] on link "Name" at bounding box center [36, 82] width 19 height 13
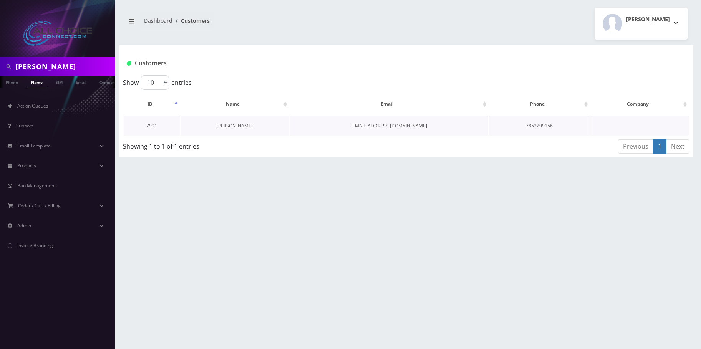
drag, startPoint x: 232, startPoint y: 122, endPoint x: 234, endPoint y: 126, distance: 4.1
click at [232, 122] on td "[PERSON_NAME]" at bounding box center [235, 126] width 108 height 20
click at [234, 127] on link "Shae Crowley" at bounding box center [235, 126] width 36 height 7
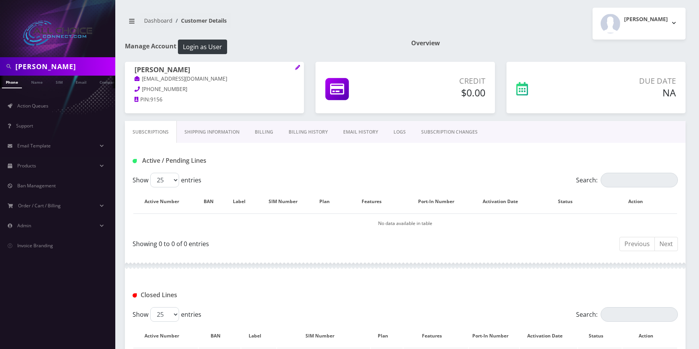
click at [38, 63] on input "[PERSON_NAME]" at bounding box center [64, 66] width 98 height 15
click at [39, 65] on input "[PERSON_NAME]" at bounding box center [64, 66] width 98 height 15
paste input "[PERSON_NAME]"
type input "[PERSON_NAME]"
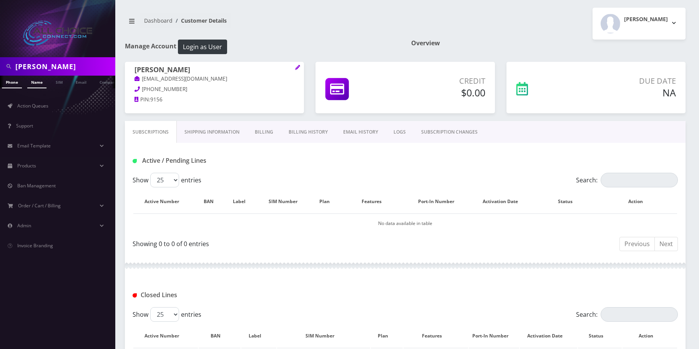
click at [41, 82] on link "Name" at bounding box center [36, 82] width 19 height 13
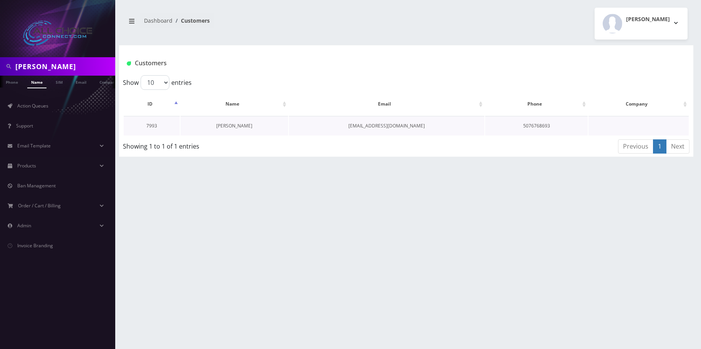
click at [237, 126] on link "[PERSON_NAME]" at bounding box center [234, 126] width 36 height 7
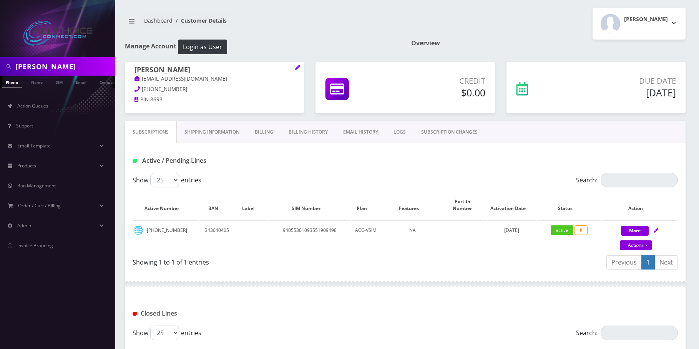
click at [73, 66] on input "Korey Carroll" at bounding box center [64, 66] width 98 height 15
paste input "Robert Ellinger"
type input "Robert Ellinger"
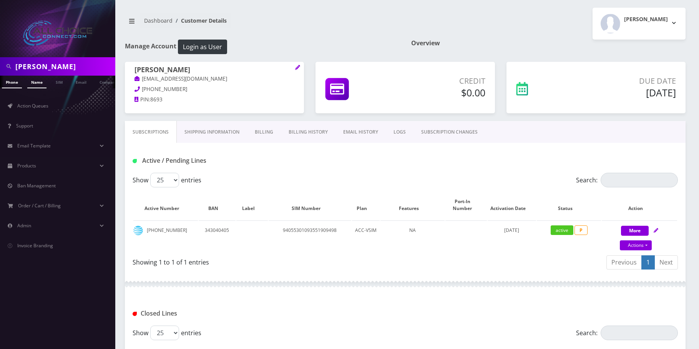
click at [38, 80] on link "Name" at bounding box center [36, 82] width 19 height 13
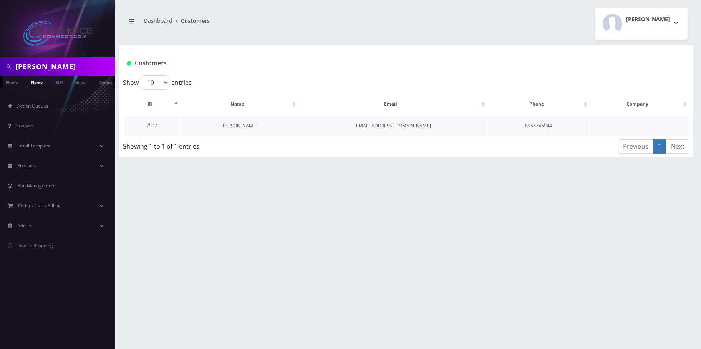
click at [228, 125] on link "[PERSON_NAME]" at bounding box center [239, 126] width 36 height 7
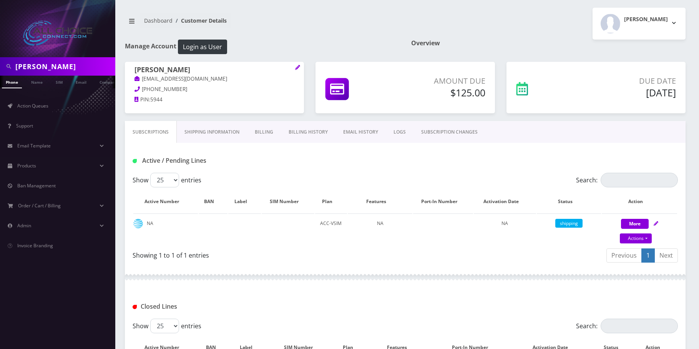
click at [56, 67] on input "[PERSON_NAME]" at bounding box center [64, 66] width 98 height 15
paste input "Jacob Simon"
type input "Jacob Simon"
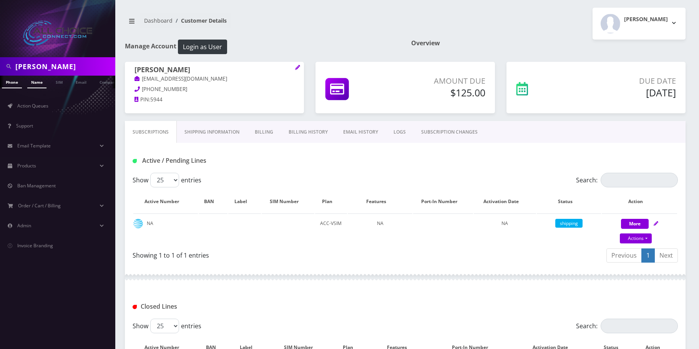
click at [38, 81] on link "Name" at bounding box center [36, 82] width 19 height 13
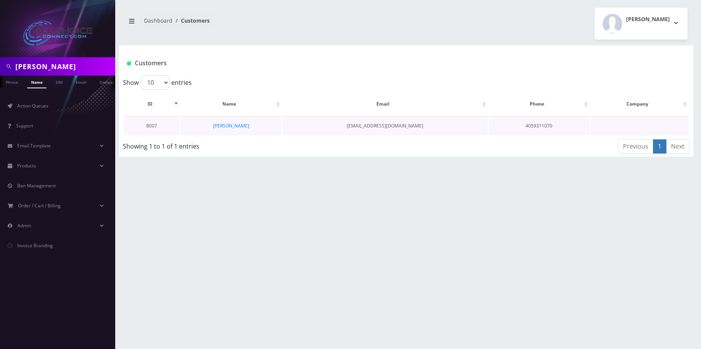
click at [232, 134] on td "[PERSON_NAME]" at bounding box center [231, 126] width 101 height 20
click at [229, 124] on link "Jacob Simon" at bounding box center [231, 126] width 36 height 7
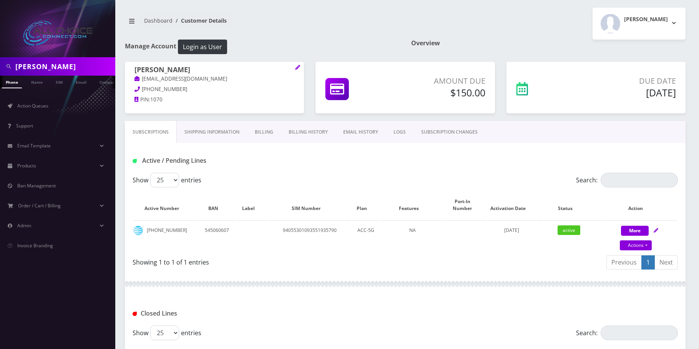
click at [49, 70] on input "[PERSON_NAME]" at bounding box center [64, 66] width 98 height 15
paste input "[PERSON_NAME] LLC"
type input "[PERSON_NAME] LLC"
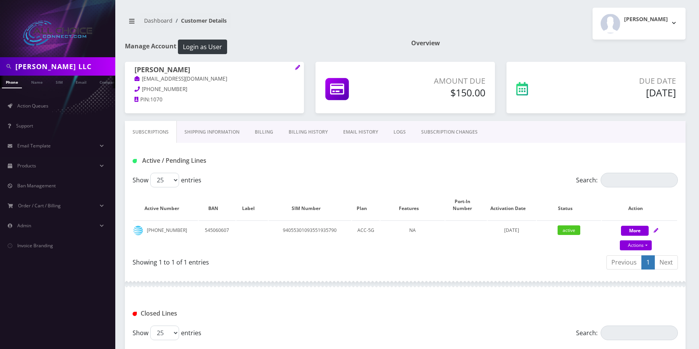
click at [39, 90] on ul "Action Queues Support Email Template Email Template Canned Response Port Error …" at bounding box center [57, 175] width 115 height 175
click at [39, 84] on link "Name" at bounding box center [36, 82] width 19 height 13
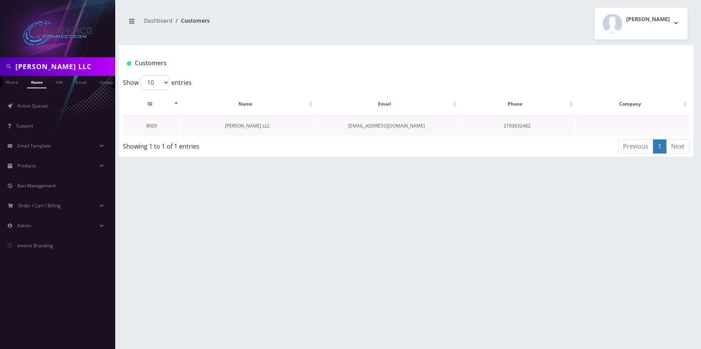
click at [241, 123] on link "[PERSON_NAME] LLC" at bounding box center [247, 126] width 45 height 7
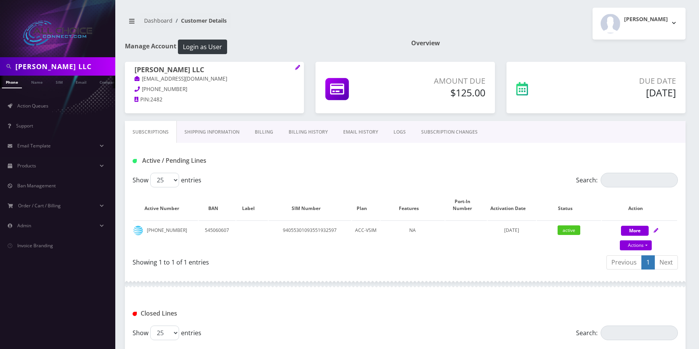
click at [38, 60] on input "IVY WOOD LLC" at bounding box center [64, 66] width 98 height 15
paste input "Jennifer Starrett"
type input "Jennifer Starrett"
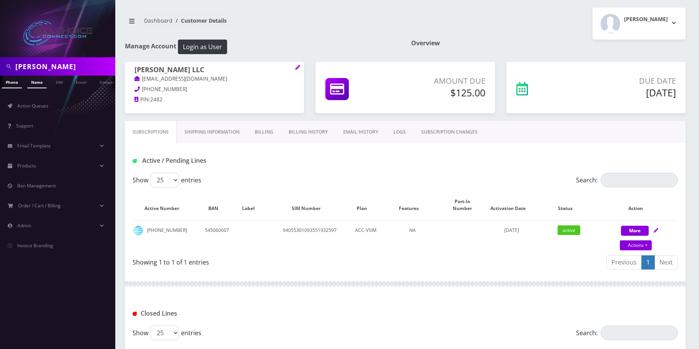
click at [33, 83] on link "Name" at bounding box center [36, 82] width 19 height 13
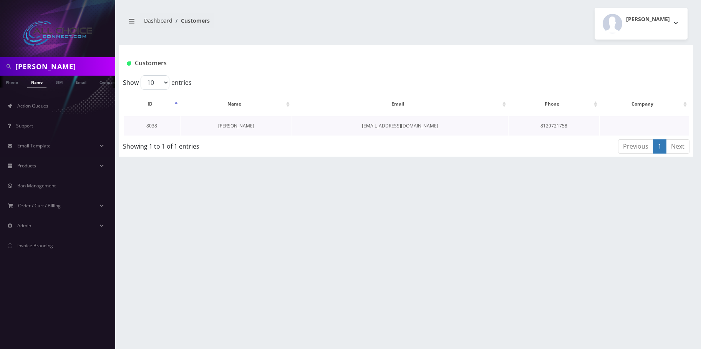
click at [244, 123] on link "jennifer starrett" at bounding box center [236, 126] width 36 height 7
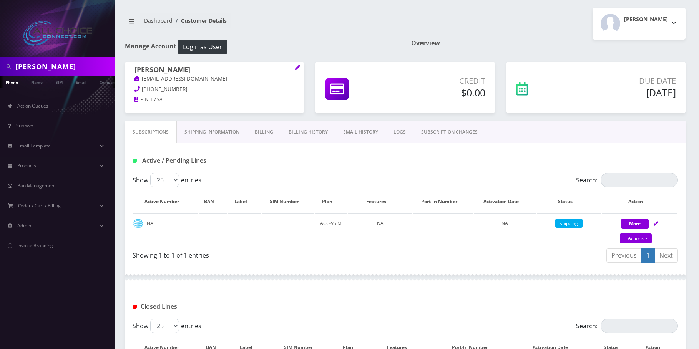
click at [40, 60] on input "Jennifer Starrett" at bounding box center [64, 66] width 98 height 15
paste input "Robert Lo"
type input "[PERSON_NAME]"
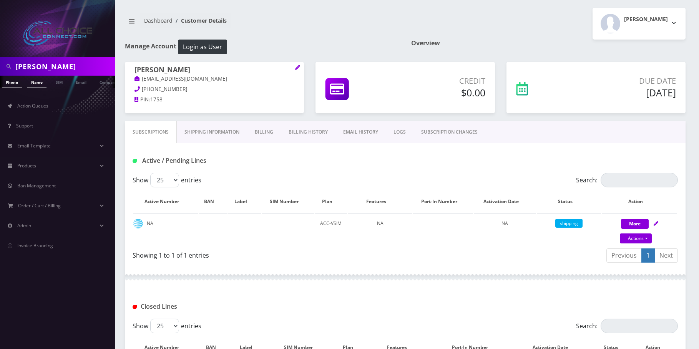
click at [38, 84] on link "Name" at bounding box center [36, 82] width 19 height 13
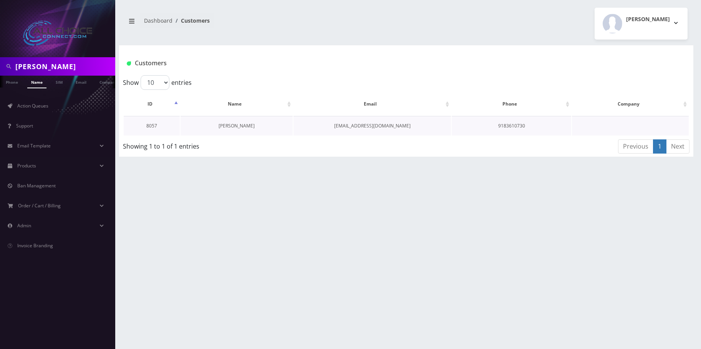
click at [239, 123] on link "[PERSON_NAME]" at bounding box center [237, 126] width 36 height 7
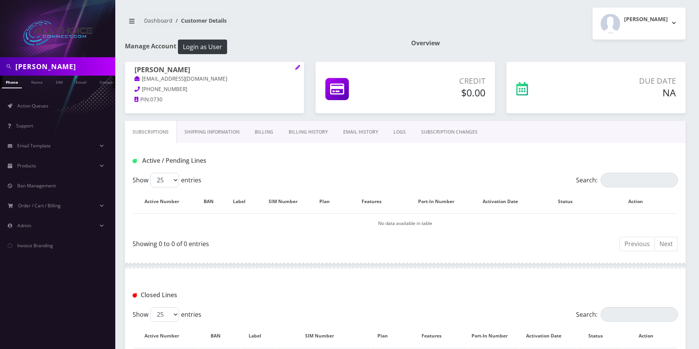
click at [26, 68] on input "[PERSON_NAME]" at bounding box center [64, 66] width 98 height 15
paste input "[PERSON_NAME]"
type input "[PERSON_NAME]"
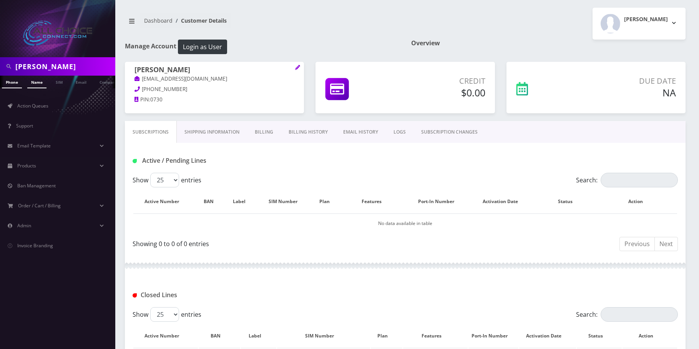
click at [36, 83] on link "Name" at bounding box center [36, 82] width 19 height 13
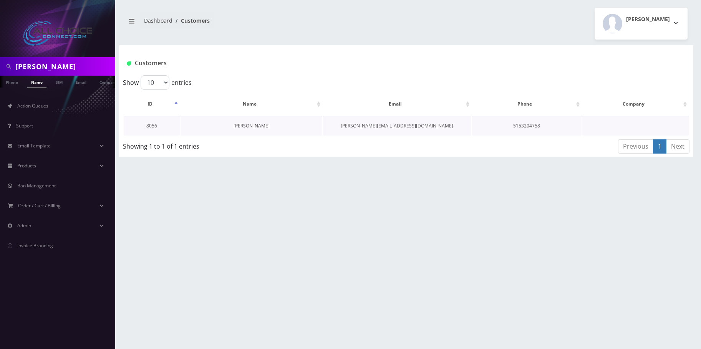
click at [253, 125] on link "[PERSON_NAME]" at bounding box center [252, 126] width 36 height 7
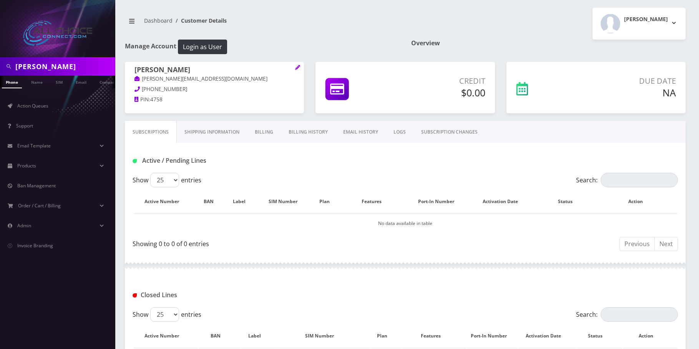
click at [38, 61] on input "[PERSON_NAME]" at bounding box center [64, 66] width 98 height 15
paste input "[PERSON_NAME]"
type input "[PERSON_NAME]"
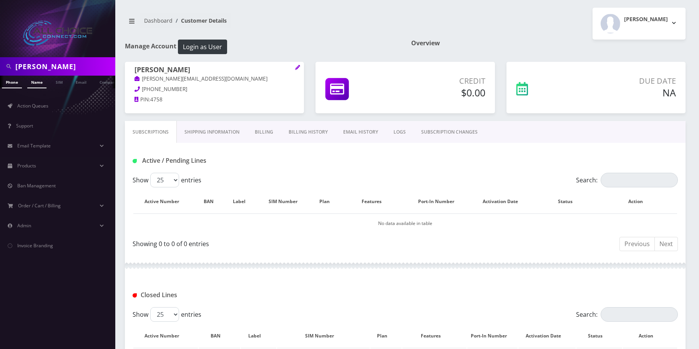
click at [38, 83] on link "Name" at bounding box center [36, 82] width 19 height 13
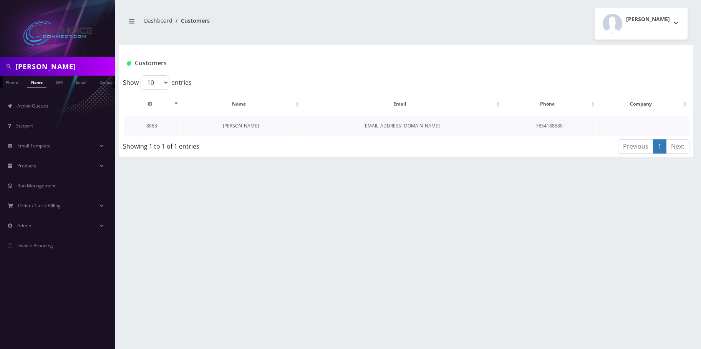
click at [238, 126] on link "[PERSON_NAME]" at bounding box center [241, 126] width 36 height 7
